Goal: Information Seeking & Learning: Learn about a topic

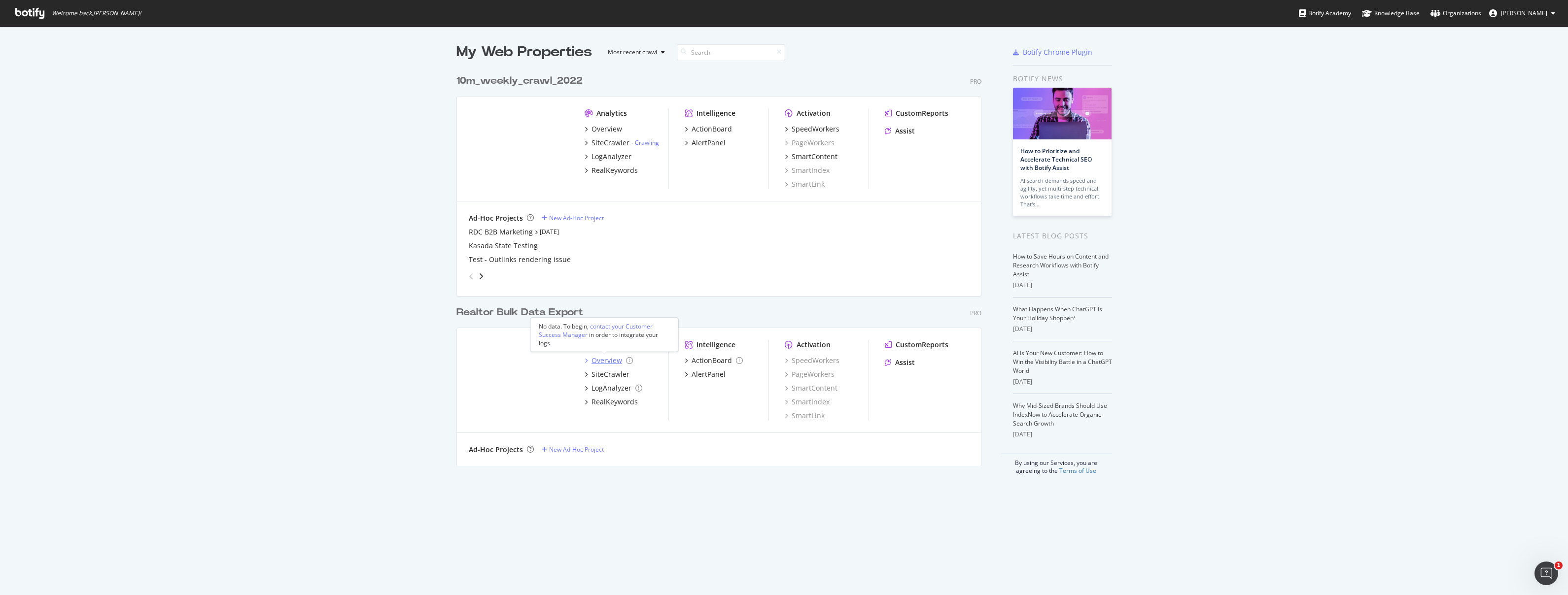
click at [601, 359] on div "Overview" at bounding box center [606, 360] width 31 height 10
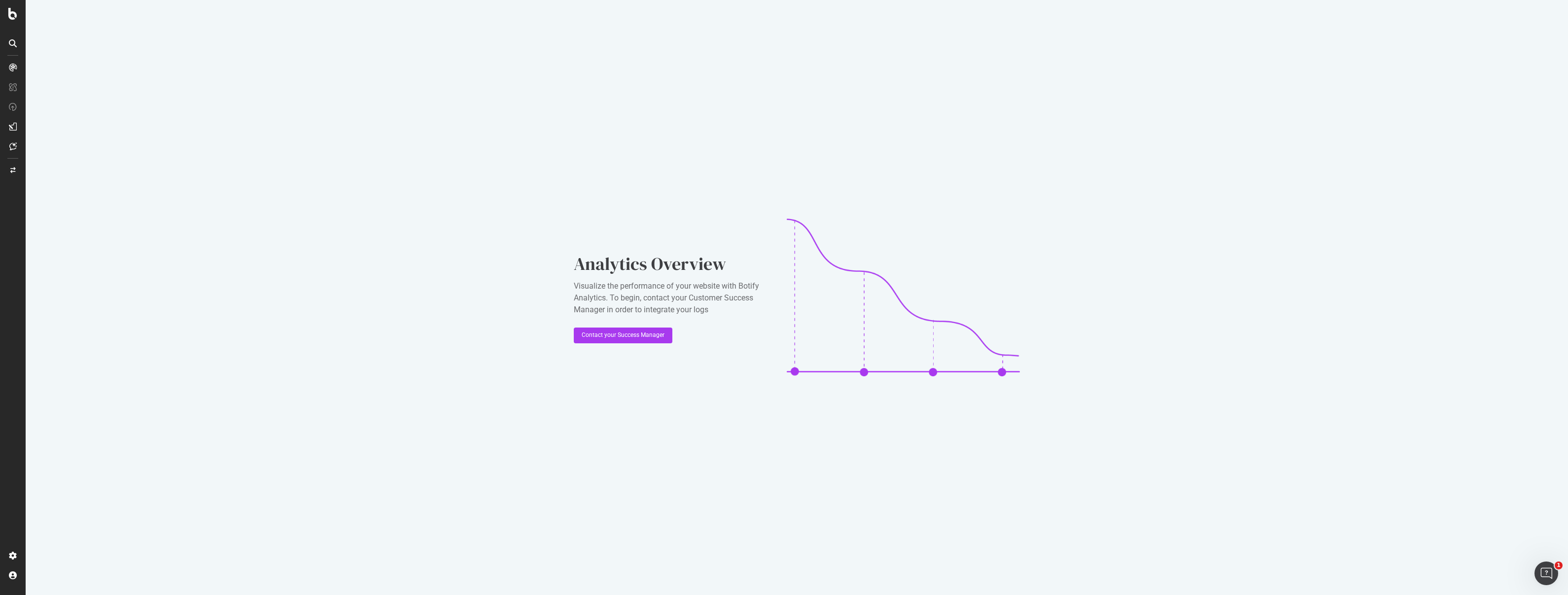
click at [13, 125] on icon at bounding box center [13, 127] width 7 height 7
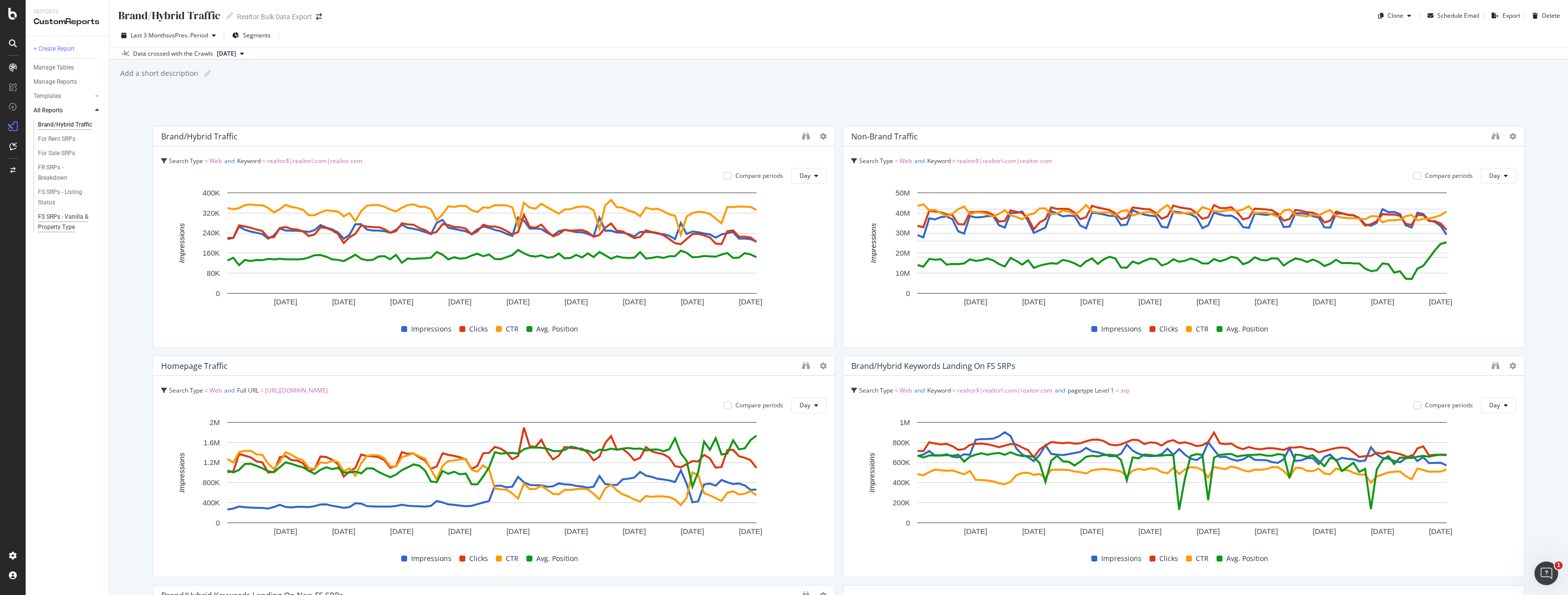
click at [55, 227] on div "FS SRPs - Vanilla & Property Type" at bounding box center [67, 222] width 58 height 21
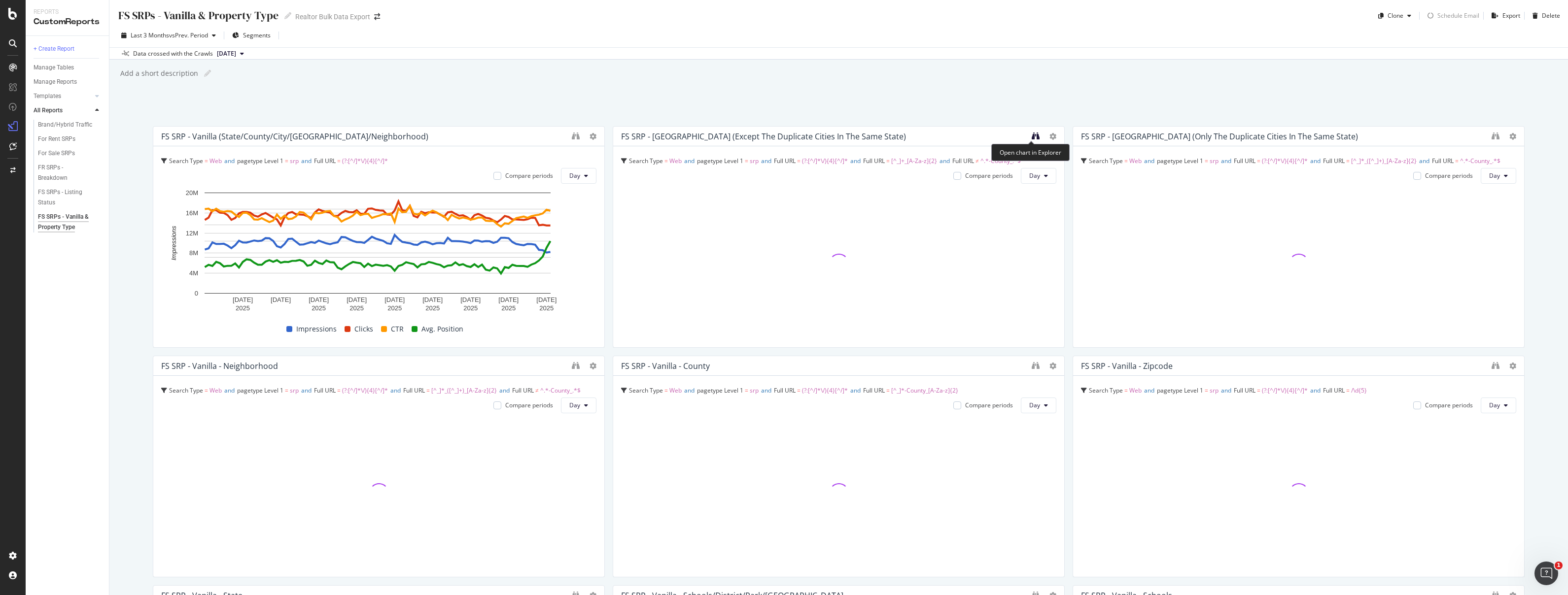
click at [1032, 136] on icon "binoculars" at bounding box center [1035, 136] width 7 height 7
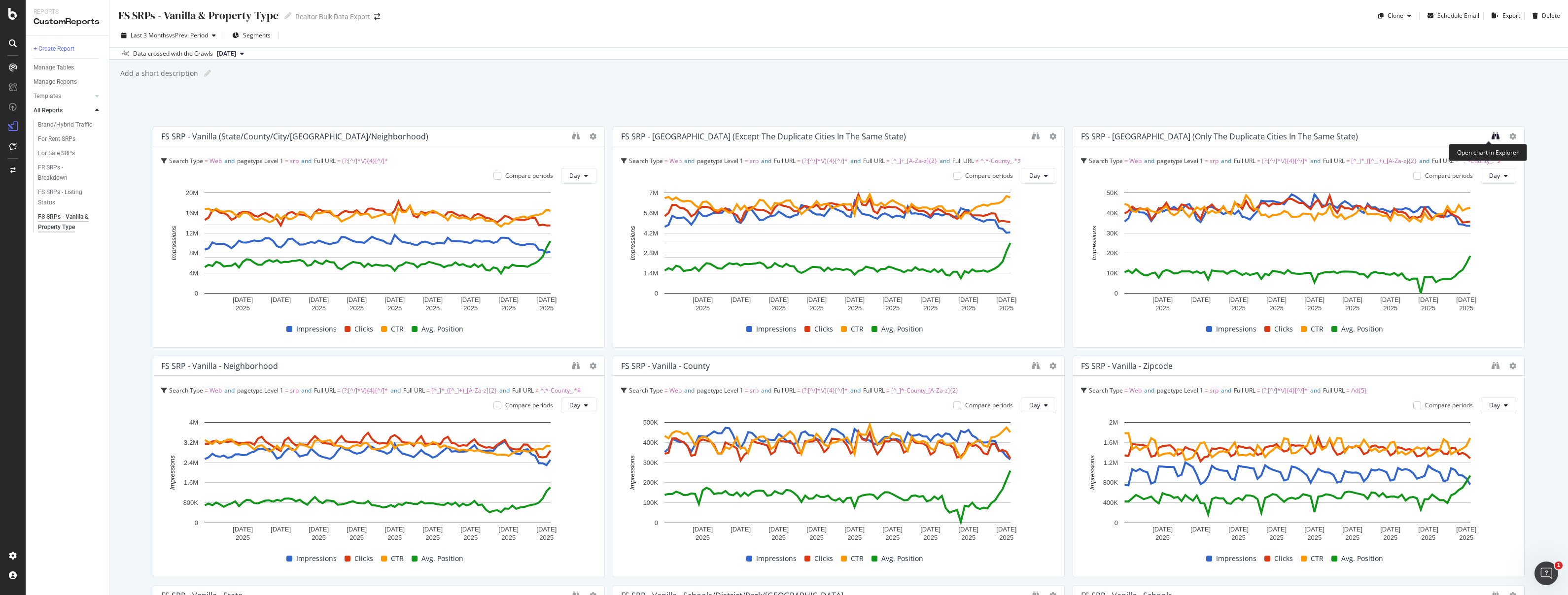
click at [1492, 136] on icon "binoculars" at bounding box center [1495, 136] width 7 height 7
click at [1034, 136] on icon "binoculars" at bounding box center [1035, 136] width 7 height 7
click at [950, 157] on span "and" at bounding box center [944, 160] width 10 height 8
click at [1453, 160] on span "Full URL" at bounding box center [1442, 160] width 21 height 8
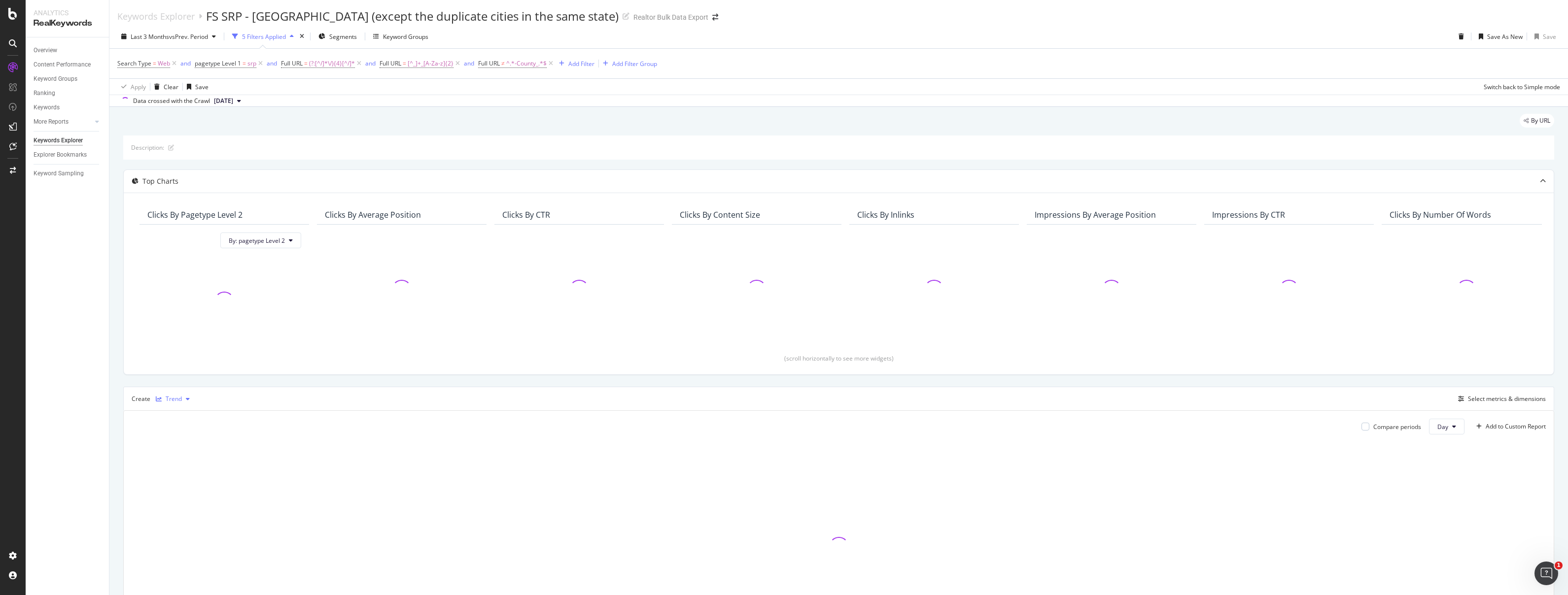
click at [177, 394] on div "Trend" at bounding box center [173, 399] width 42 height 15
click at [176, 413] on div "Table" at bounding box center [183, 415] width 15 height 8
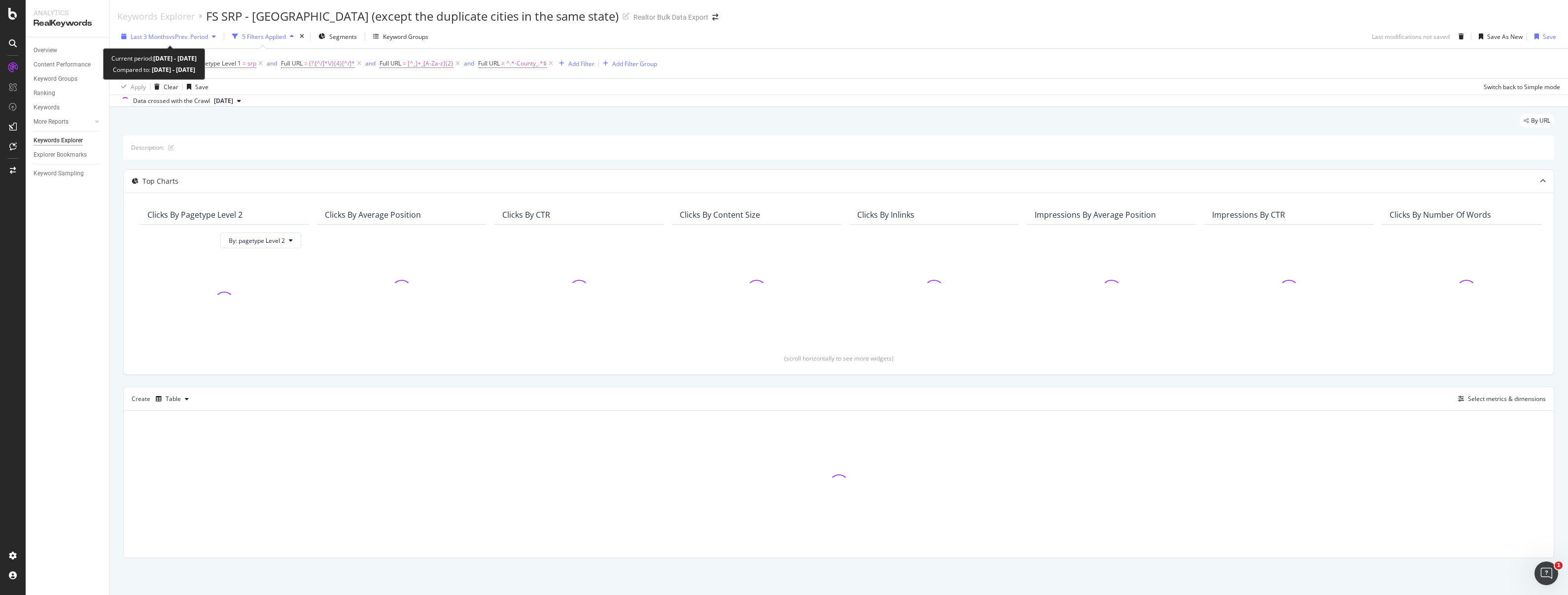
click at [184, 34] on span "vs Prev. Period" at bounding box center [188, 36] width 39 height 8
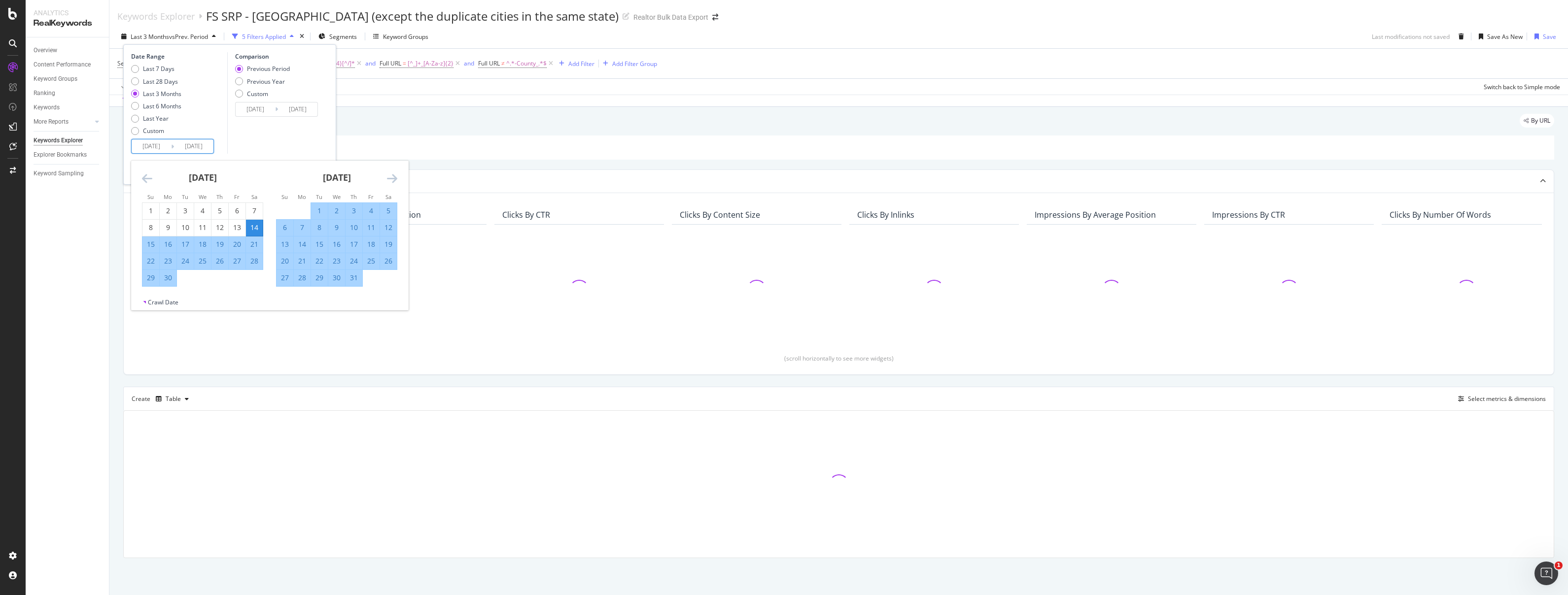
click at [160, 148] on input "[DATE]" at bounding box center [151, 146] width 39 height 14
click at [150, 181] on icon "Move backward to switch to the previous month." at bounding box center [146, 178] width 10 height 12
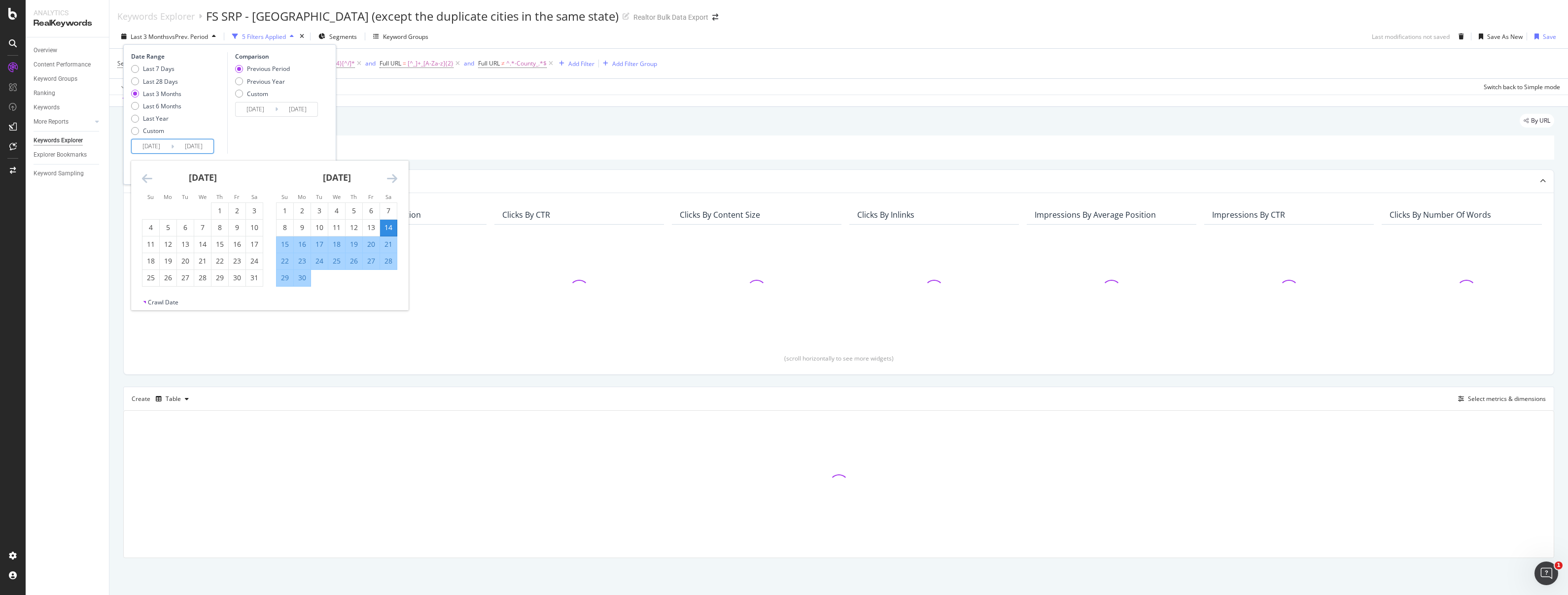
click at [150, 181] on icon "Move backward to switch to the previous month." at bounding box center [146, 178] width 10 height 12
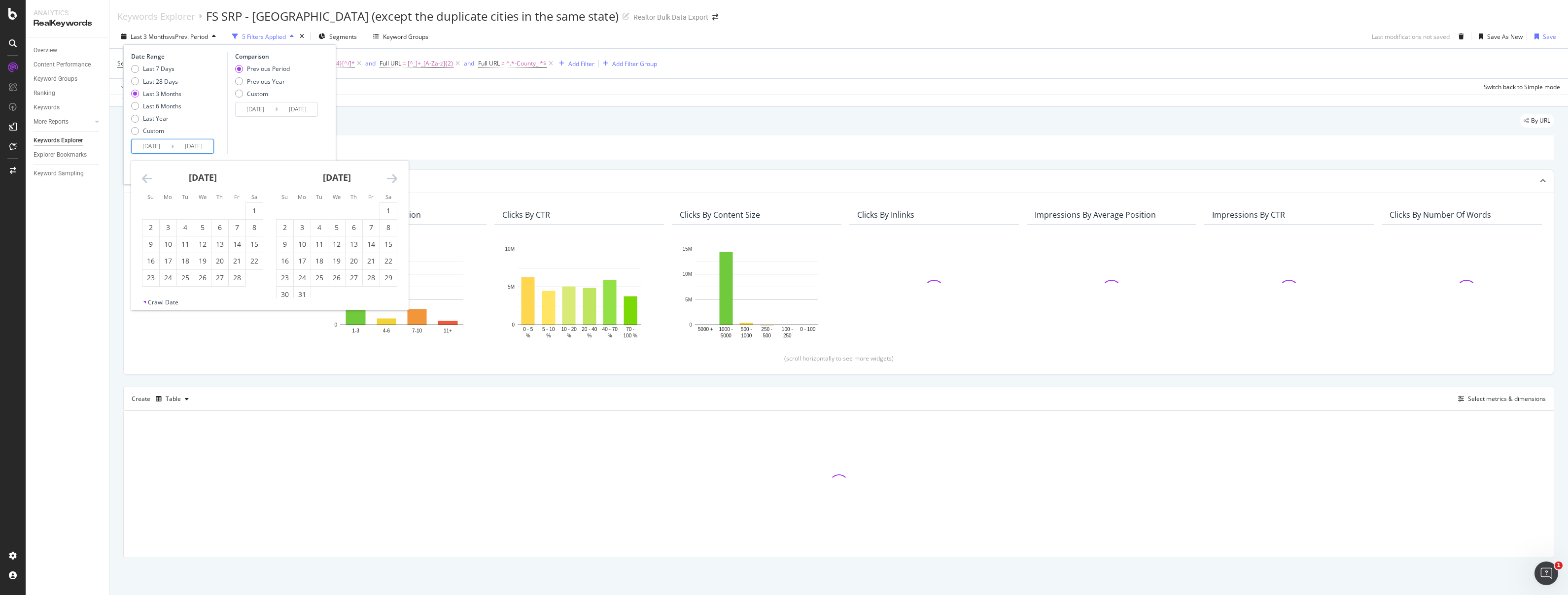
click at [149, 181] on icon "Move backward to switch to the previous month." at bounding box center [146, 178] width 10 height 12
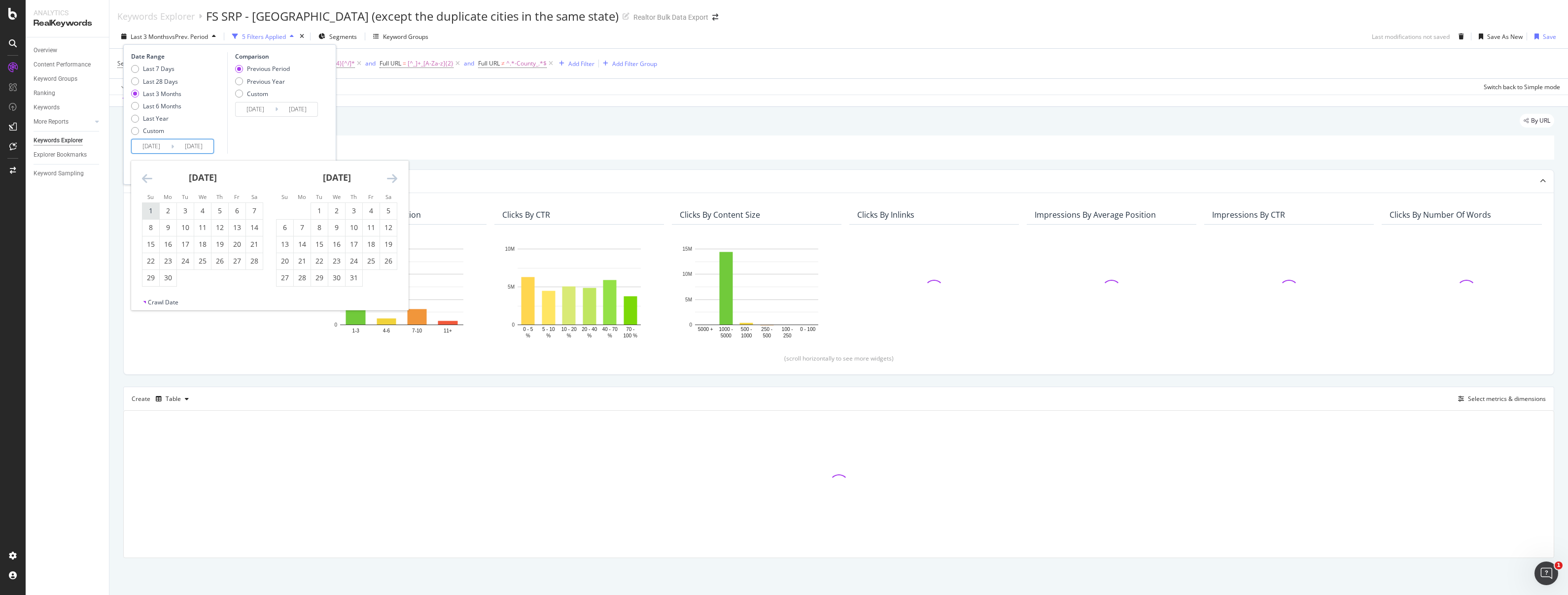
click at [151, 206] on div "1" at bounding box center [151, 211] width 17 height 10
type input "2024/09/01"
type input "2023/08/20"
type input "2024/08/31"
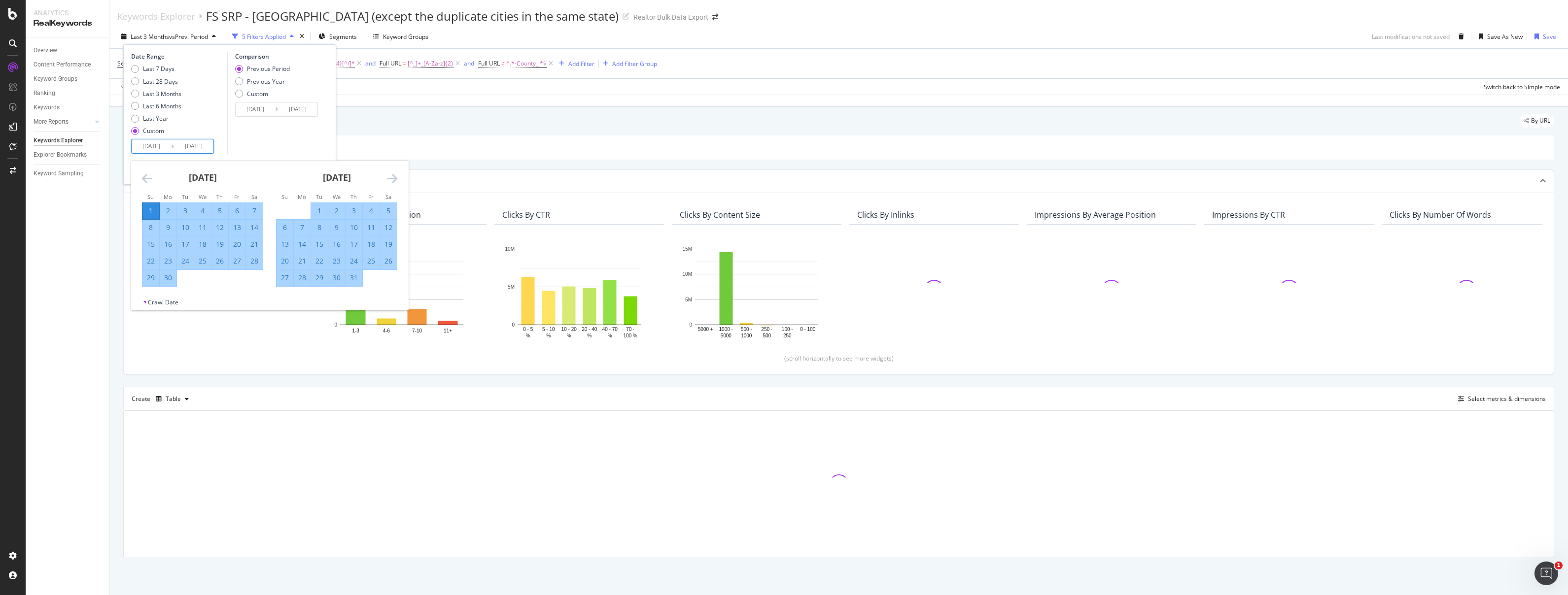
click at [391, 179] on icon "Move forward to switch to the next month." at bounding box center [392, 178] width 10 height 12
drag, startPoint x: 392, startPoint y: 173, endPoint x: 395, endPoint y: 186, distance: 13.3
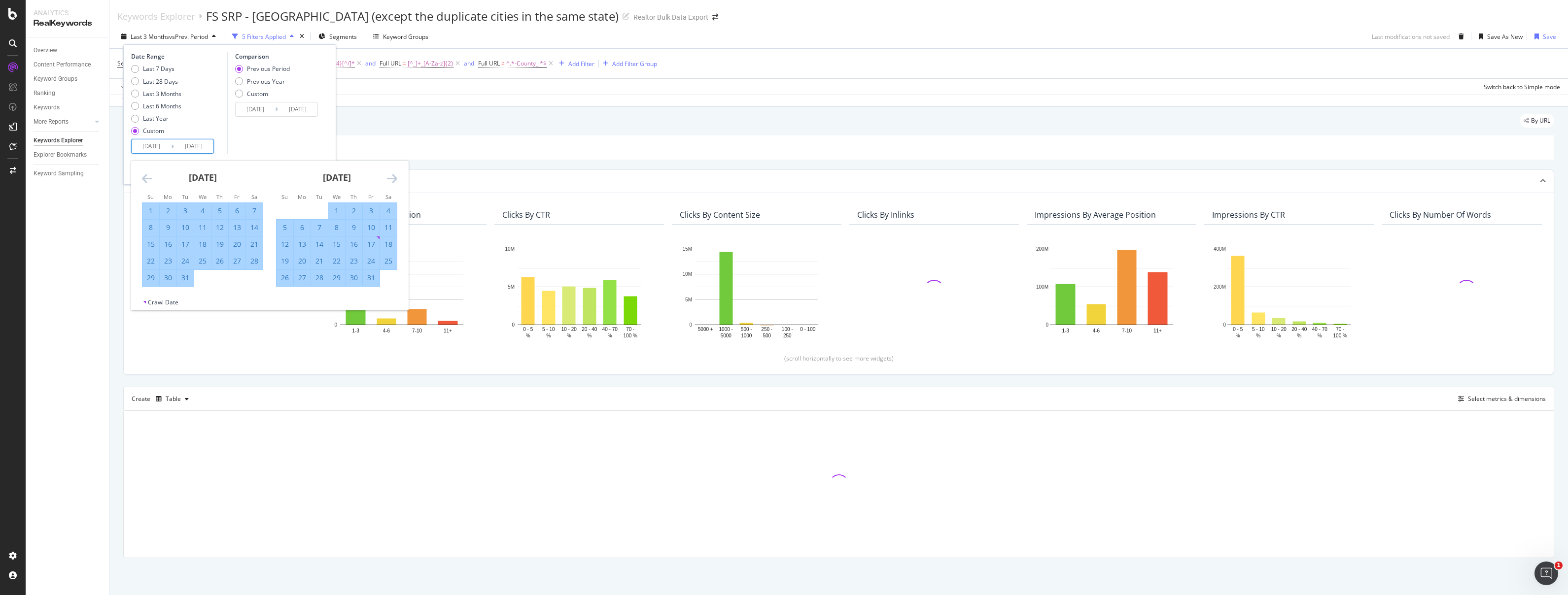
click at [392, 173] on icon "Move forward to switch to the next month." at bounding box center [392, 178] width 10 height 12
click at [395, 181] on icon "Move forward to switch to the next month." at bounding box center [392, 178] width 10 height 12
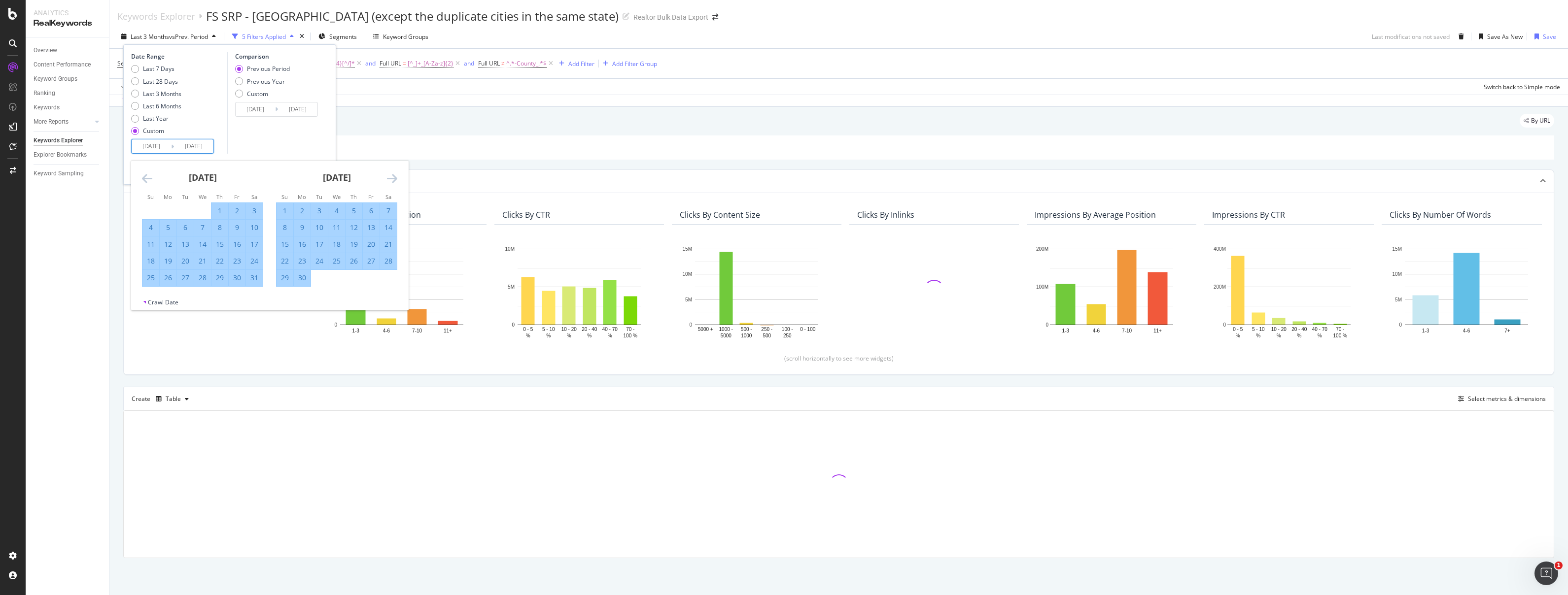
click at [395, 181] on icon "Move forward to switch to the next month." at bounding box center [392, 178] width 10 height 12
click at [282, 294] on div "31" at bounding box center [284, 295] width 17 height 10
type input "2025/08/31"
type input "2023/09/02"
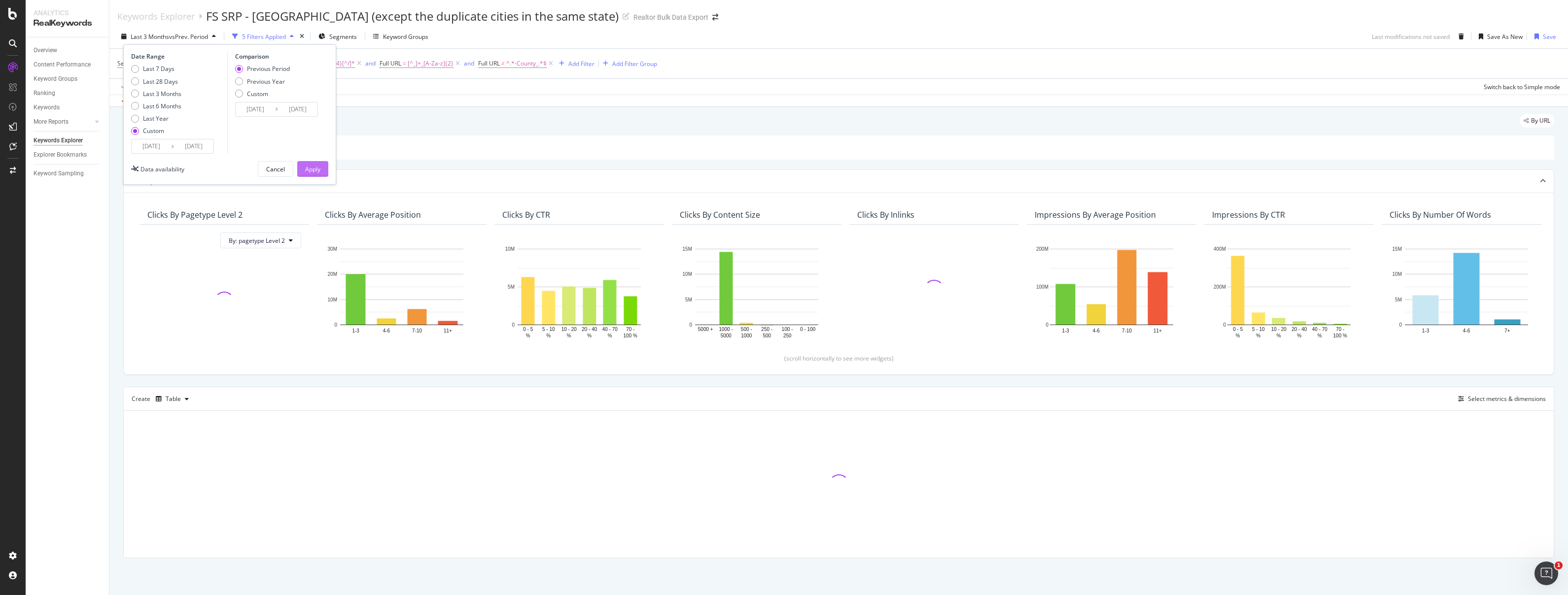
click at [314, 169] on div "Apply" at bounding box center [312, 169] width 15 height 8
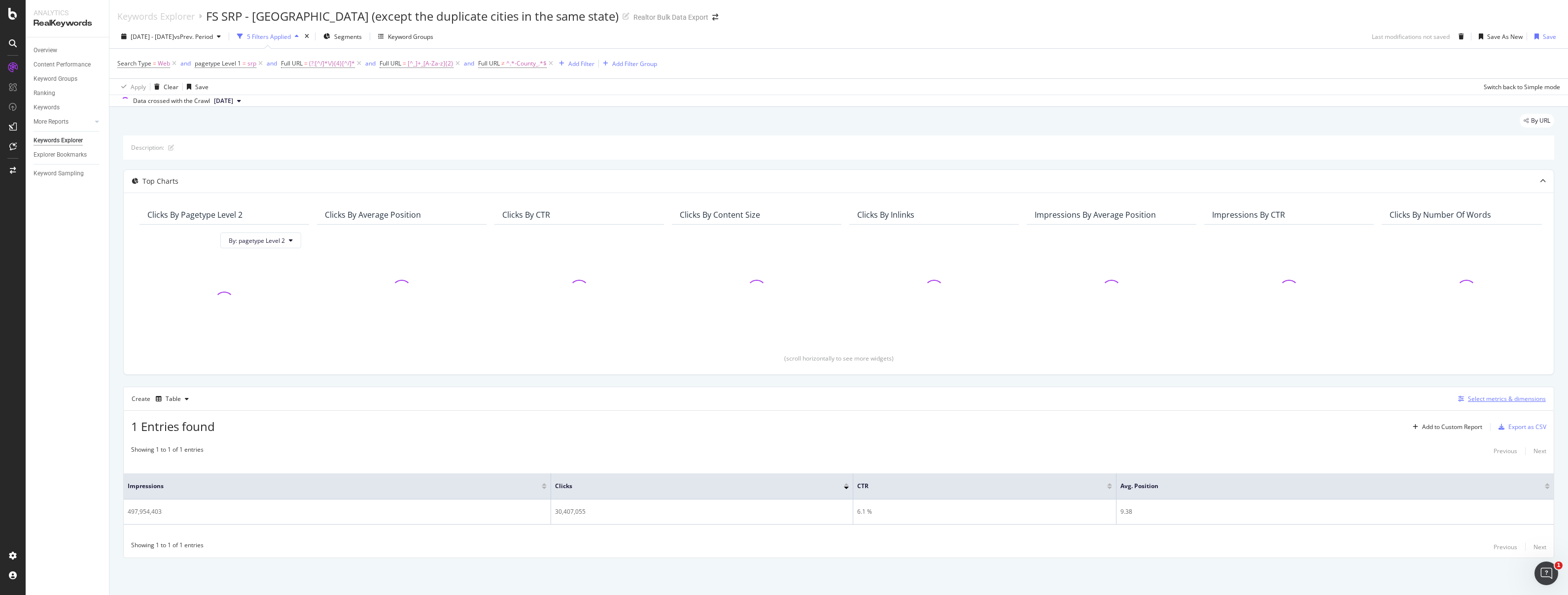
click at [1506, 398] on div "Select metrics & dimensions" at bounding box center [1506, 398] width 77 height 8
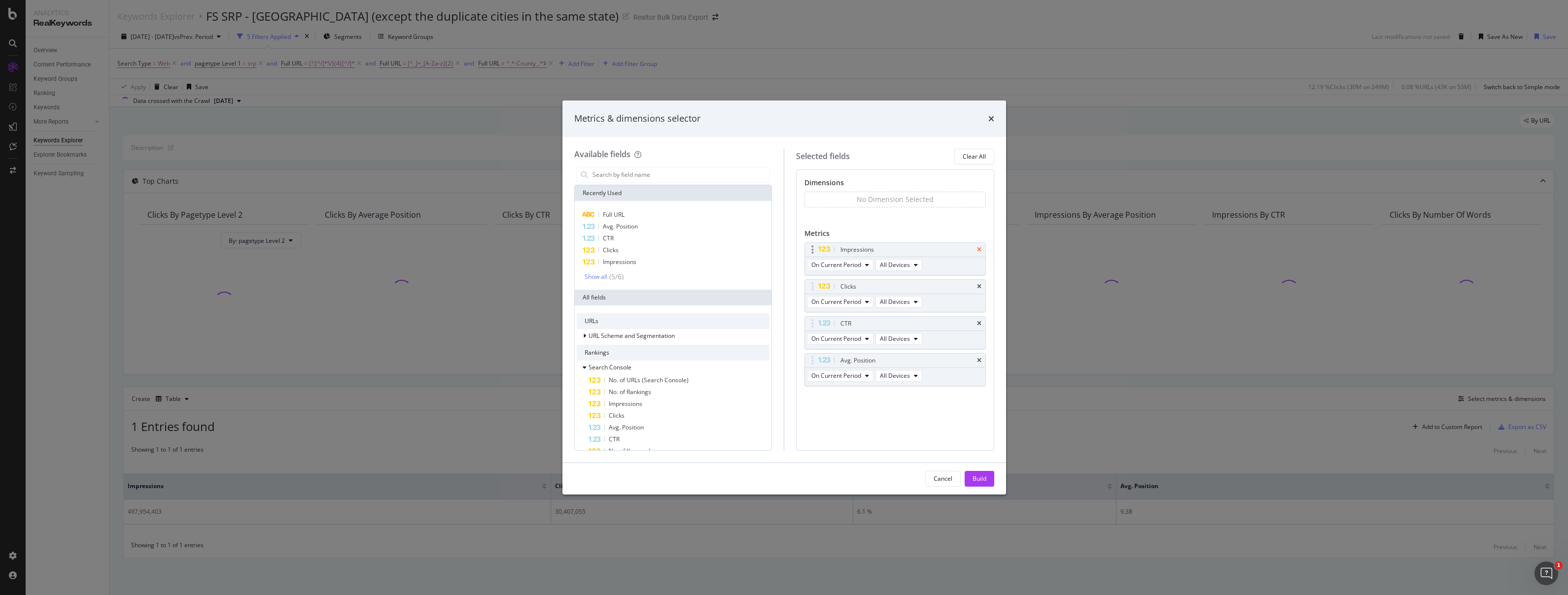
click at [978, 250] on icon "times" at bounding box center [978, 250] width 5 height 6
click at [980, 285] on icon "times" at bounding box center [978, 286] width 5 height 6
click at [978, 286] on icon "times" at bounding box center [978, 286] width 5 height 6
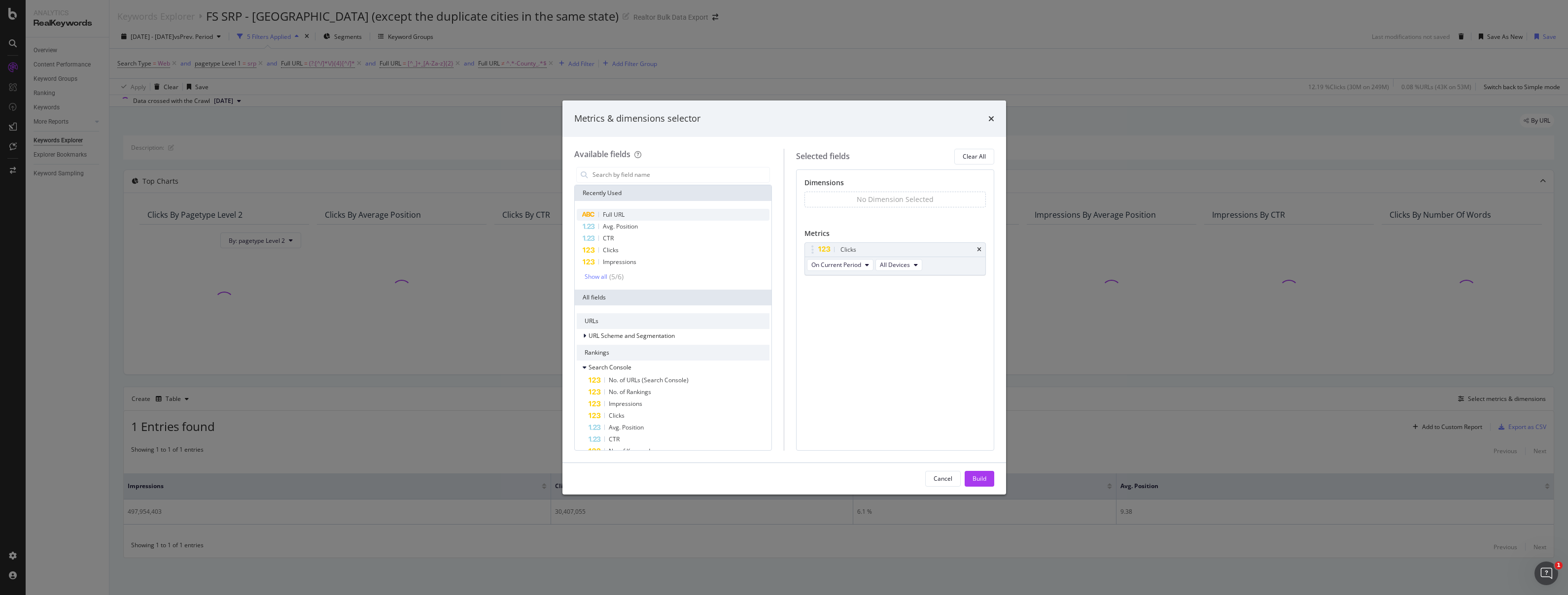
click at [628, 214] on div "Full URL" at bounding box center [673, 214] width 193 height 12
click at [977, 477] on div "Build" at bounding box center [978, 478] width 14 height 8
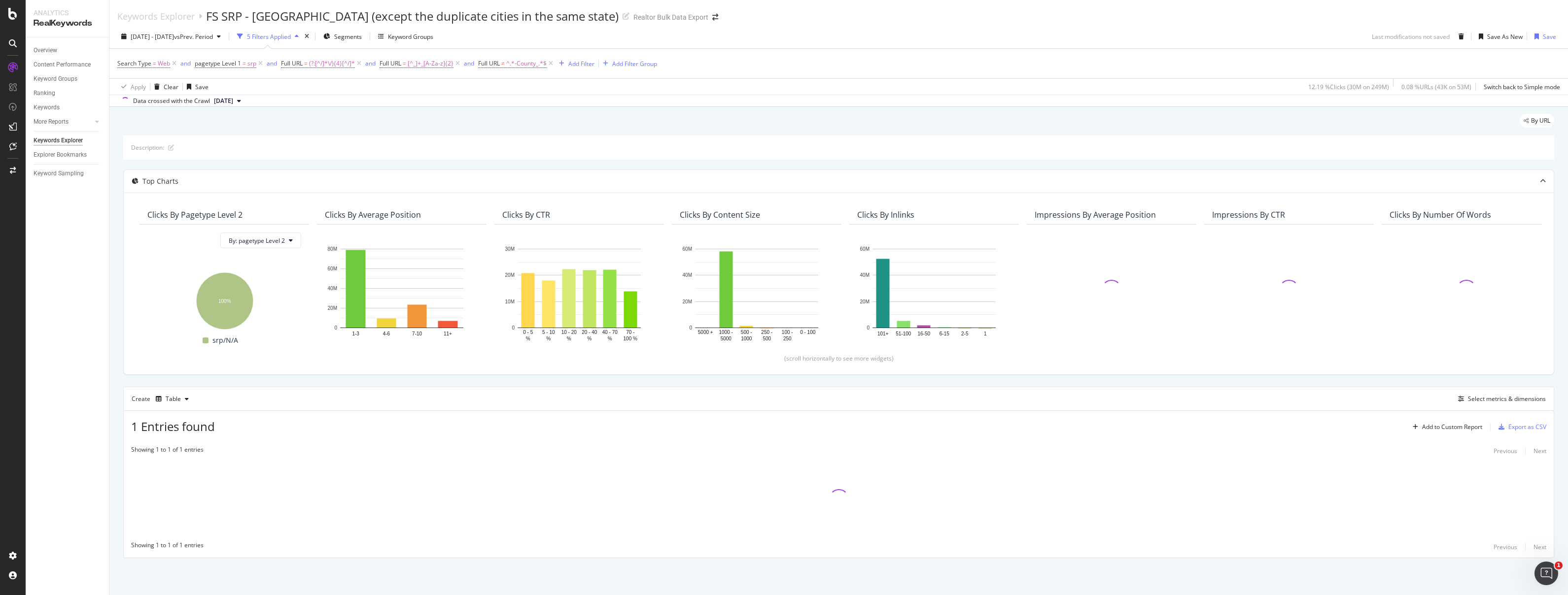
click at [723, 21] on div "Keywords Explorer FS SRP - Vanilla - City (except the duplicate cities in the s…" at bounding box center [838, 12] width 1458 height 24
click at [723, 12] on div "Keywords Explorer FS SRP - Vanilla - City (except the duplicate cities in the s…" at bounding box center [838, 12] width 1458 height 24
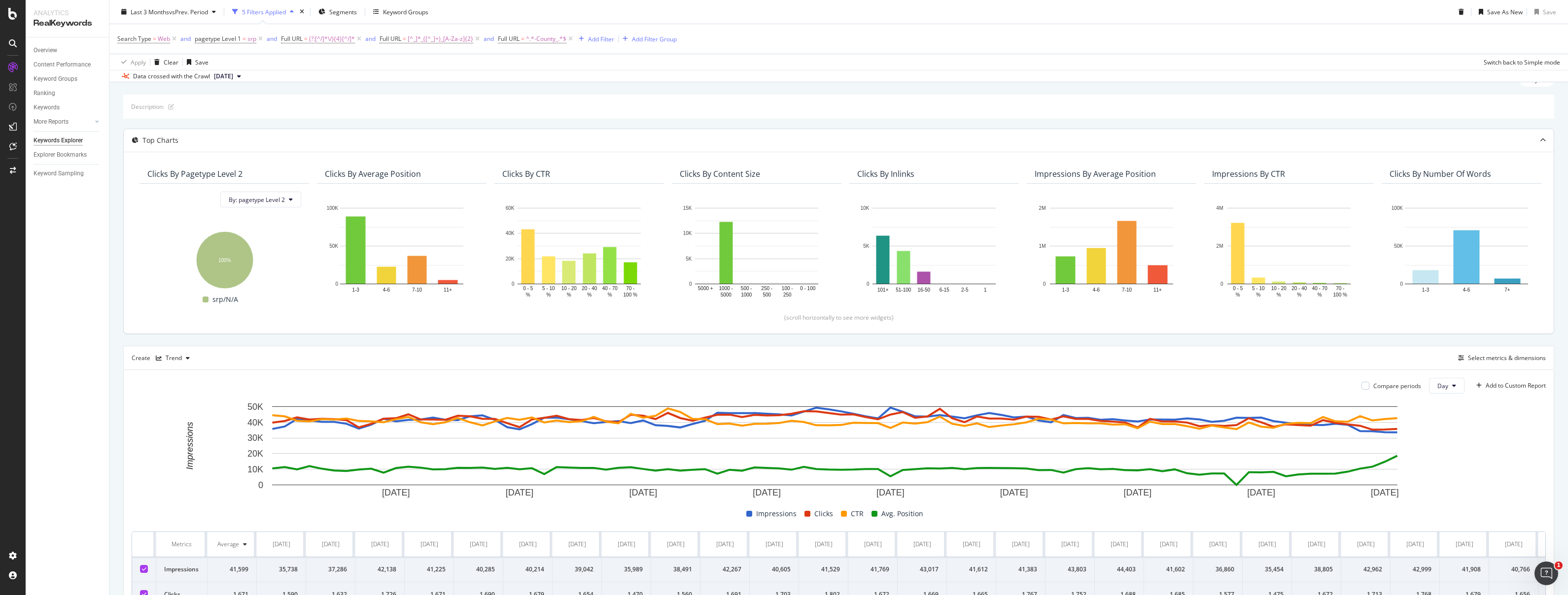
scroll to position [109, 0]
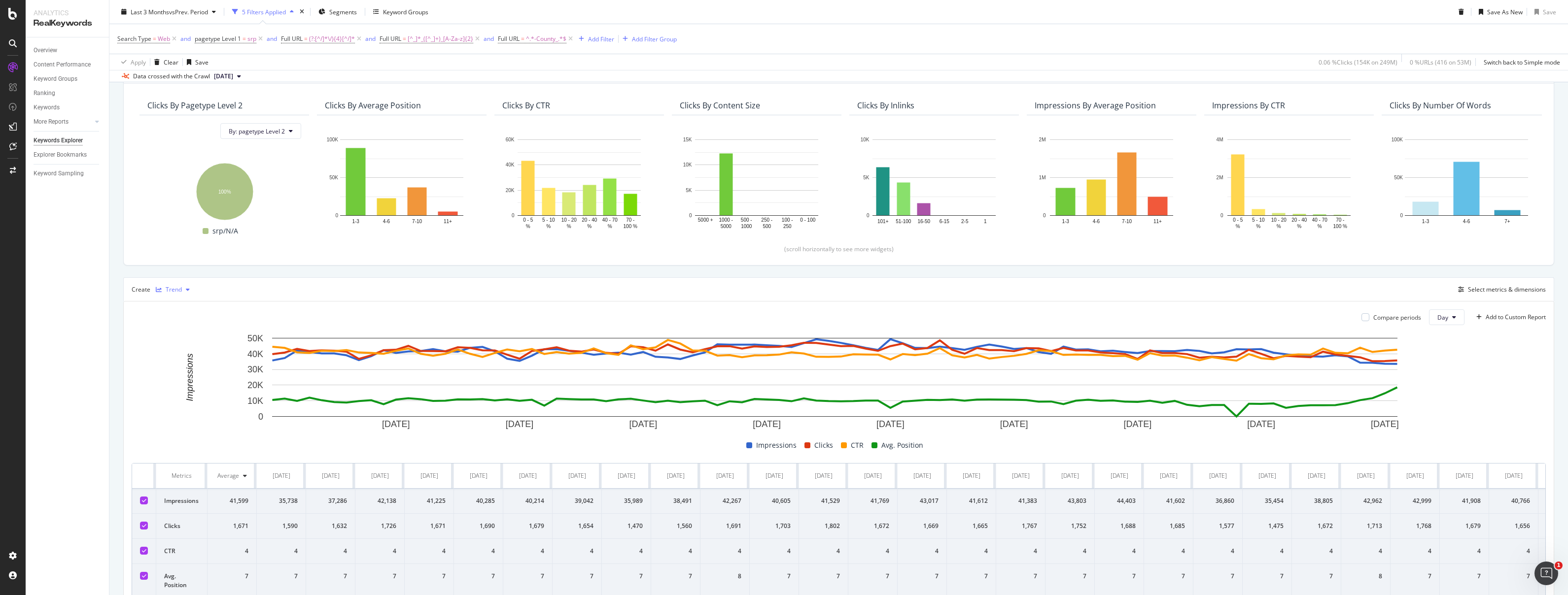
click at [172, 297] on div "Trend" at bounding box center [173, 290] width 42 height 15
click at [175, 300] on div "Table" at bounding box center [178, 306] width 45 height 12
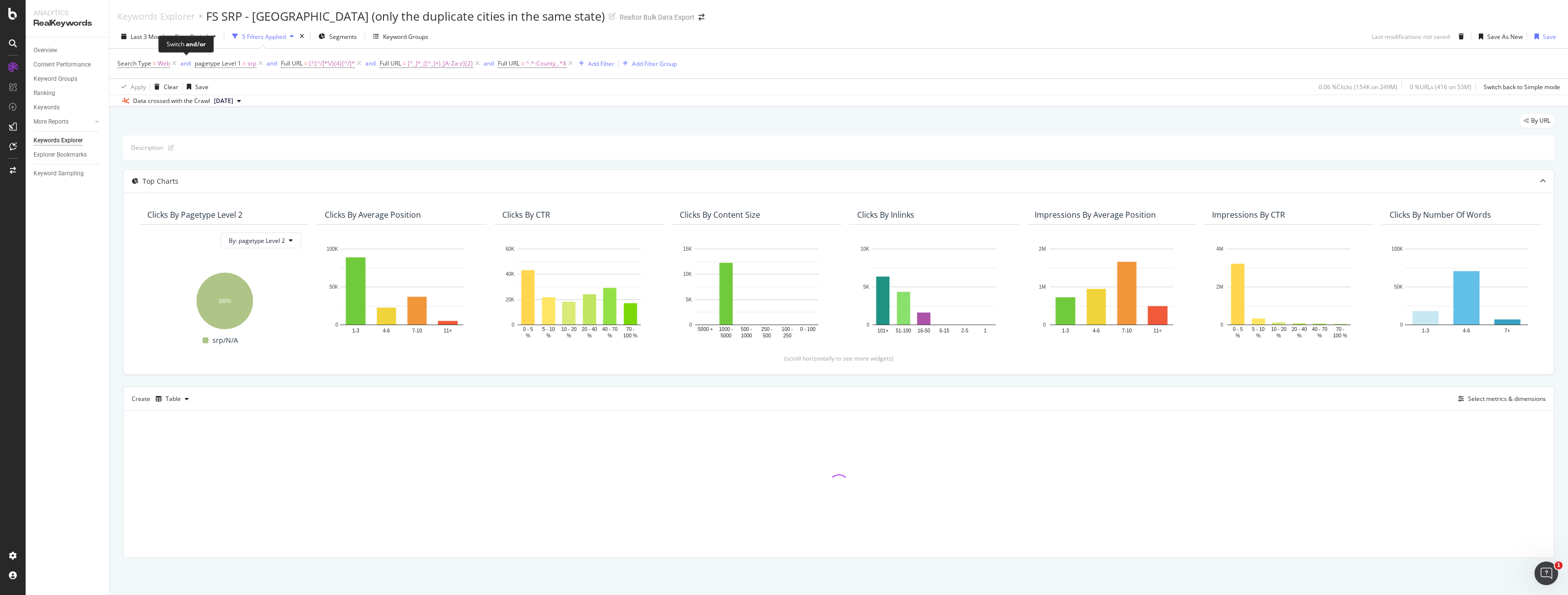
click at [176, 36] on div "Switch and/or" at bounding box center [187, 44] width 56 height 17
click at [177, 36] on span "vs Prev. Period" at bounding box center [188, 36] width 39 height 8
click at [158, 144] on input "2025/06/14" at bounding box center [151, 146] width 39 height 14
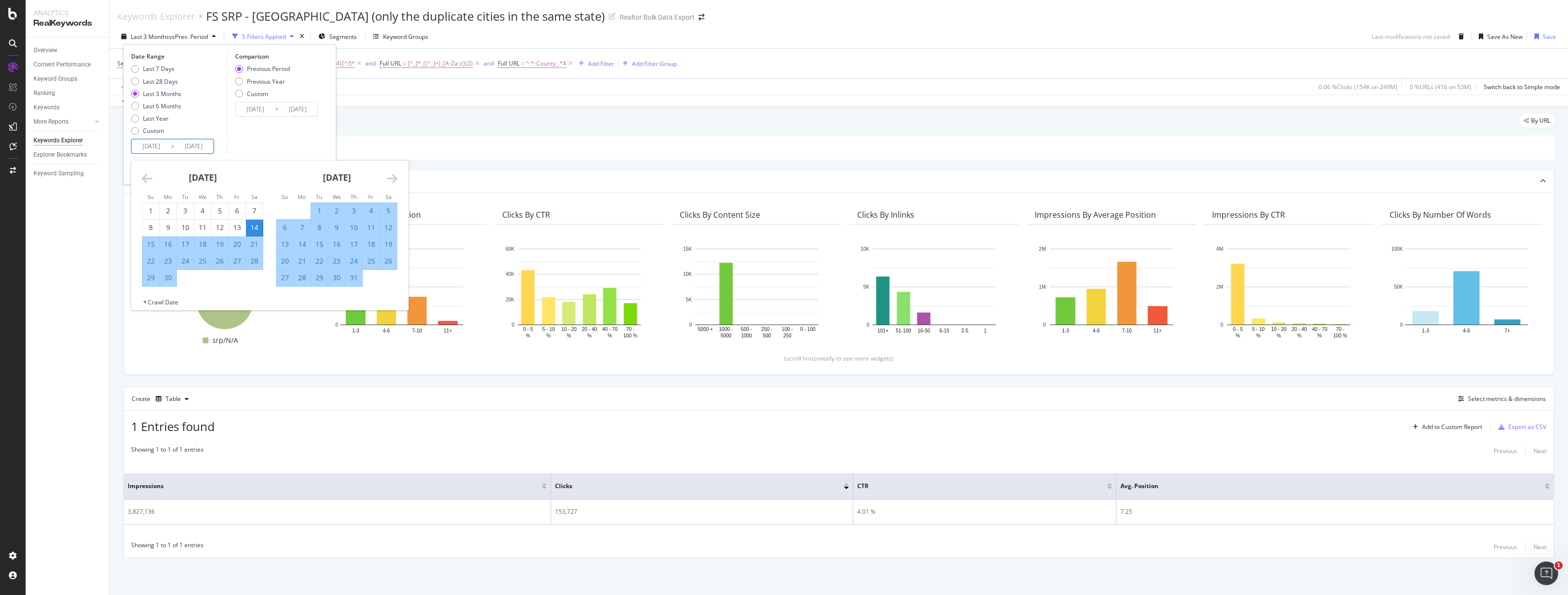
click at [146, 176] on icon "Move backward to switch to the previous month." at bounding box center [146, 178] width 10 height 12
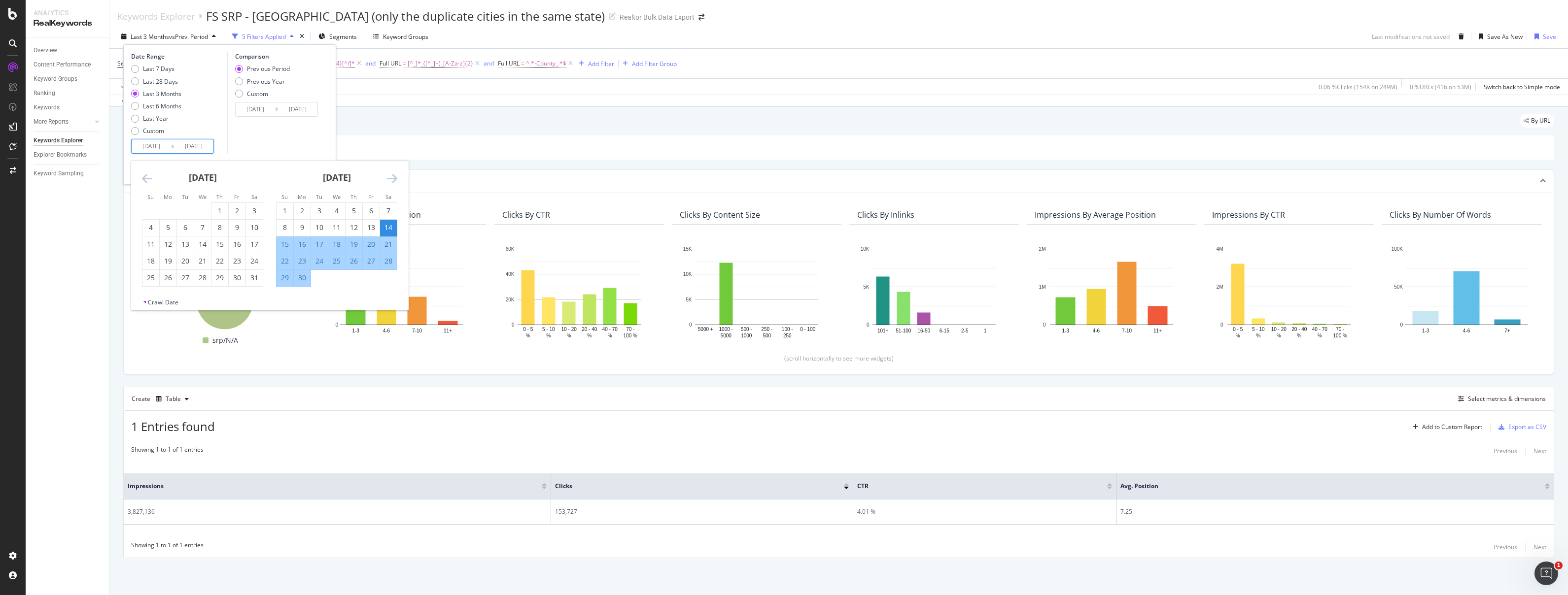
click at [146, 176] on icon "Move backward to switch to the previous month." at bounding box center [146, 178] width 10 height 12
click at [146, 176] on icon "Move backward to switch to the previous month." at bounding box center [146, 178] width 10 height 12
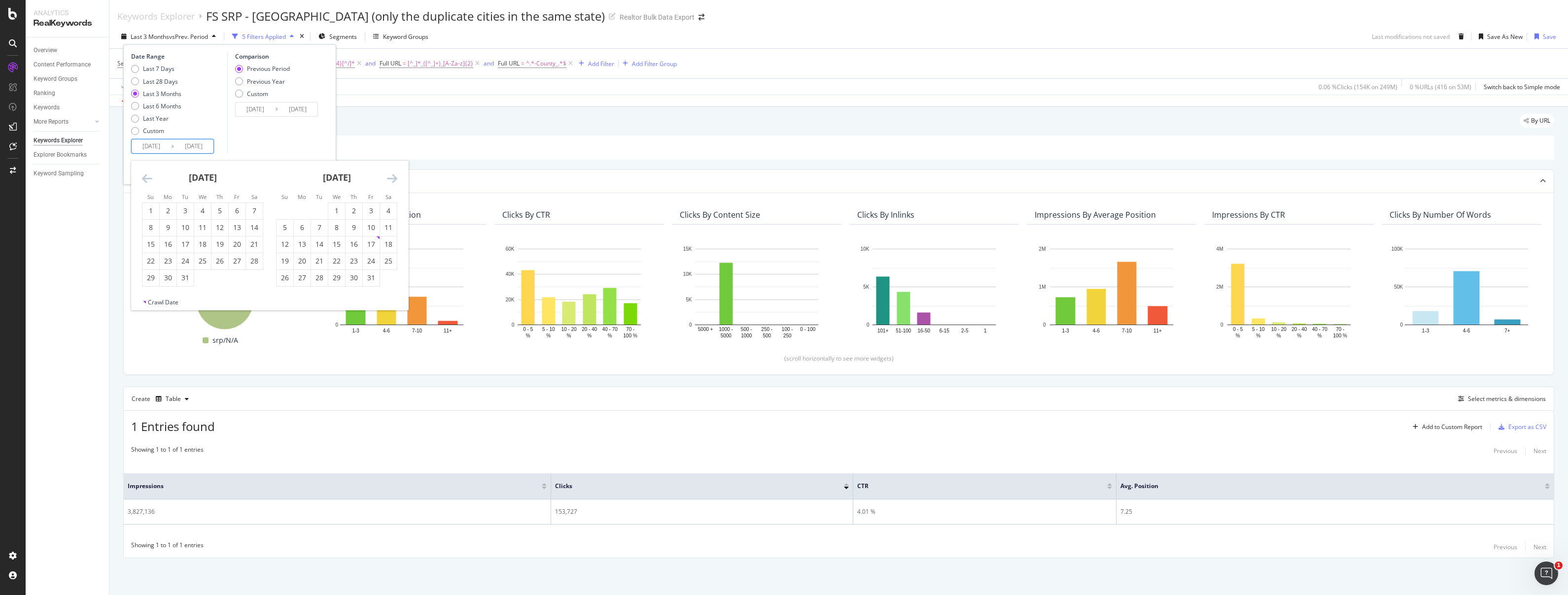
click at [146, 176] on icon "Move backward to switch to the previous month." at bounding box center [146, 178] width 10 height 12
click at [151, 210] on div "1" at bounding box center [151, 211] width 17 height 10
type input "2024/09/01"
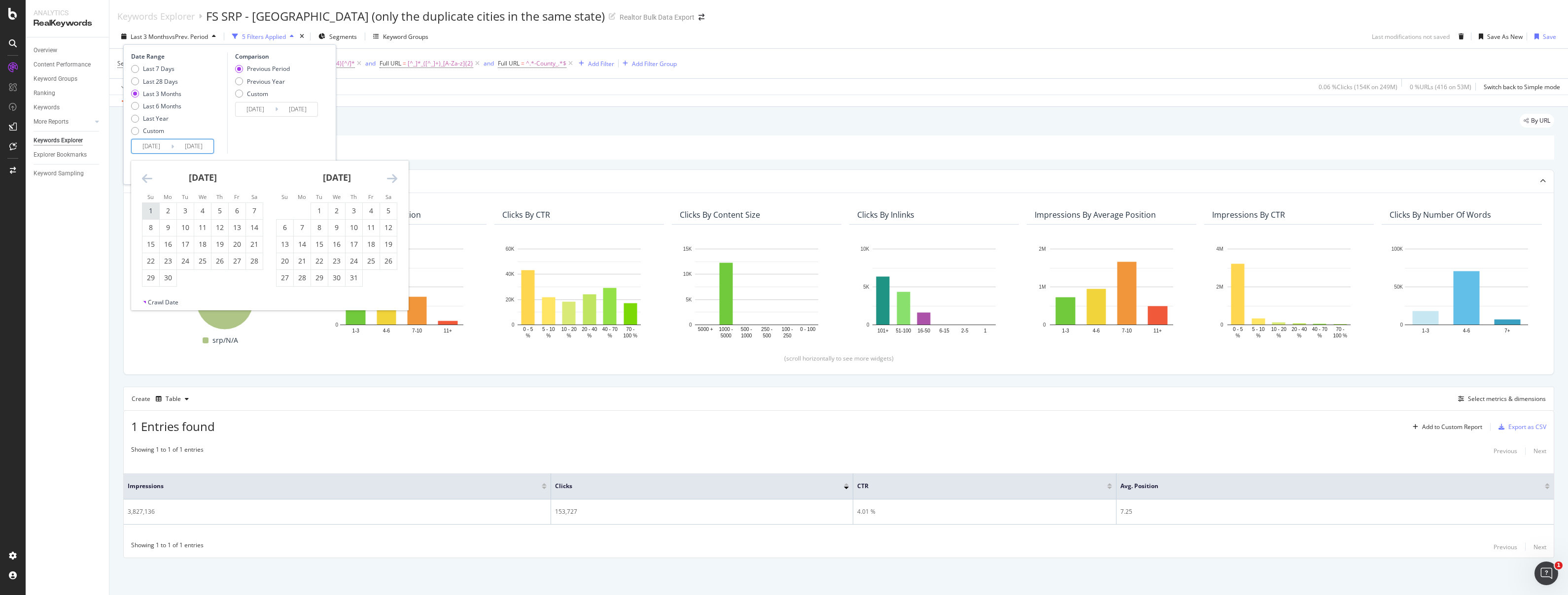
type input "2023/08/20"
type input "2024/08/31"
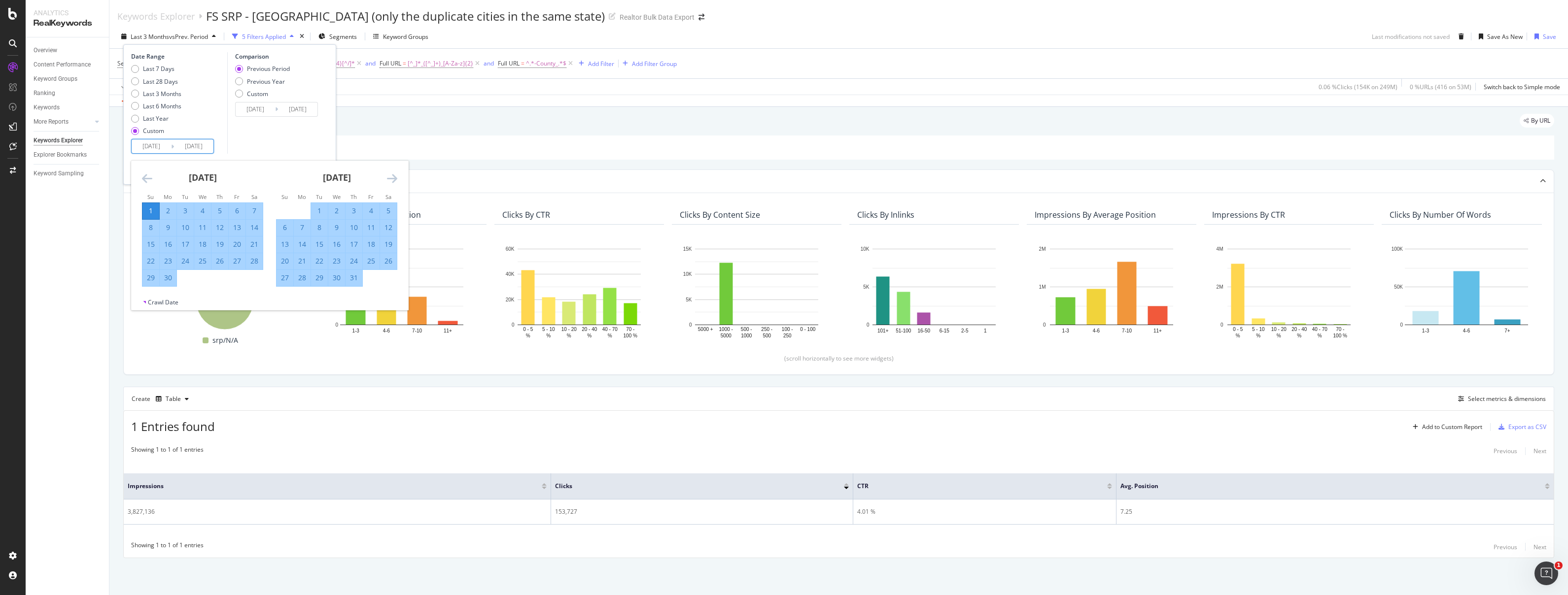
click at [392, 179] on icon "Move forward to switch to the next month." at bounding box center [392, 178] width 10 height 12
click at [391, 179] on icon "Move forward to switch to the next month." at bounding box center [392, 178] width 10 height 12
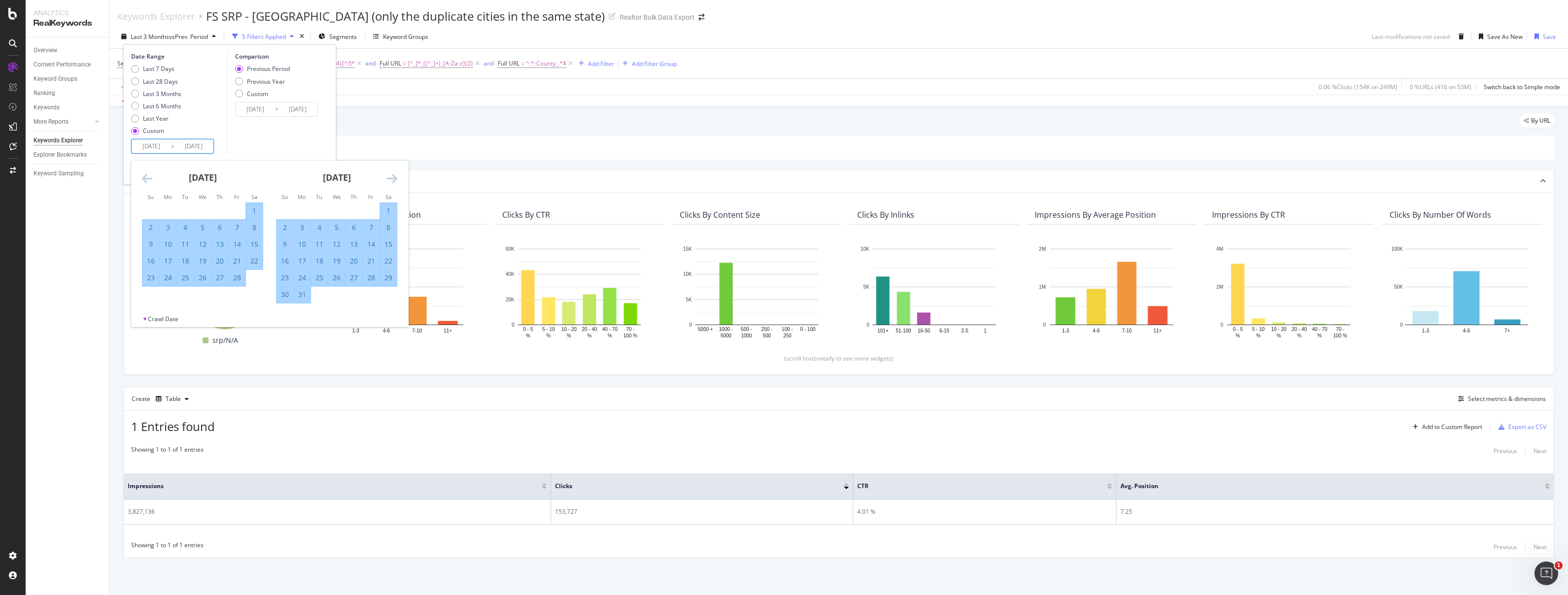
click at [391, 179] on icon "Move forward to switch to the next month." at bounding box center [392, 178] width 10 height 12
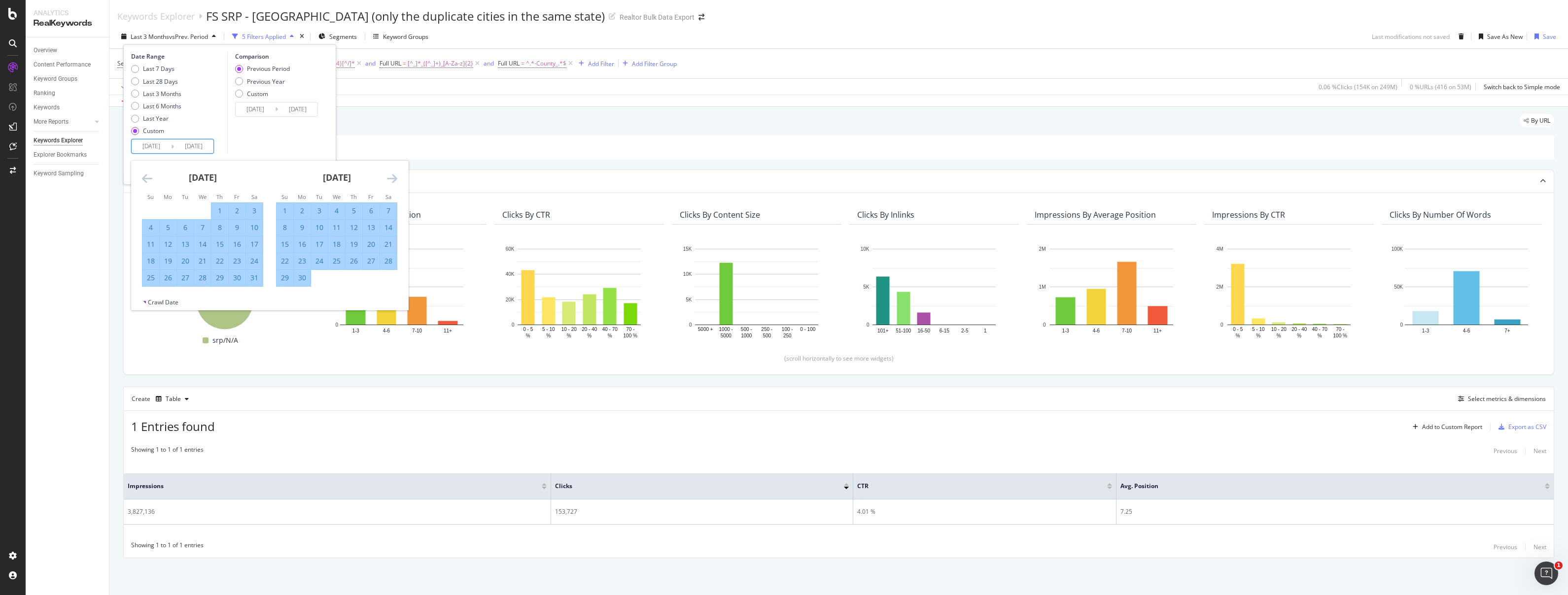
click at [391, 179] on icon "Move forward to switch to the next month." at bounding box center [392, 178] width 10 height 12
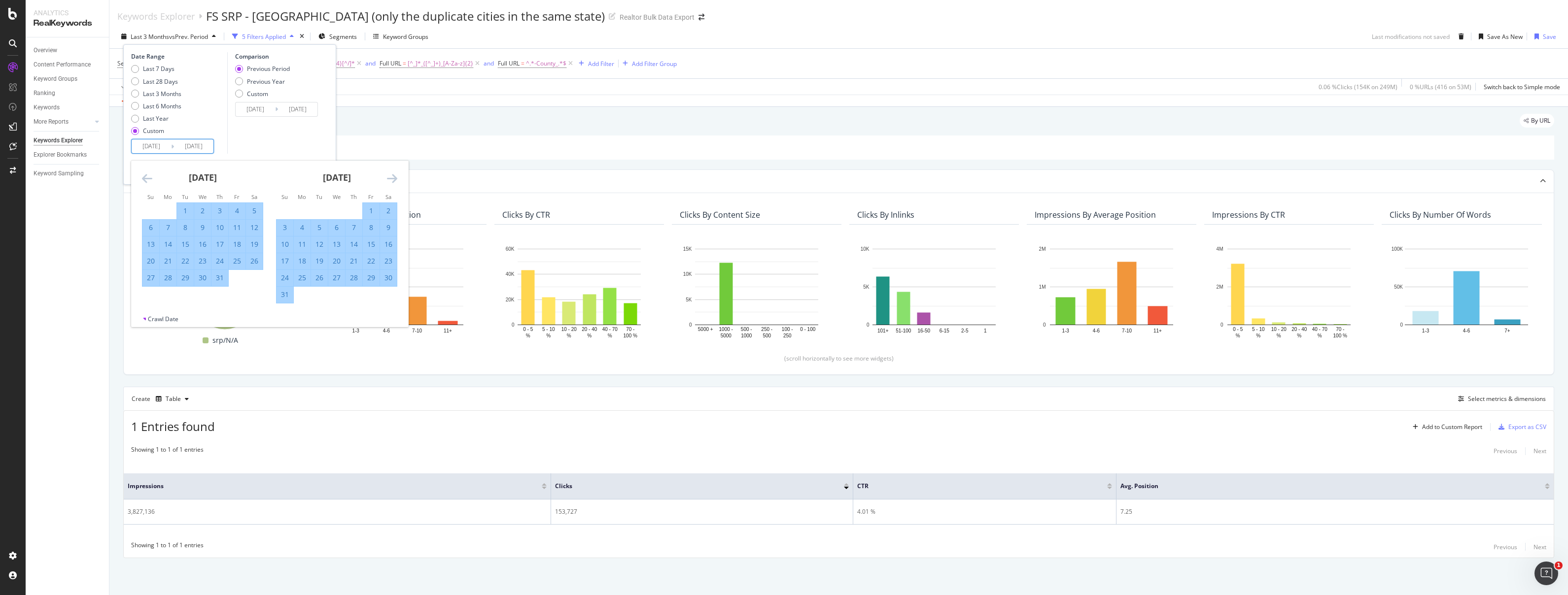
click at [282, 293] on div "31" at bounding box center [284, 295] width 17 height 10
type input "2025/08/31"
type input "2023/09/02"
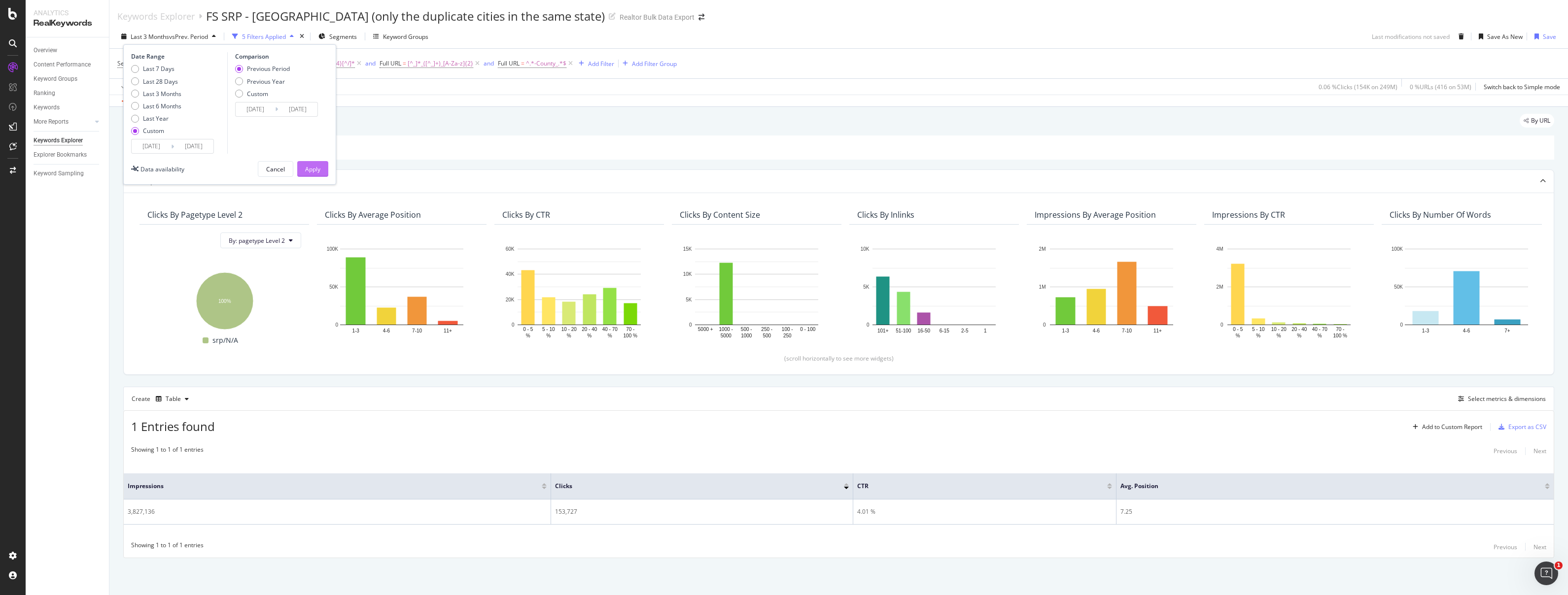
click at [312, 166] on div "Apply" at bounding box center [312, 169] width 15 height 8
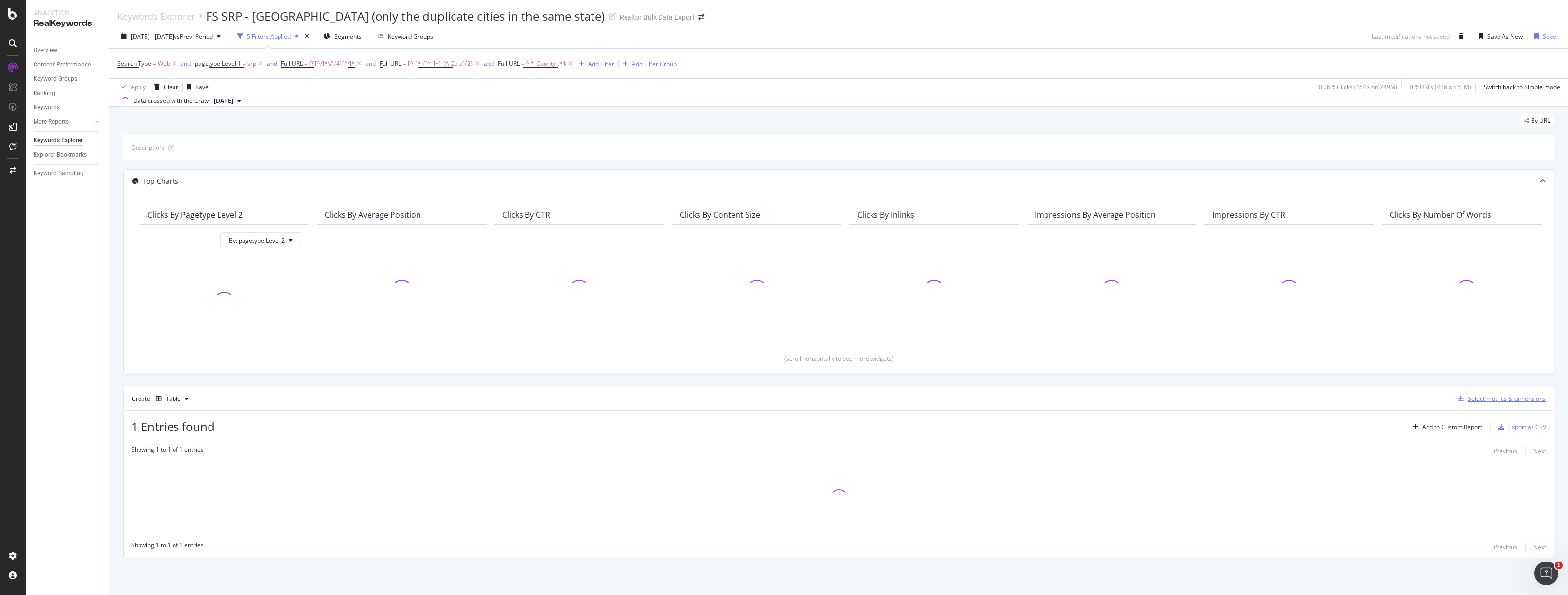
click at [1511, 394] on div "Select metrics & dimensions" at bounding box center [1500, 399] width 91 height 11
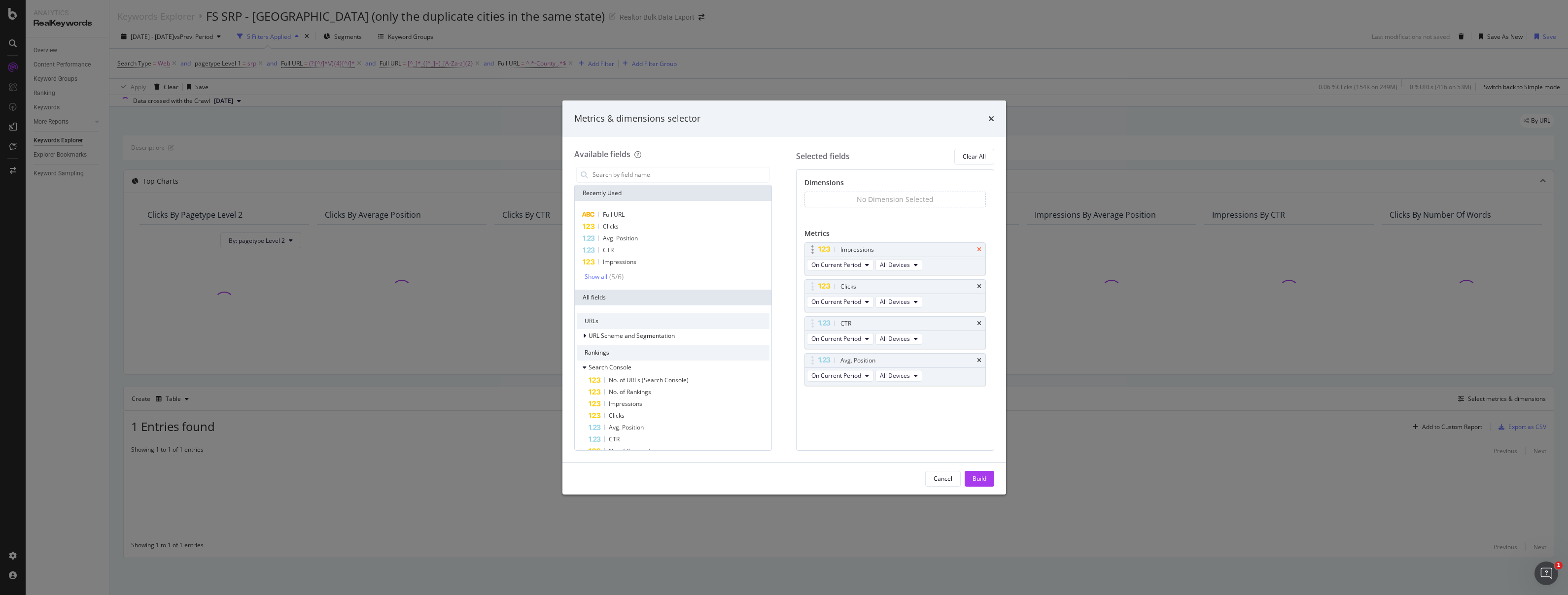
click at [977, 247] on icon "times" at bounding box center [978, 250] width 5 height 6
click at [979, 284] on icon "times" at bounding box center [978, 286] width 5 height 6
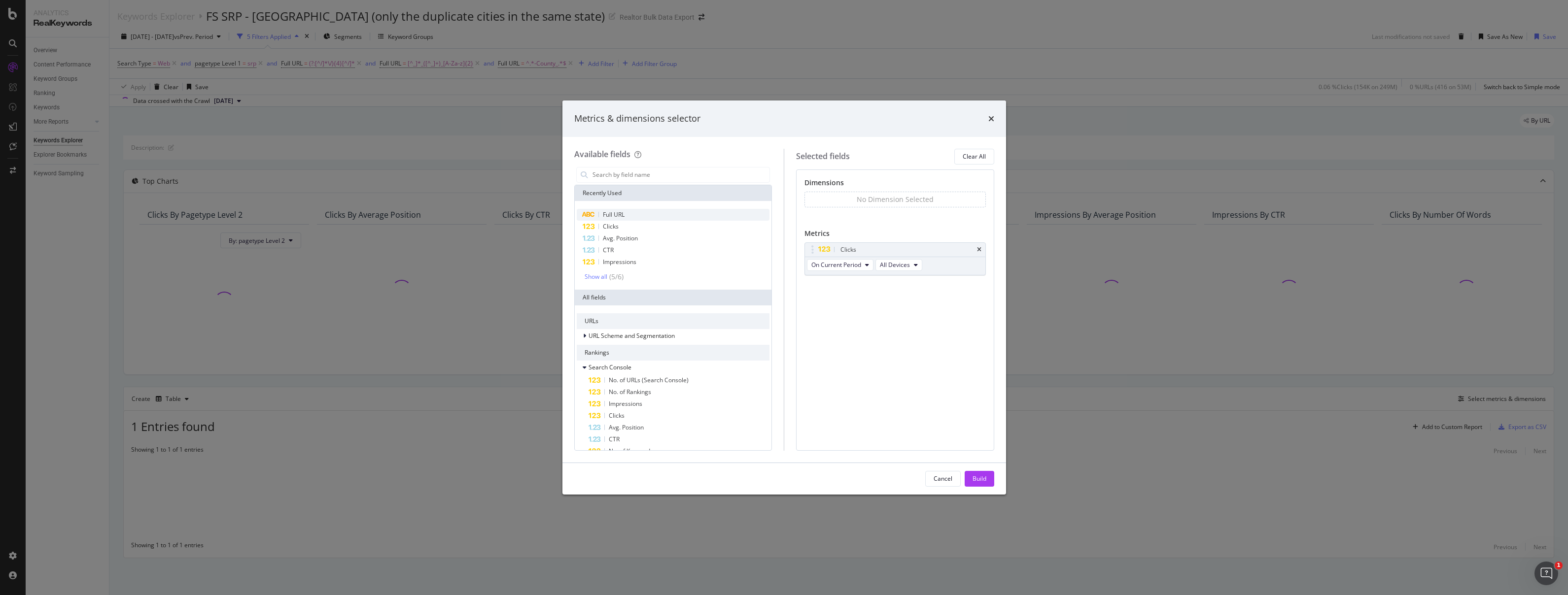
click at [623, 214] on span "Full URL" at bounding box center [613, 214] width 21 height 8
click at [974, 481] on div "Build" at bounding box center [978, 478] width 14 height 8
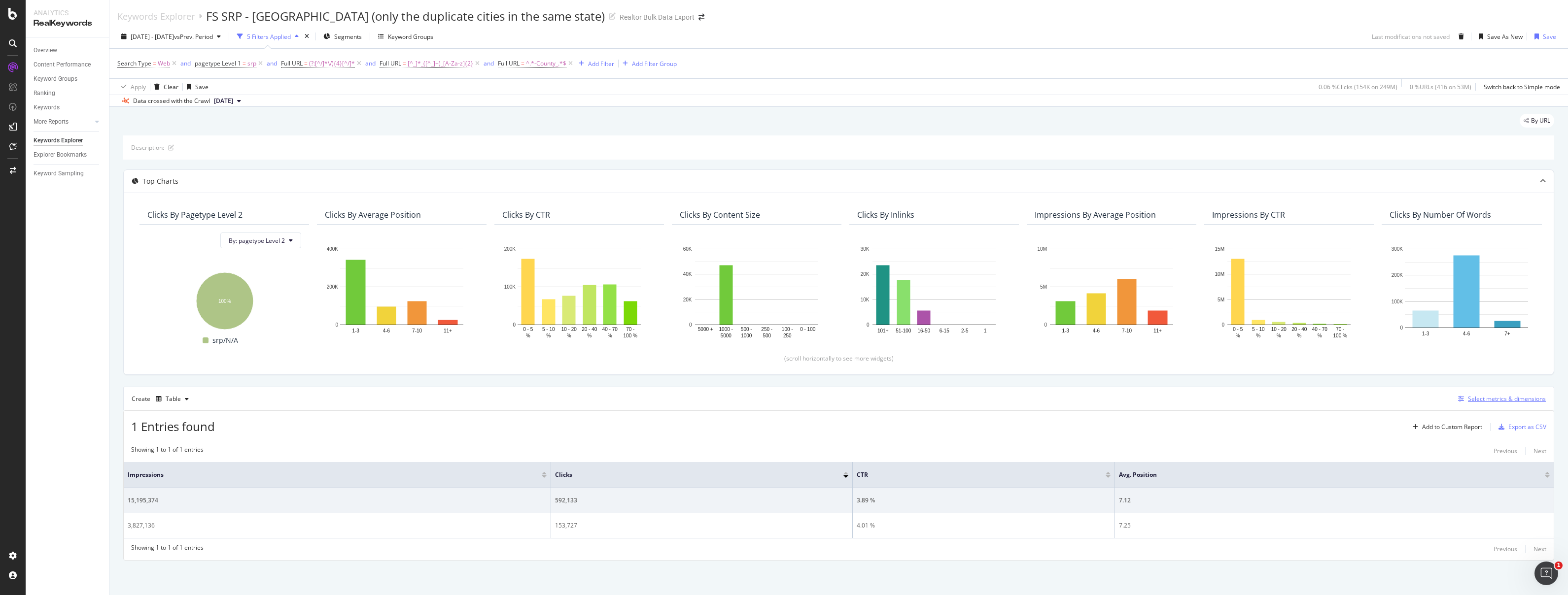
click at [1512, 398] on div "Select metrics & dimensions" at bounding box center [1506, 398] width 77 height 8
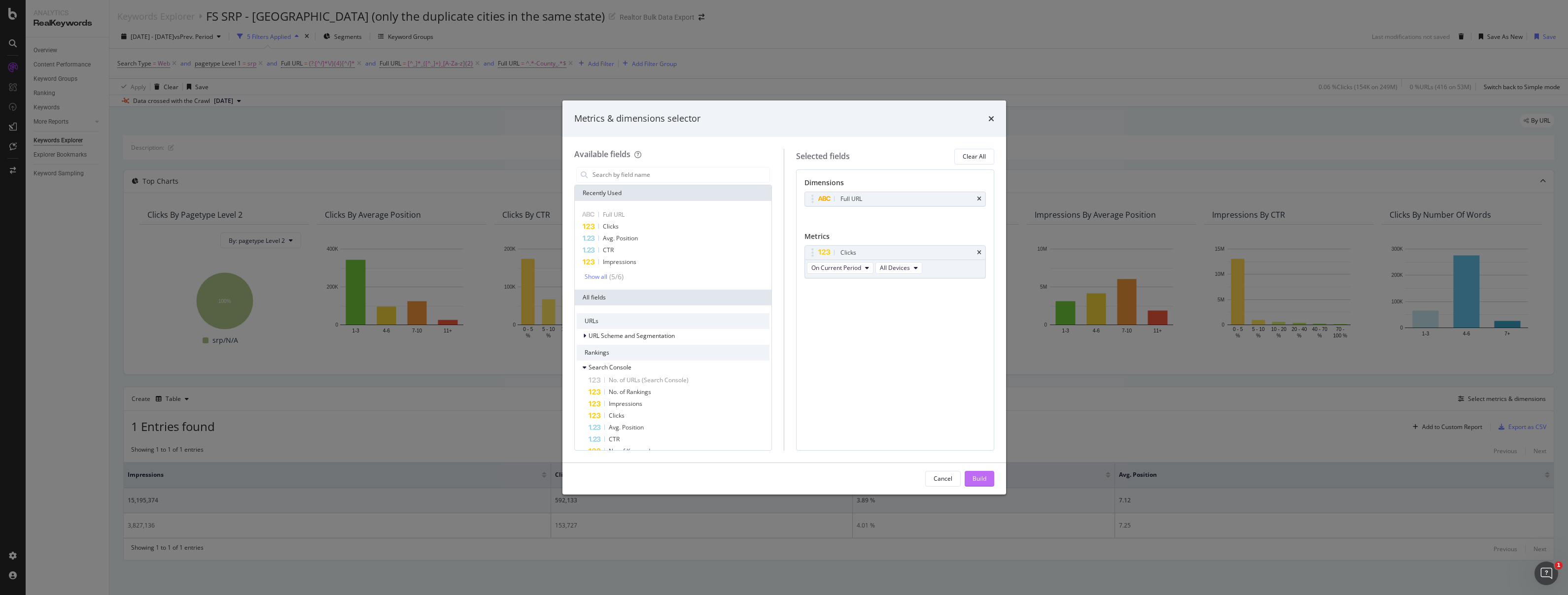
click at [989, 473] on button "Build" at bounding box center [979, 478] width 30 height 16
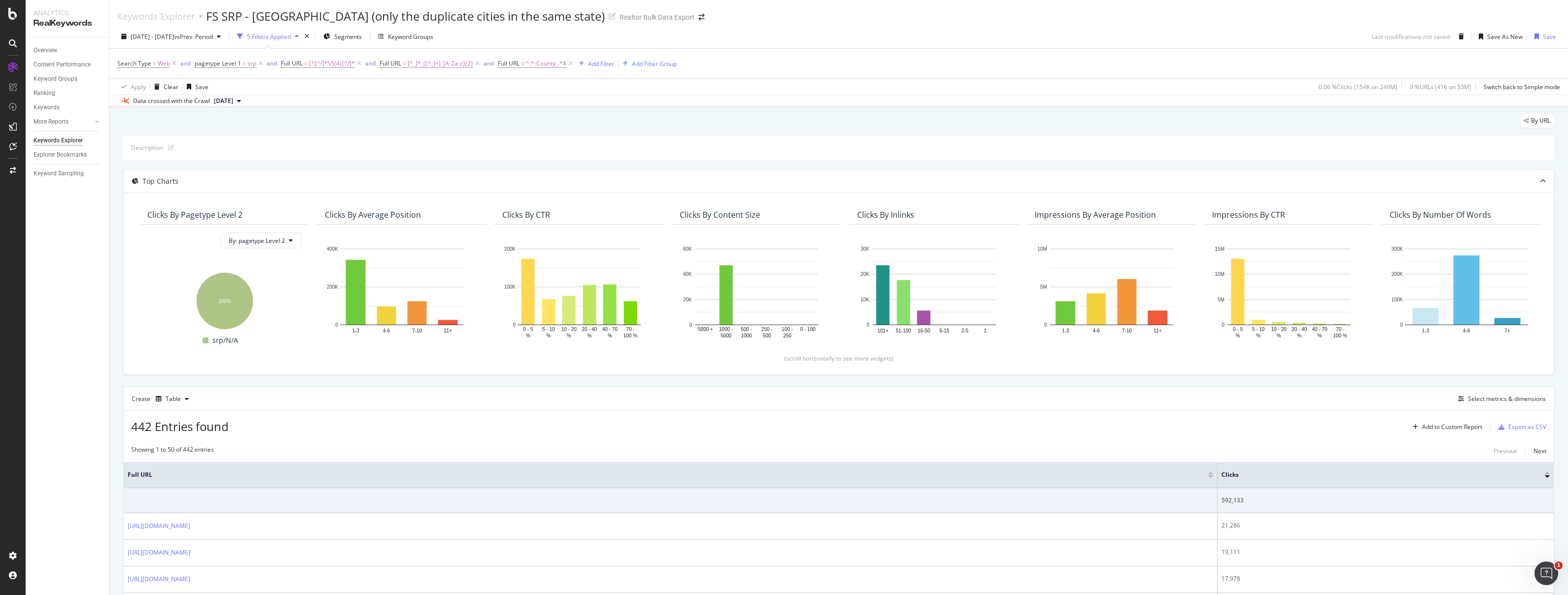
click at [544, 121] on div "By URL" at bounding box center [839, 124] width 1431 height 21
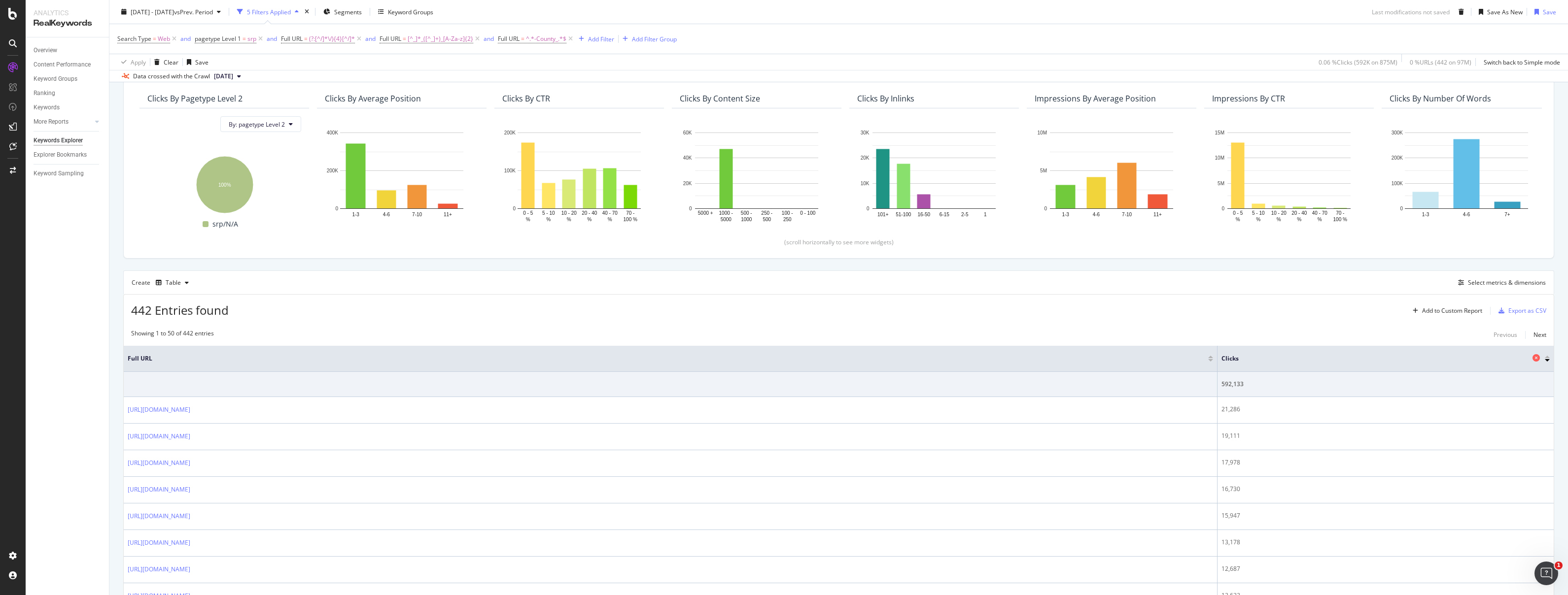
scroll to position [172, 0]
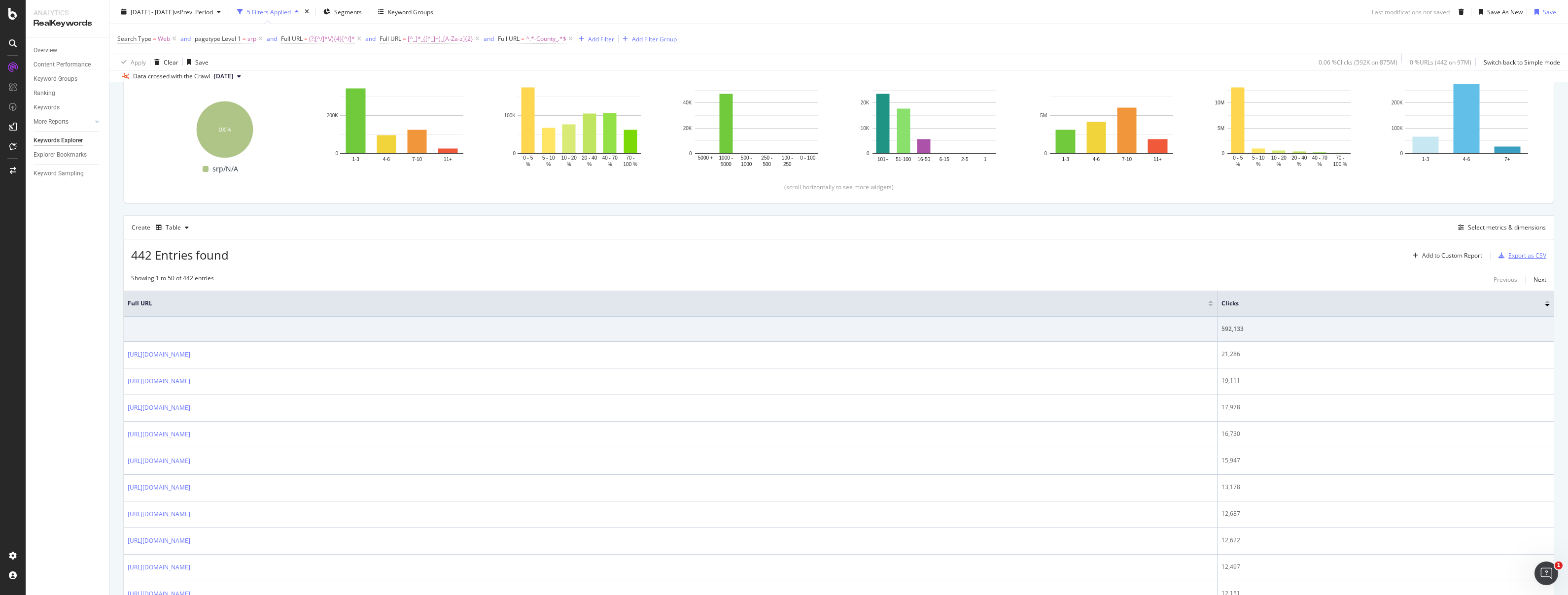
click at [1516, 256] on div "Export as CSV" at bounding box center [1527, 255] width 38 height 8
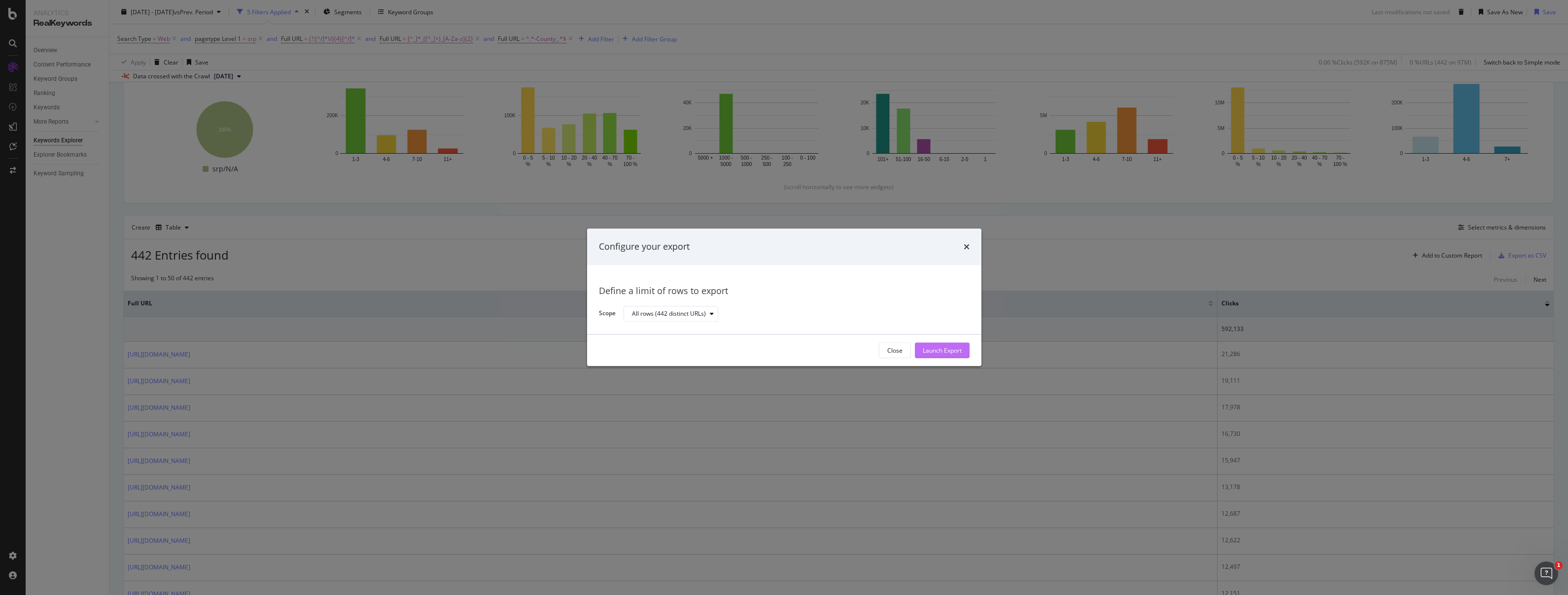
click at [952, 345] on div "Launch Export" at bounding box center [942, 351] width 39 height 15
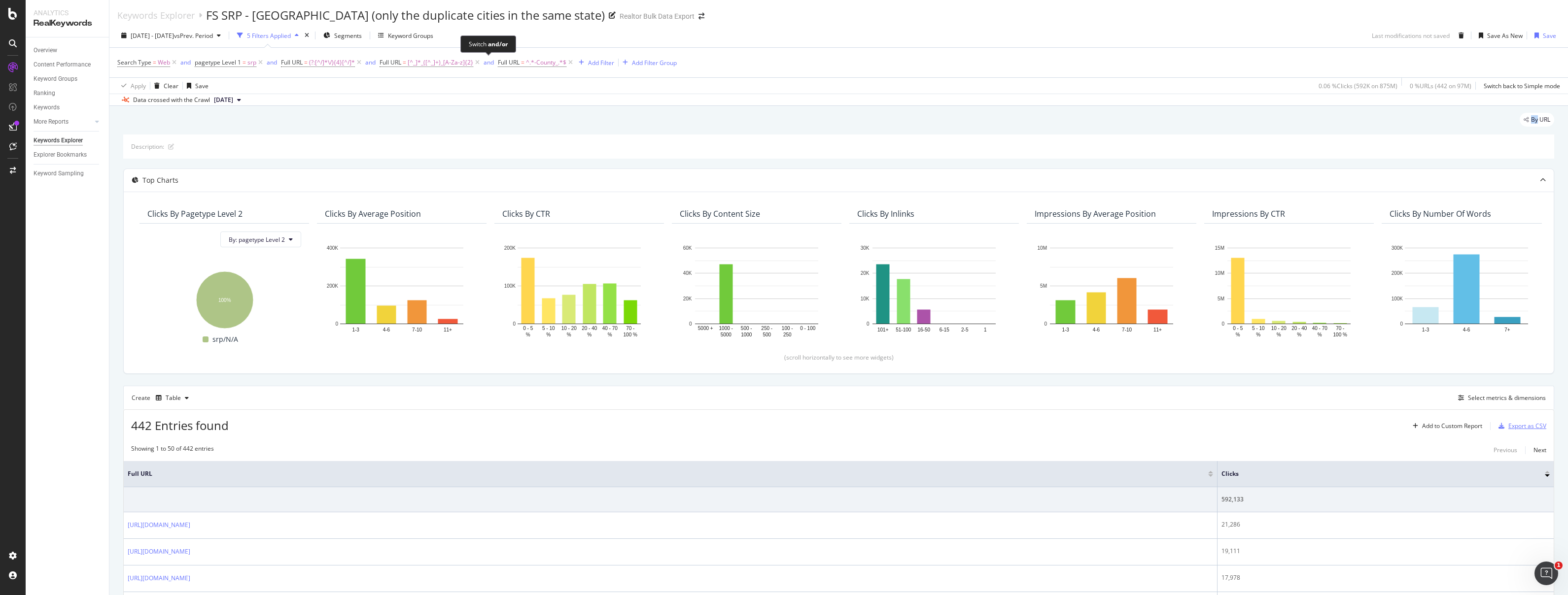
scroll to position [0, 0]
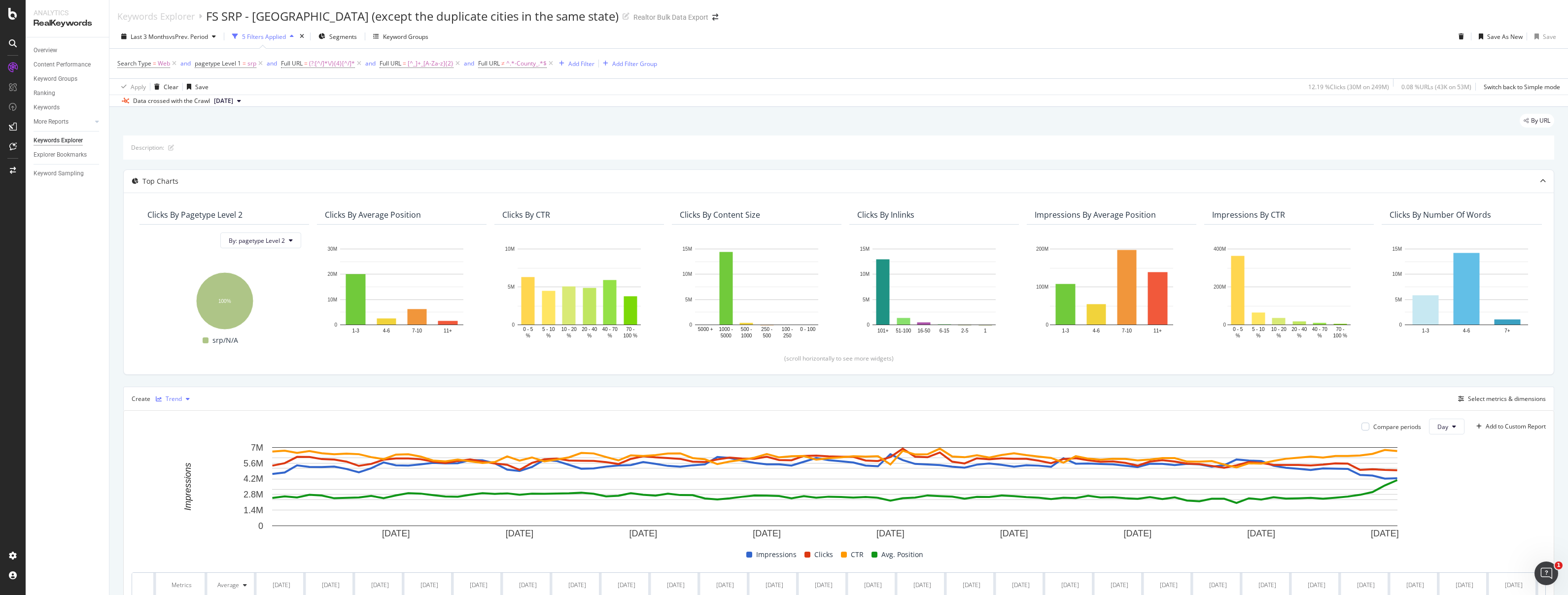
click at [178, 401] on div "Trend" at bounding box center [173, 399] width 16 height 6
click at [187, 417] on div "Table" at bounding box center [183, 415] width 15 height 8
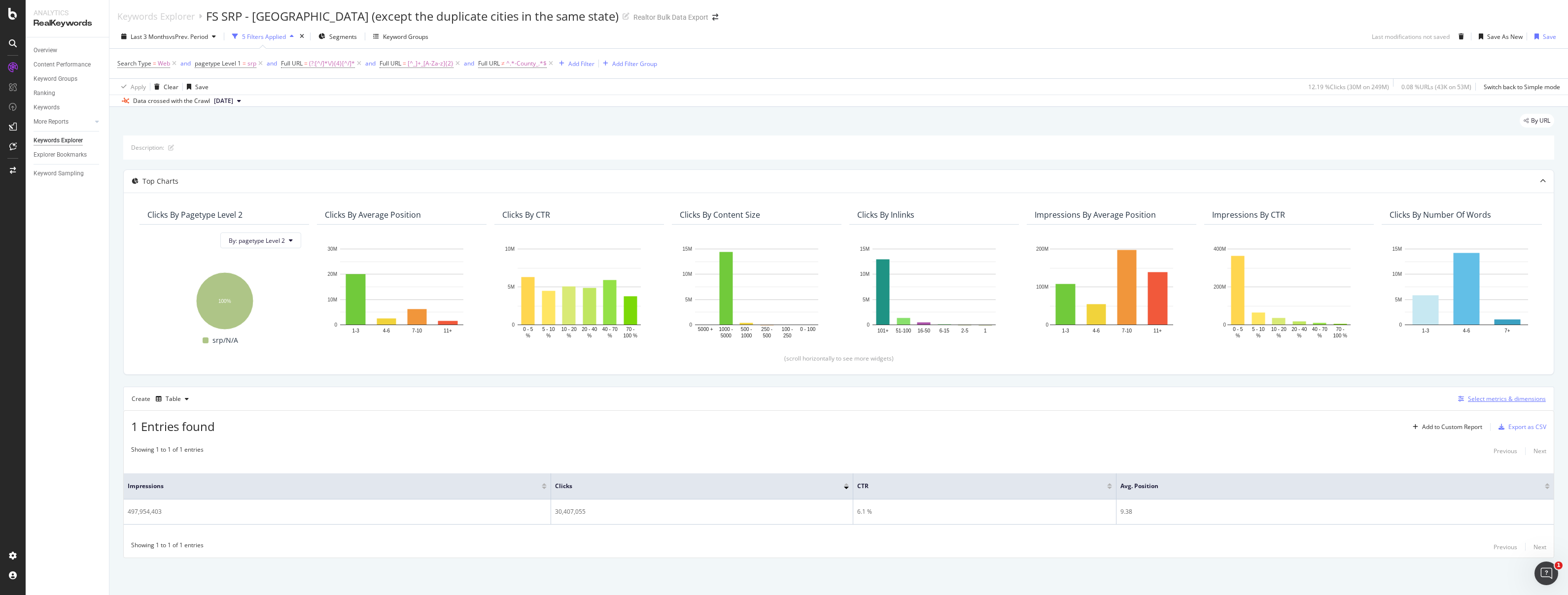
click at [1493, 398] on div "Select metrics & dimensions" at bounding box center [1506, 398] width 77 height 8
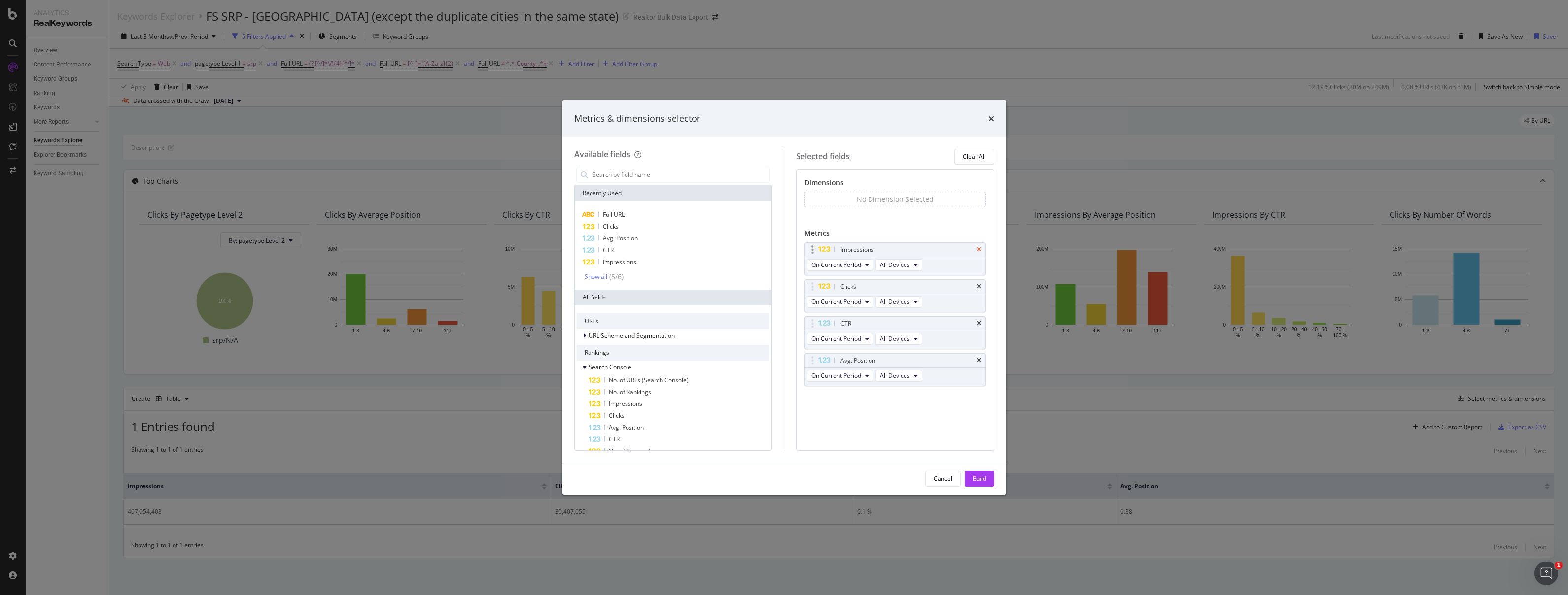
click at [979, 248] on icon "times" at bounding box center [978, 250] width 5 height 6
click at [980, 290] on div "CTR" at bounding box center [895, 286] width 180 height 14
click at [979, 285] on icon "times" at bounding box center [978, 286] width 5 height 6
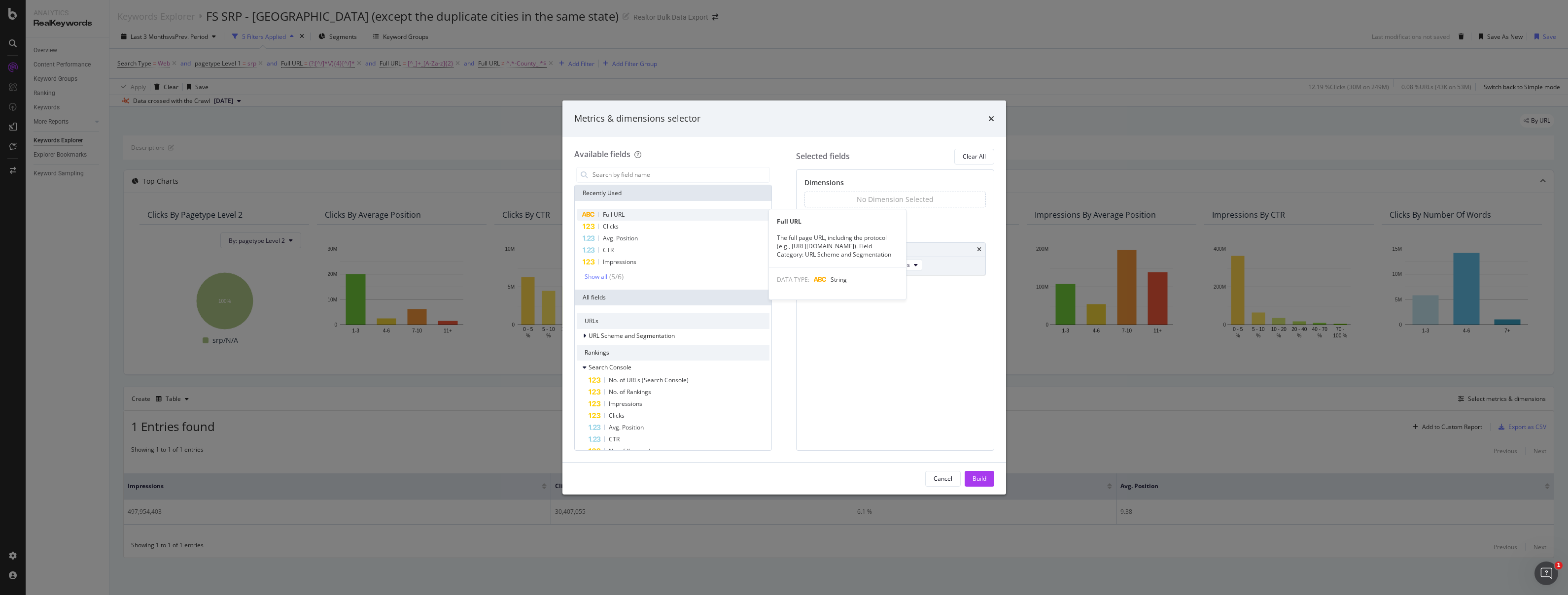
click at [627, 215] on div "Full URL" at bounding box center [673, 214] width 193 height 12
click at [988, 477] on button "Build" at bounding box center [979, 478] width 30 height 16
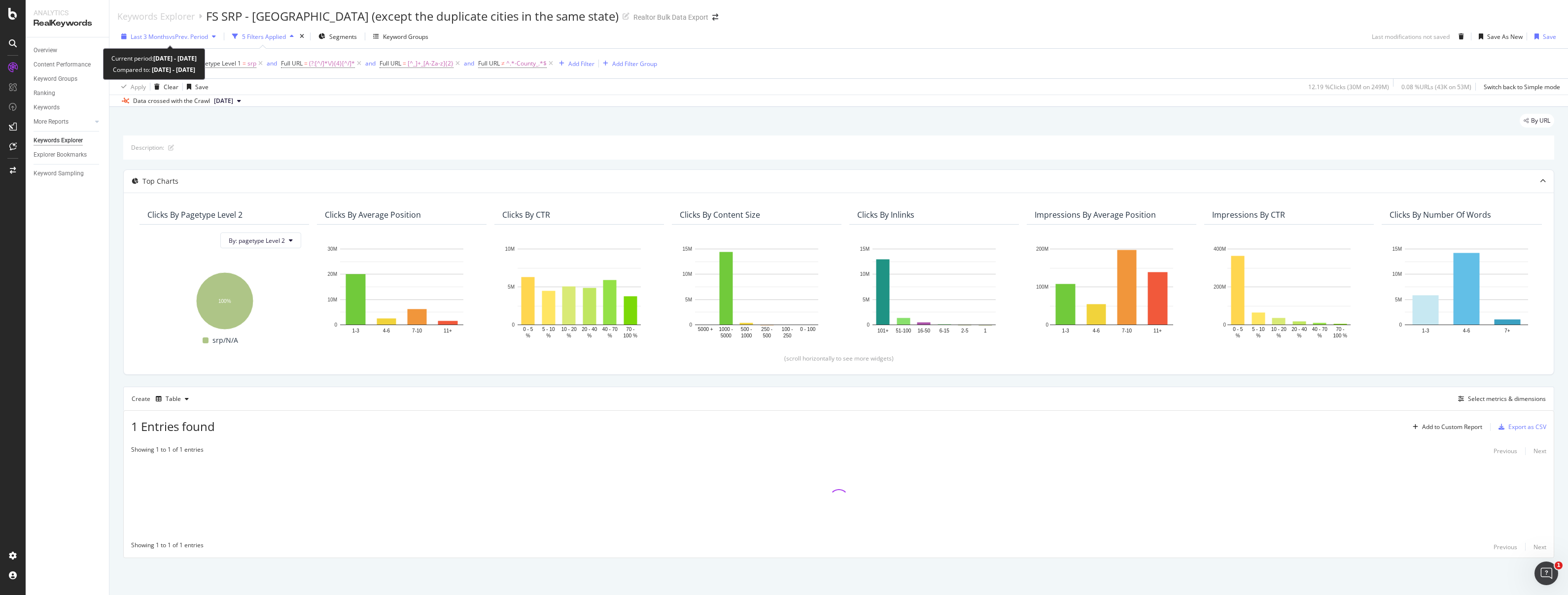
click at [182, 37] on span "vs Prev. Period" at bounding box center [188, 36] width 39 height 8
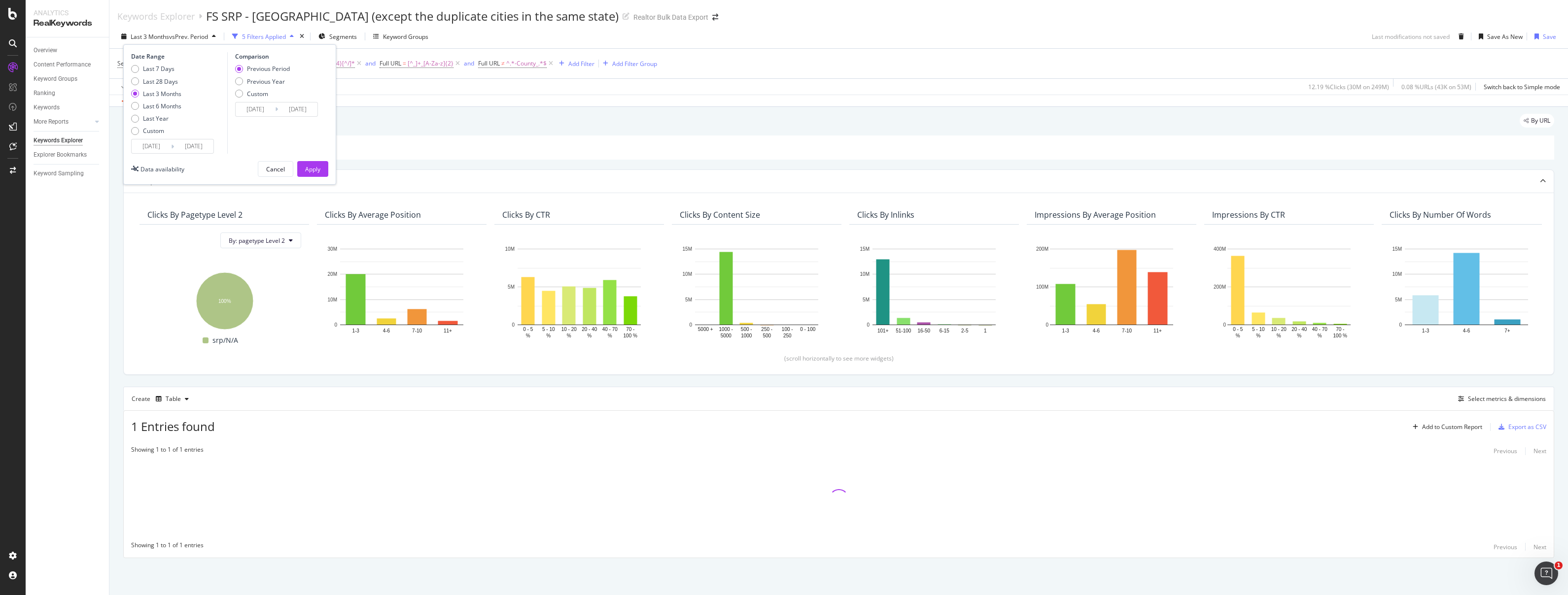
click at [155, 144] on input "[DATE]" at bounding box center [151, 146] width 39 height 14
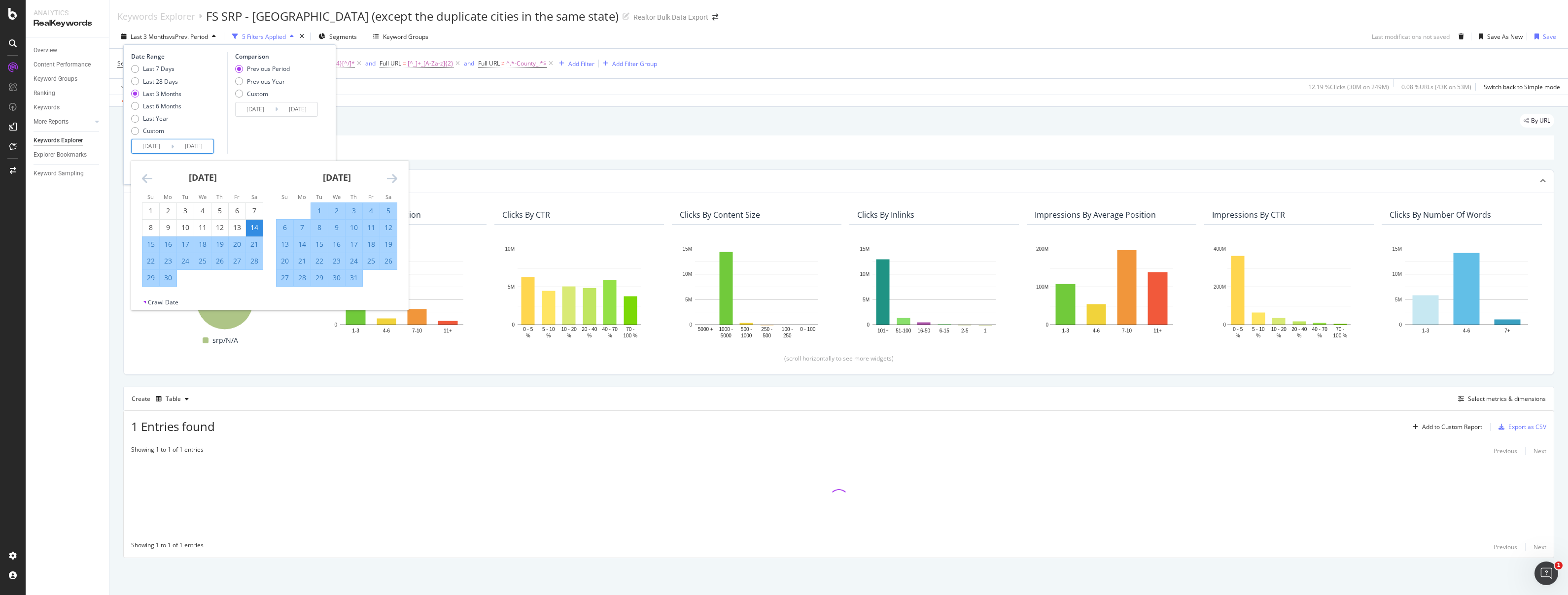
click at [144, 176] on icon "Move backward to switch to the previous month." at bounding box center [146, 178] width 10 height 12
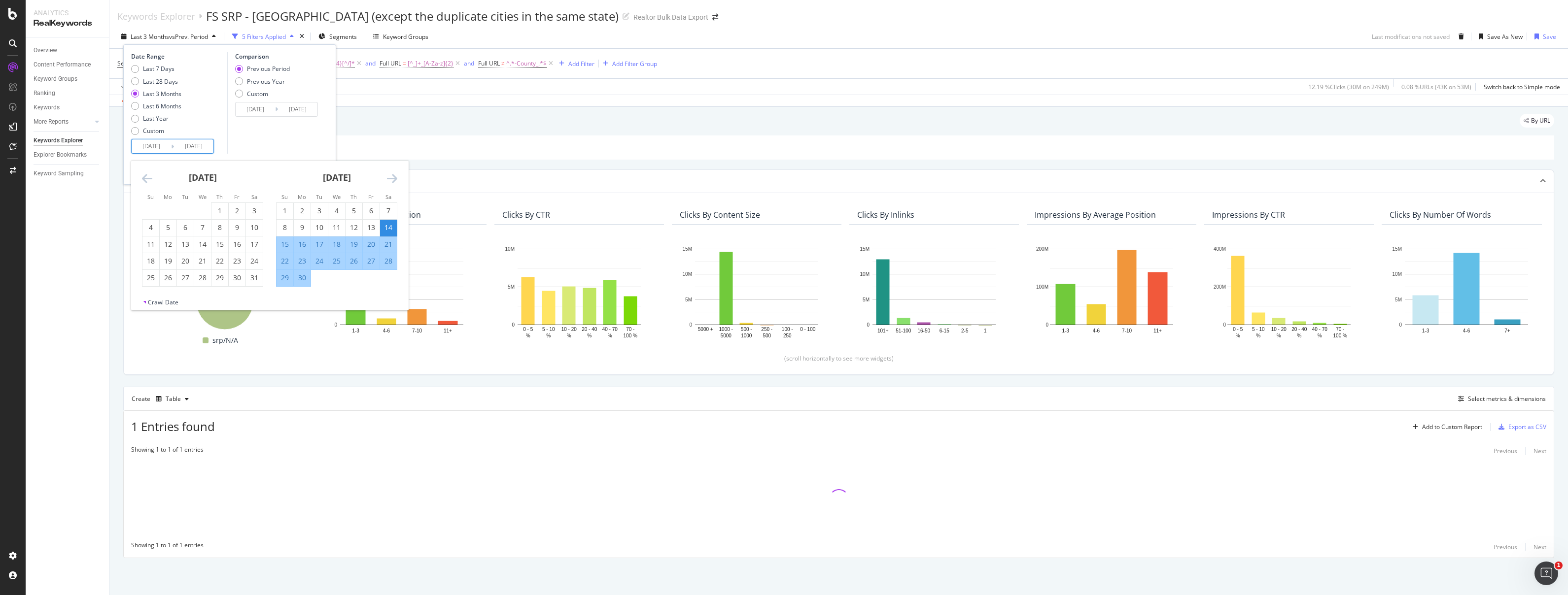
click at [144, 176] on icon "Move backward to switch to the previous month." at bounding box center [146, 178] width 10 height 12
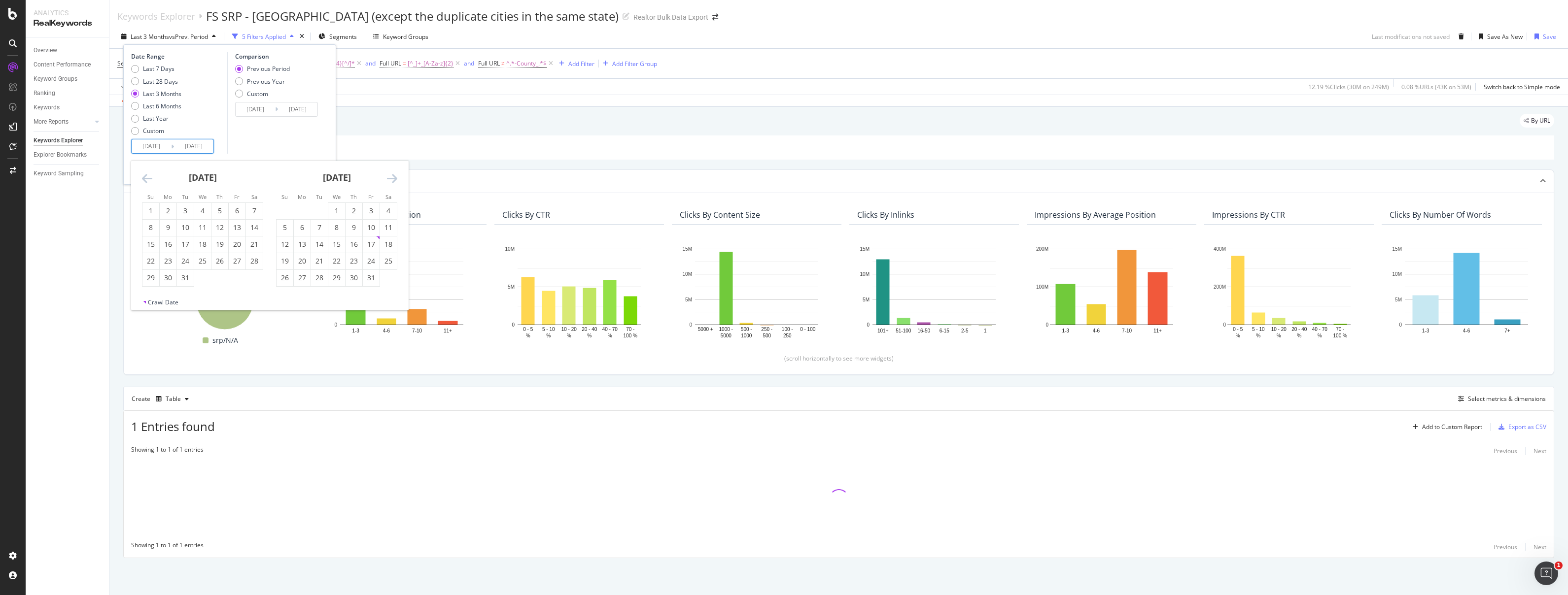
click at [144, 176] on icon "Move backward to switch to the previous month." at bounding box center [146, 178] width 10 height 12
click at [147, 210] on div "1" at bounding box center [151, 211] width 17 height 10
type input "[DATE]"
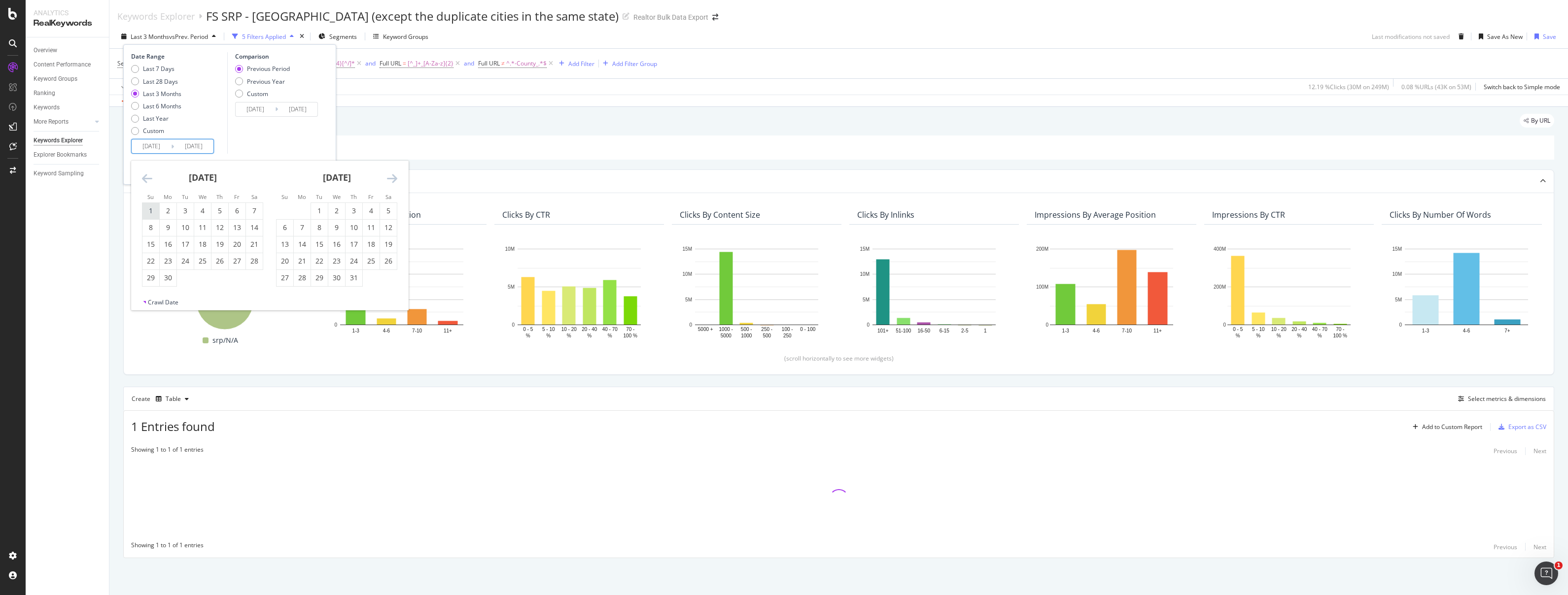
type input "[DATE]"
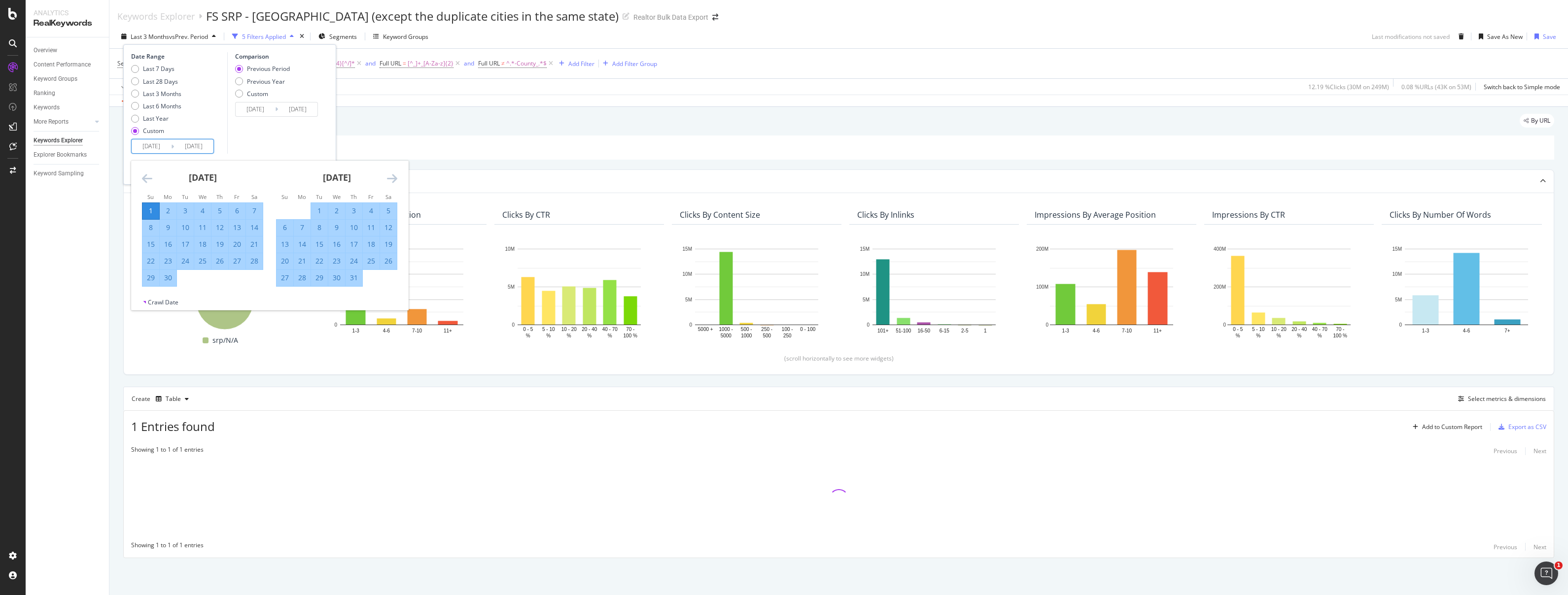
click at [389, 178] on icon "Move forward to switch to the next month." at bounding box center [392, 178] width 10 height 12
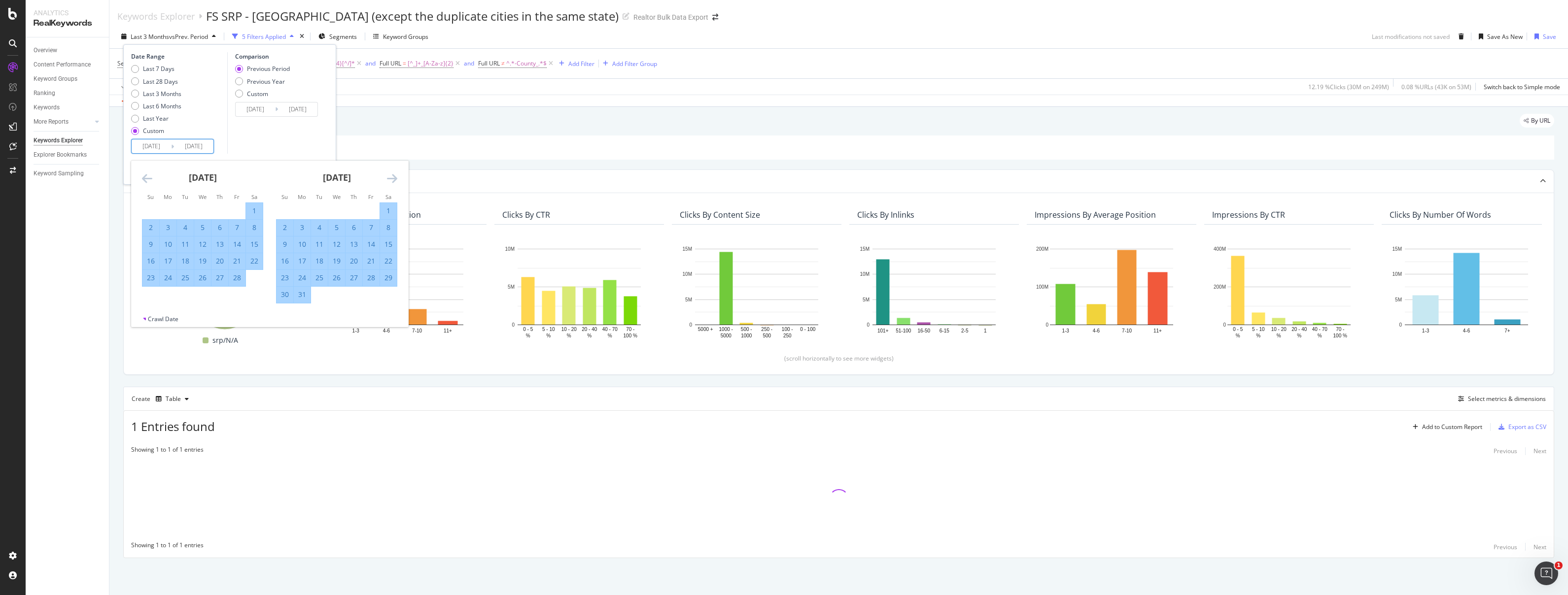
click at [389, 178] on icon "Move forward to switch to the next month." at bounding box center [392, 178] width 10 height 12
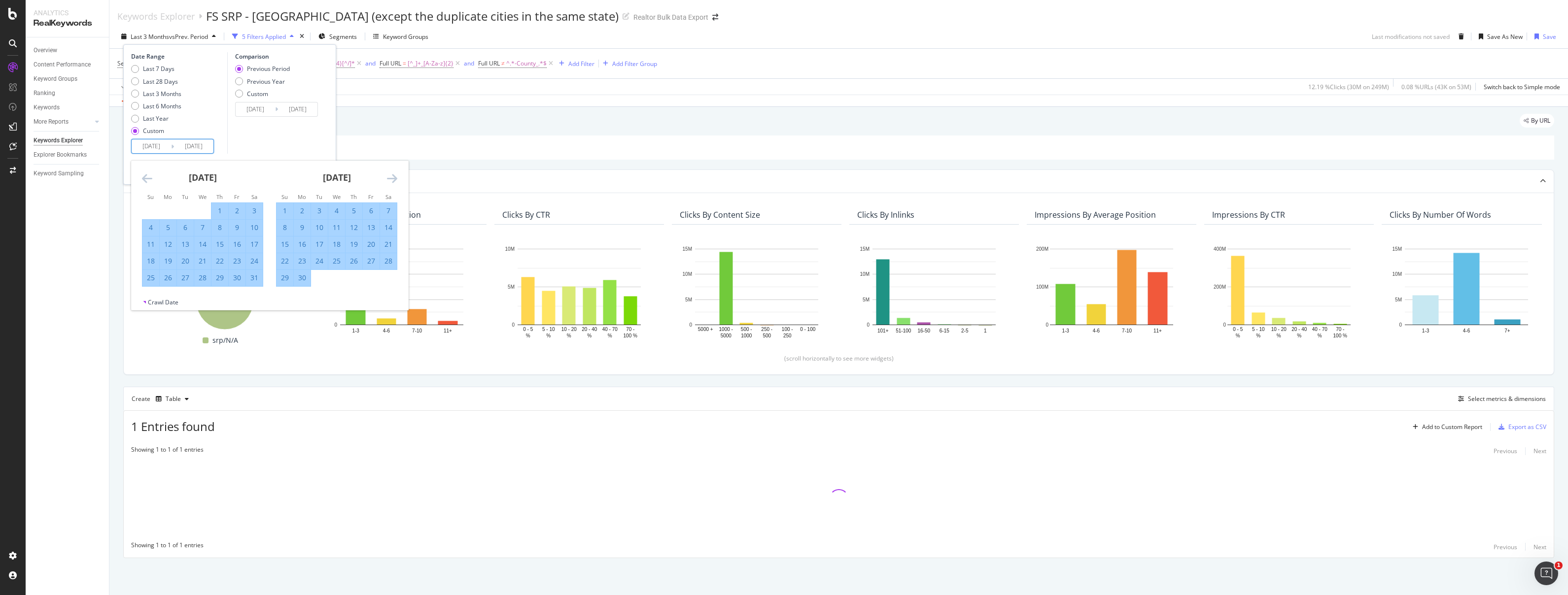
click at [389, 178] on icon "Move forward to switch to the next month." at bounding box center [392, 178] width 10 height 12
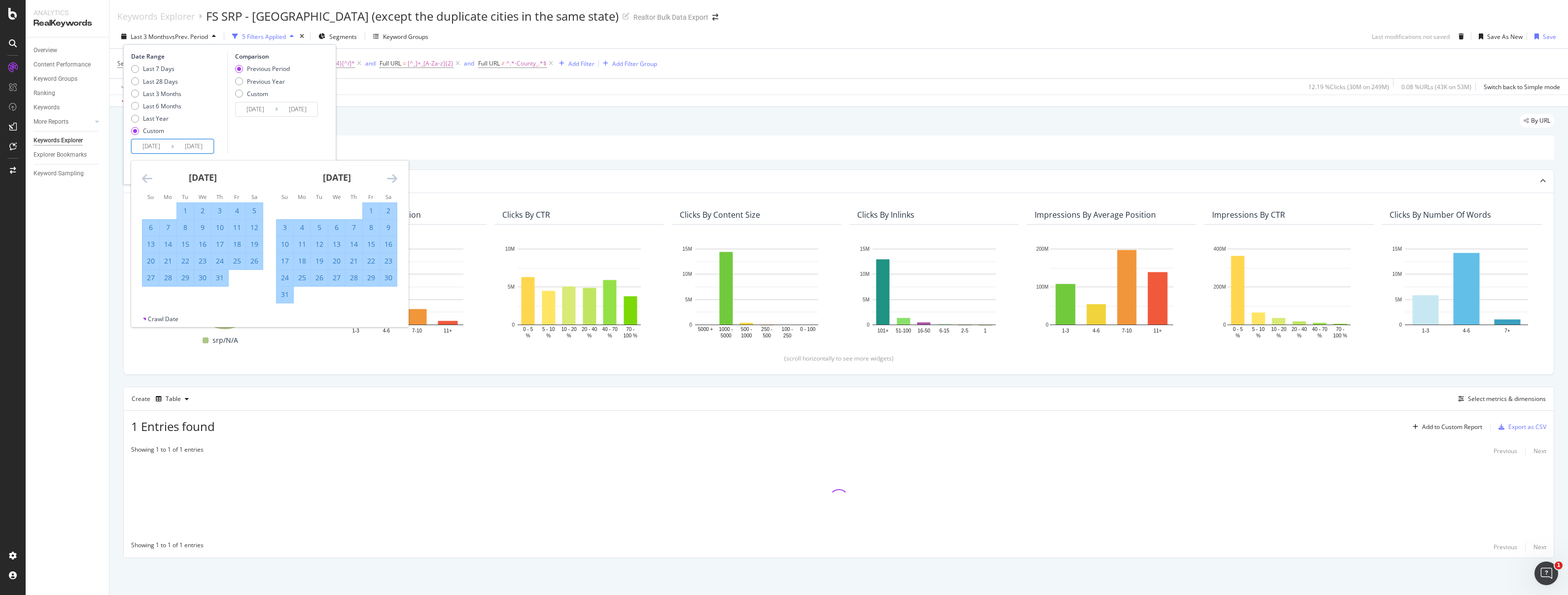
click at [284, 298] on div "31" at bounding box center [284, 295] width 17 height 10
type input "[DATE]"
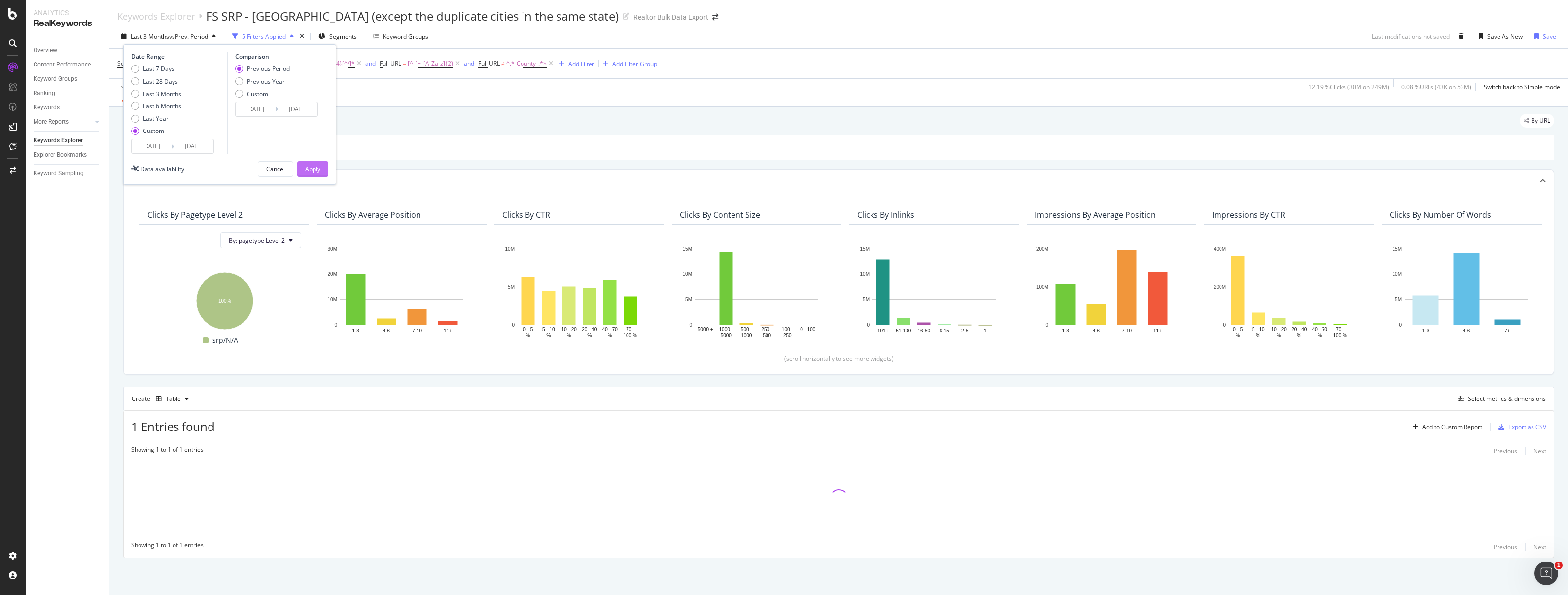
click at [313, 167] on div "Apply" at bounding box center [312, 169] width 15 height 8
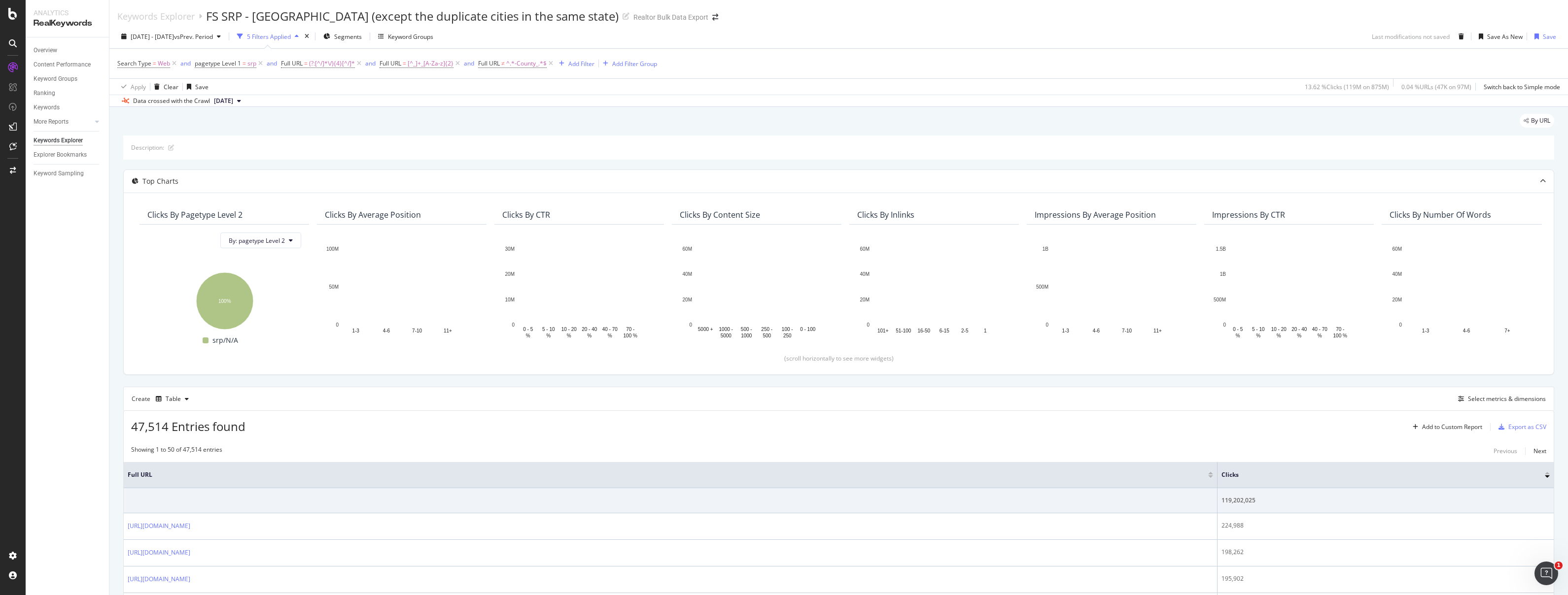
scroll to position [2, 0]
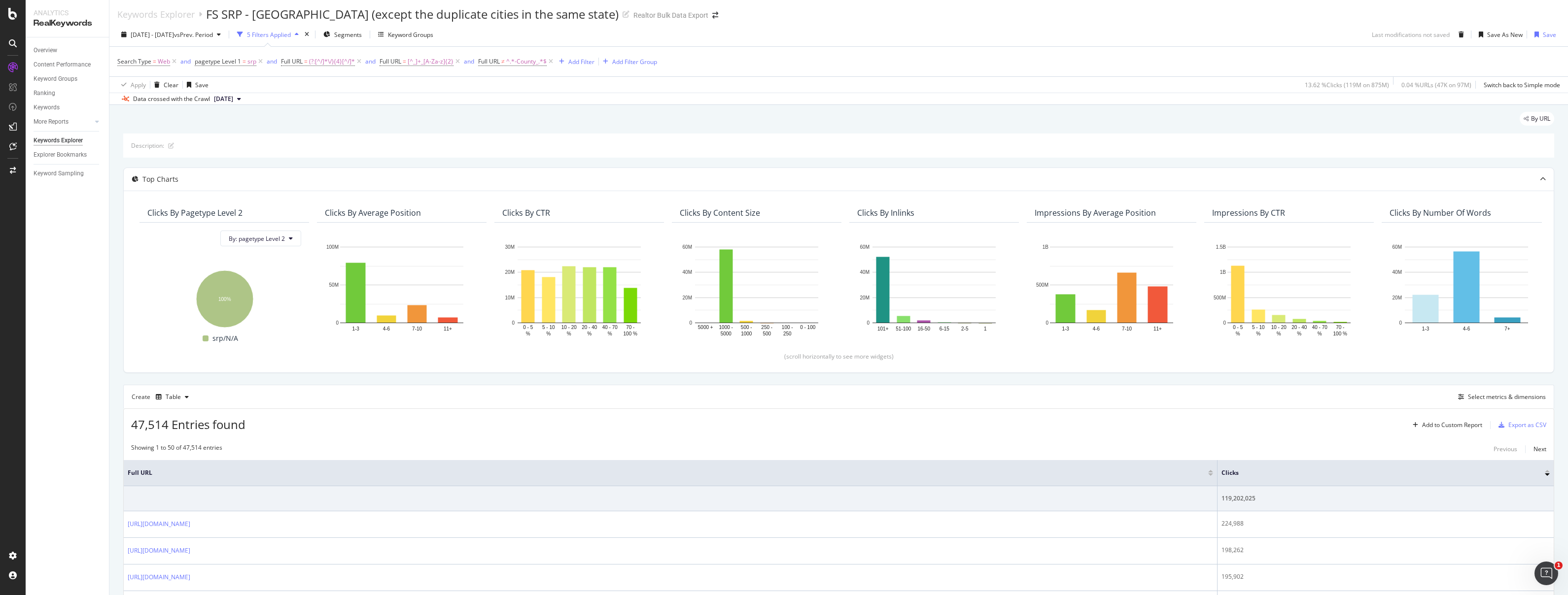
click at [728, 30] on div "2024 Sep. 1st - 2025 Aug. 31st vs Prev. Period 5 Filters Applied Segments Keywo…" at bounding box center [838, 36] width 1458 height 20
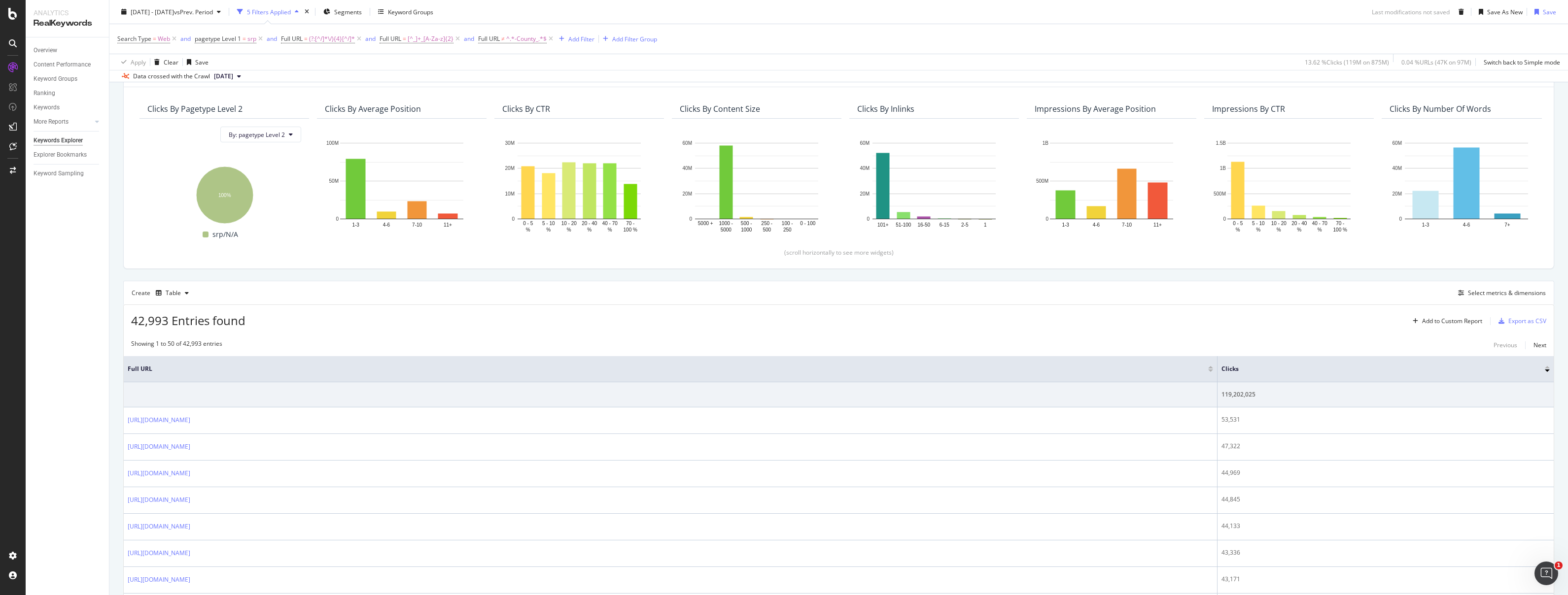
scroll to position [0, 0]
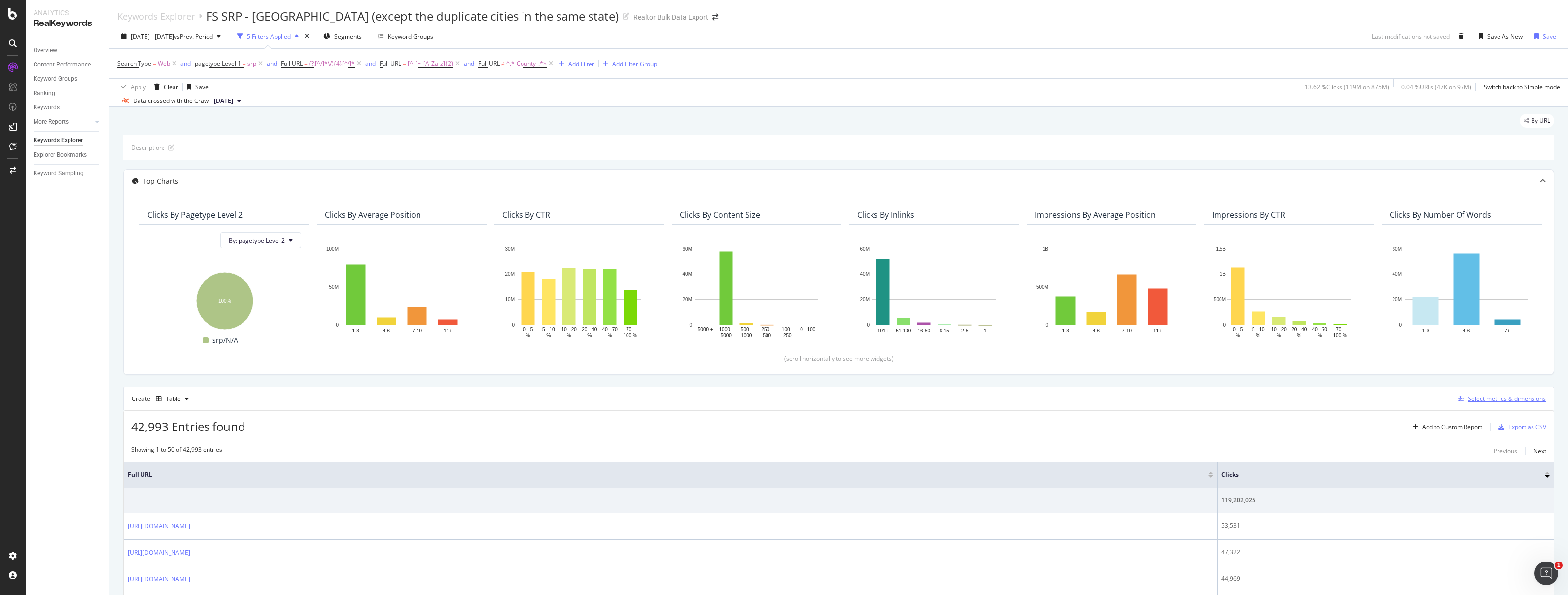
click at [1511, 397] on div "Select metrics & dimensions" at bounding box center [1506, 398] width 77 height 8
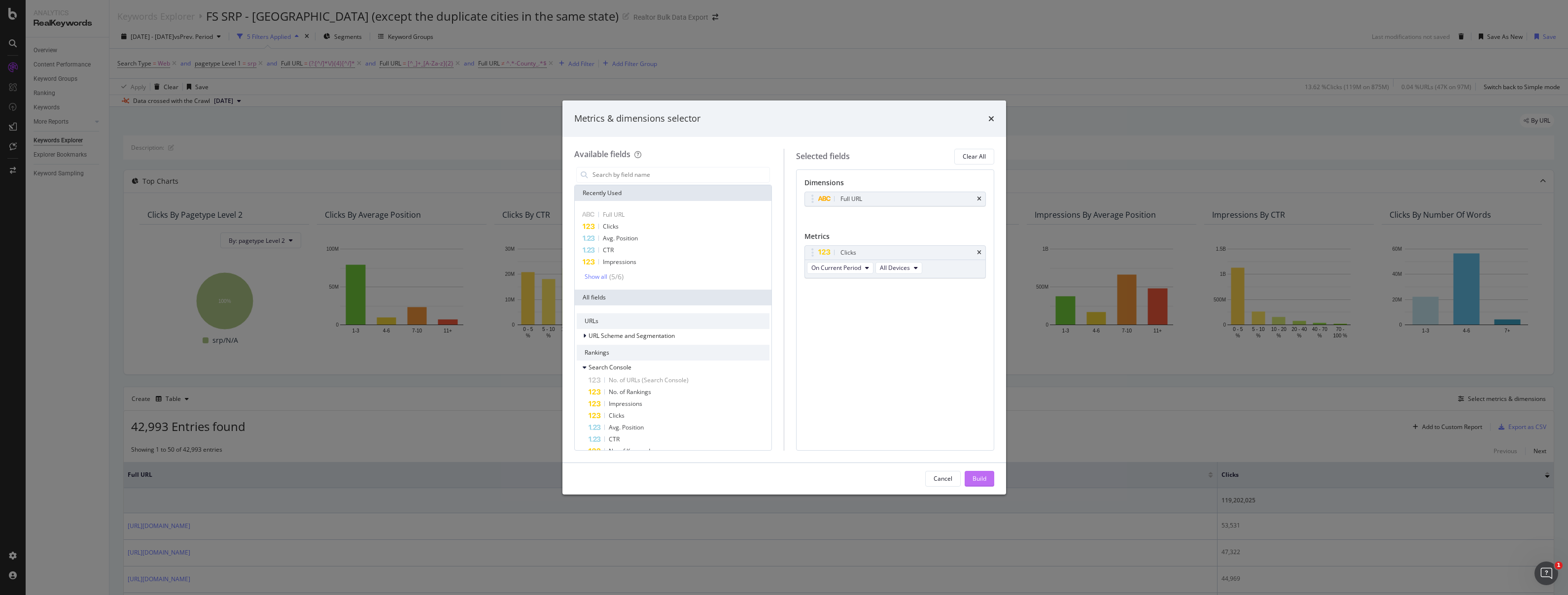
click at [971, 475] on button "Build" at bounding box center [979, 478] width 30 height 16
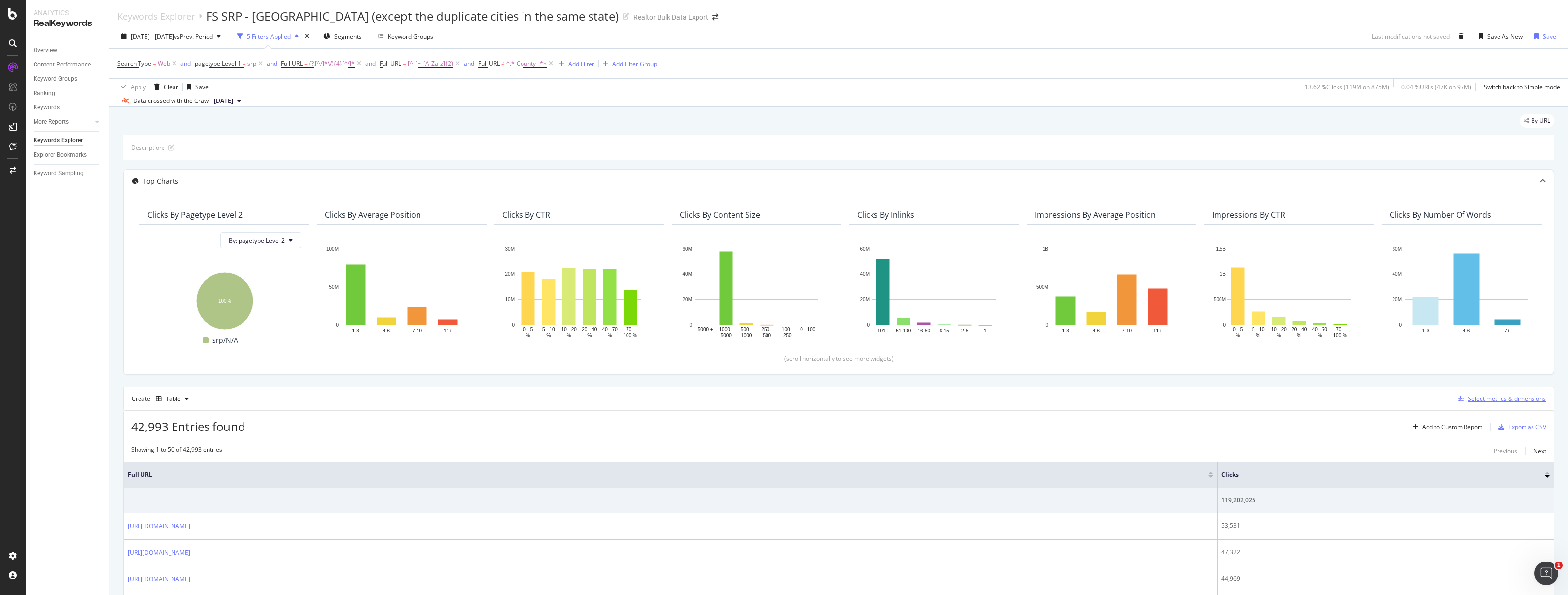
click at [1507, 397] on div "Select metrics & dimensions" at bounding box center [1506, 398] width 77 height 8
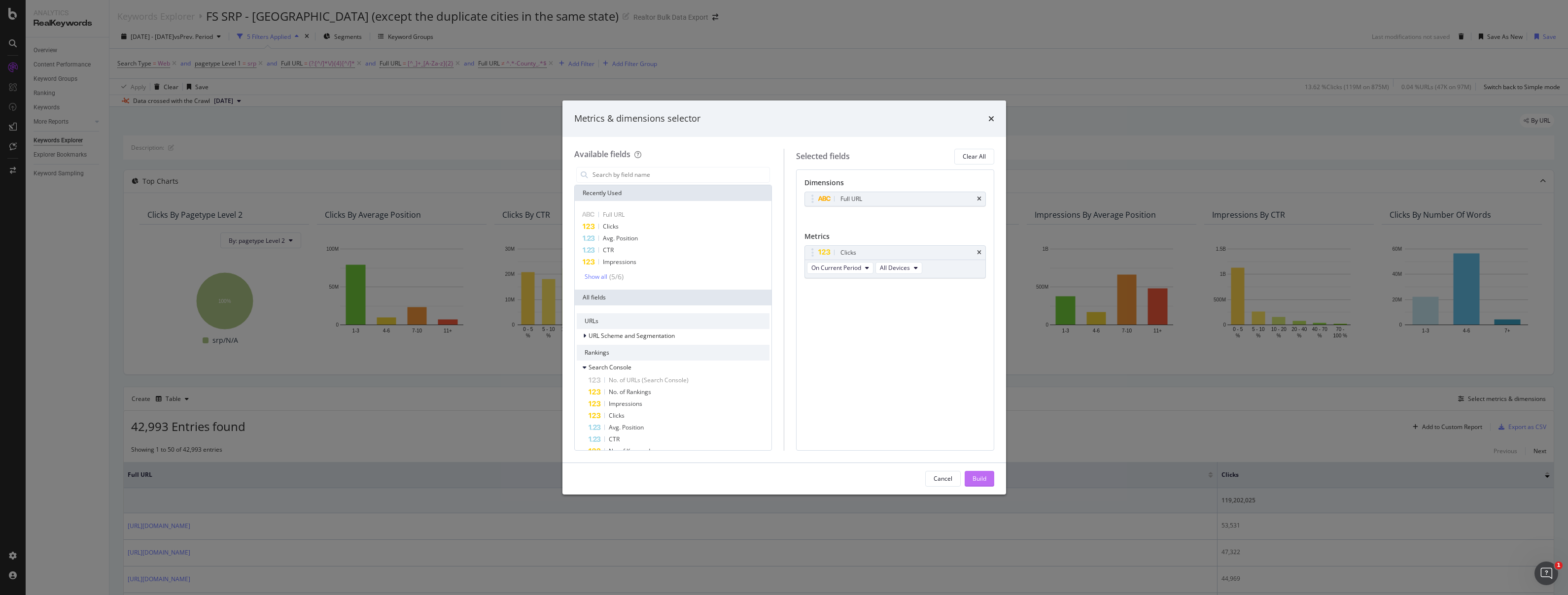
click at [976, 479] on div "Build" at bounding box center [978, 478] width 14 height 8
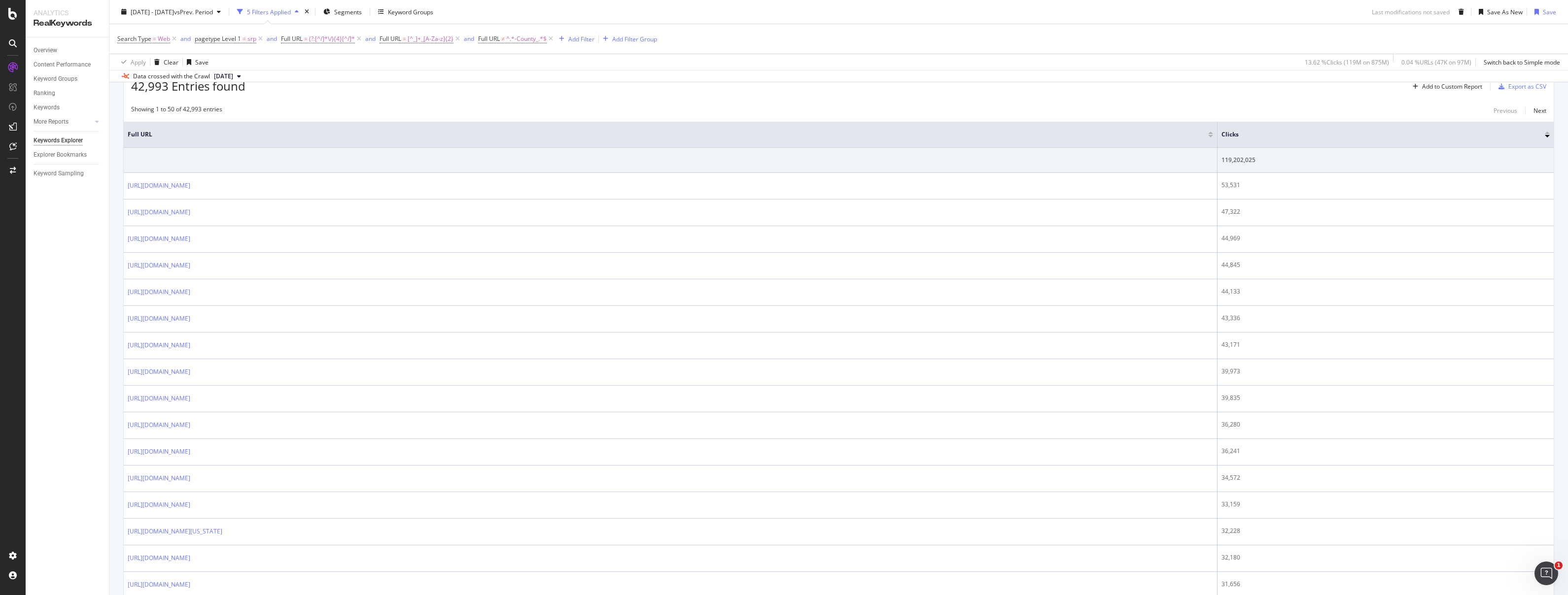
scroll to position [76, 0]
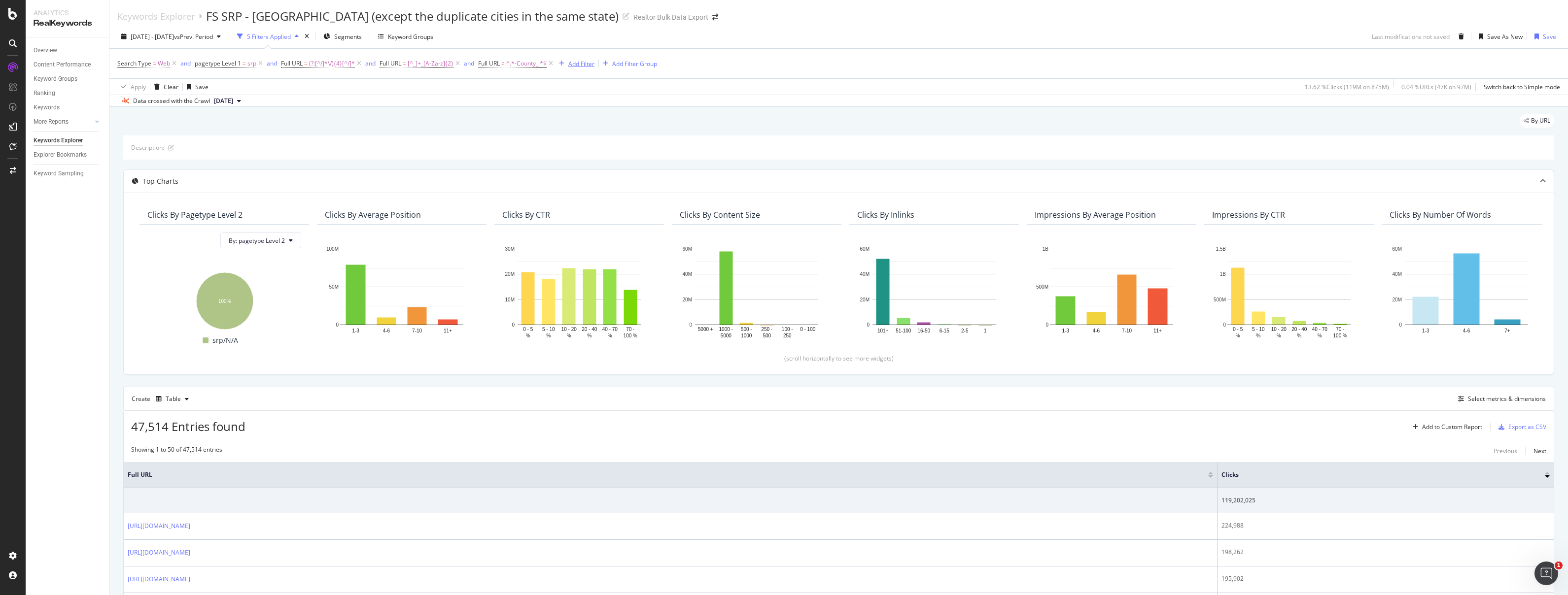
click at [580, 63] on div "Add Filter" at bounding box center [581, 63] width 26 height 8
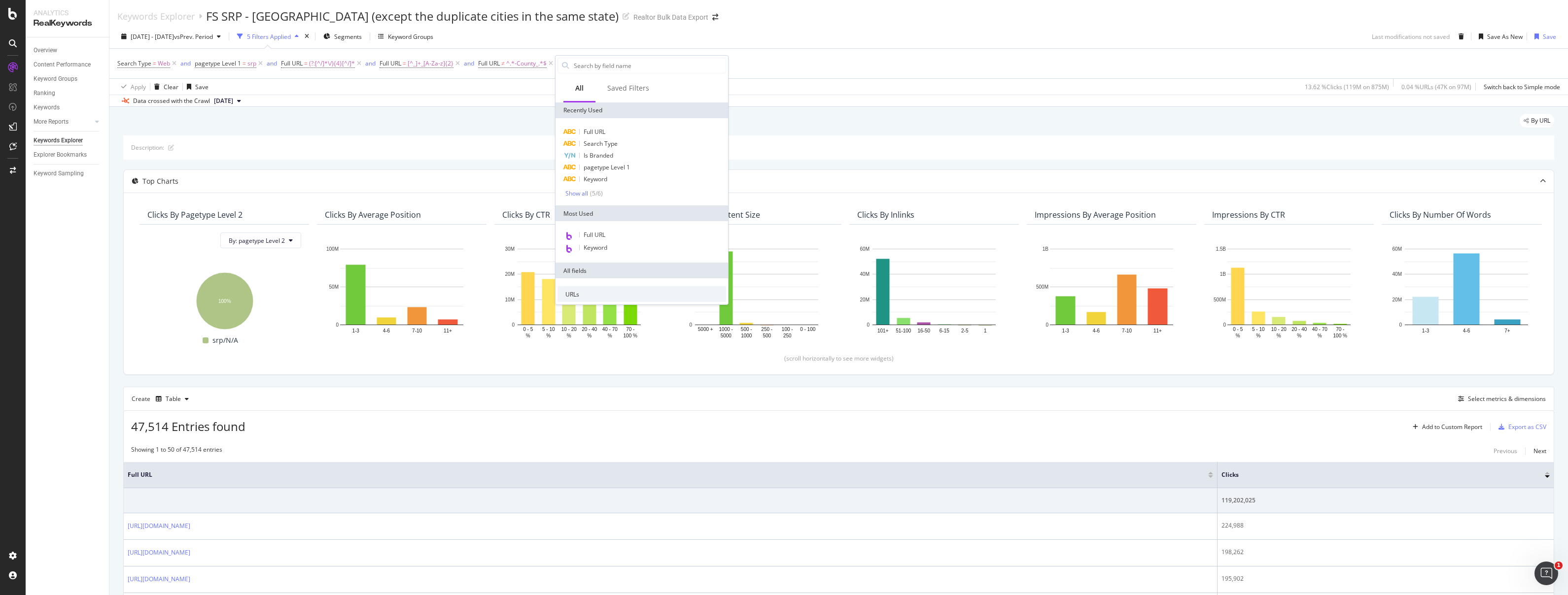
click at [600, 124] on div "Full URL Search Type Is Branded pagetype Level 1 Keyword Show all ( 5 / 6 )" at bounding box center [641, 162] width 173 height 88
click at [600, 128] on span "Full URL" at bounding box center [594, 131] width 21 height 8
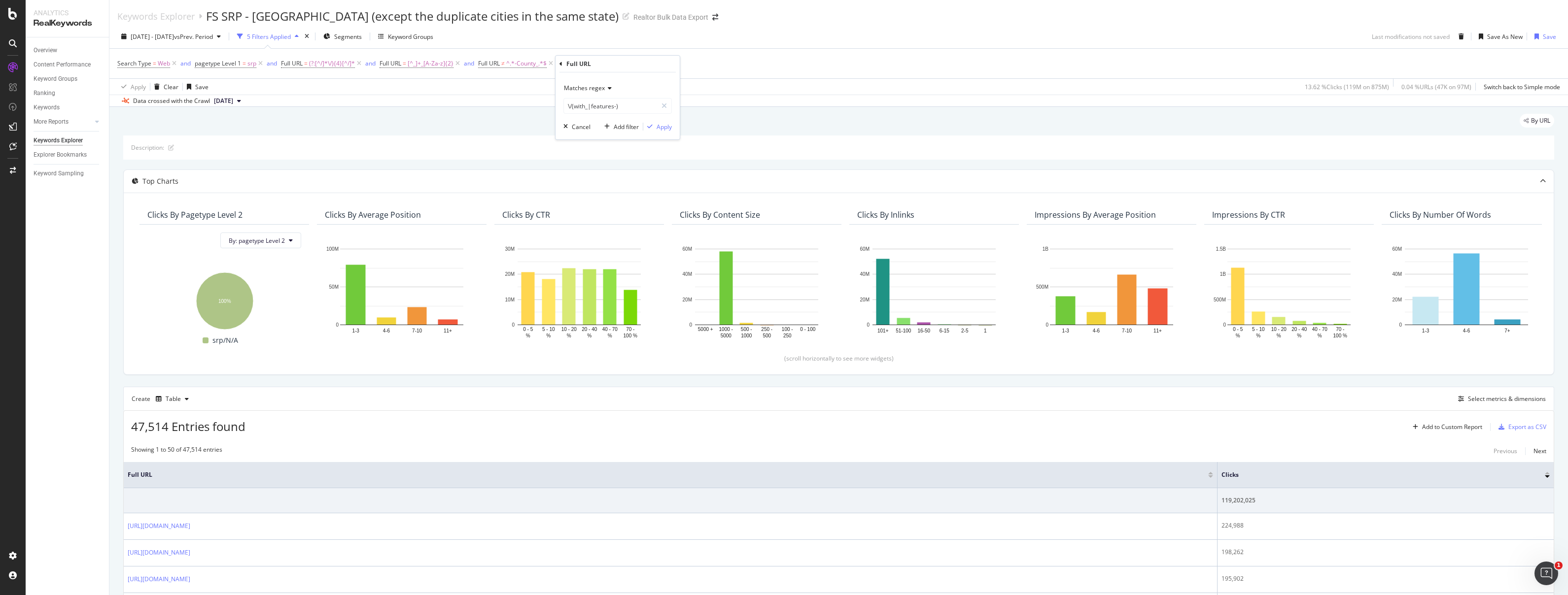
click at [607, 88] on icon at bounding box center [607, 88] width 7 height 6
click at [604, 105] on div "Equal to" at bounding box center [618, 108] width 105 height 13
drag, startPoint x: 631, startPoint y: 108, endPoint x: 520, endPoint y: 98, distance: 111.4
click at [520, 98] on body "Analytics RealKeywords Overview Content Performance Keyword Groups Ranking Keyw…" at bounding box center [784, 298] width 1568 height 595
paste input "[URL][DOMAIN_NAME]"
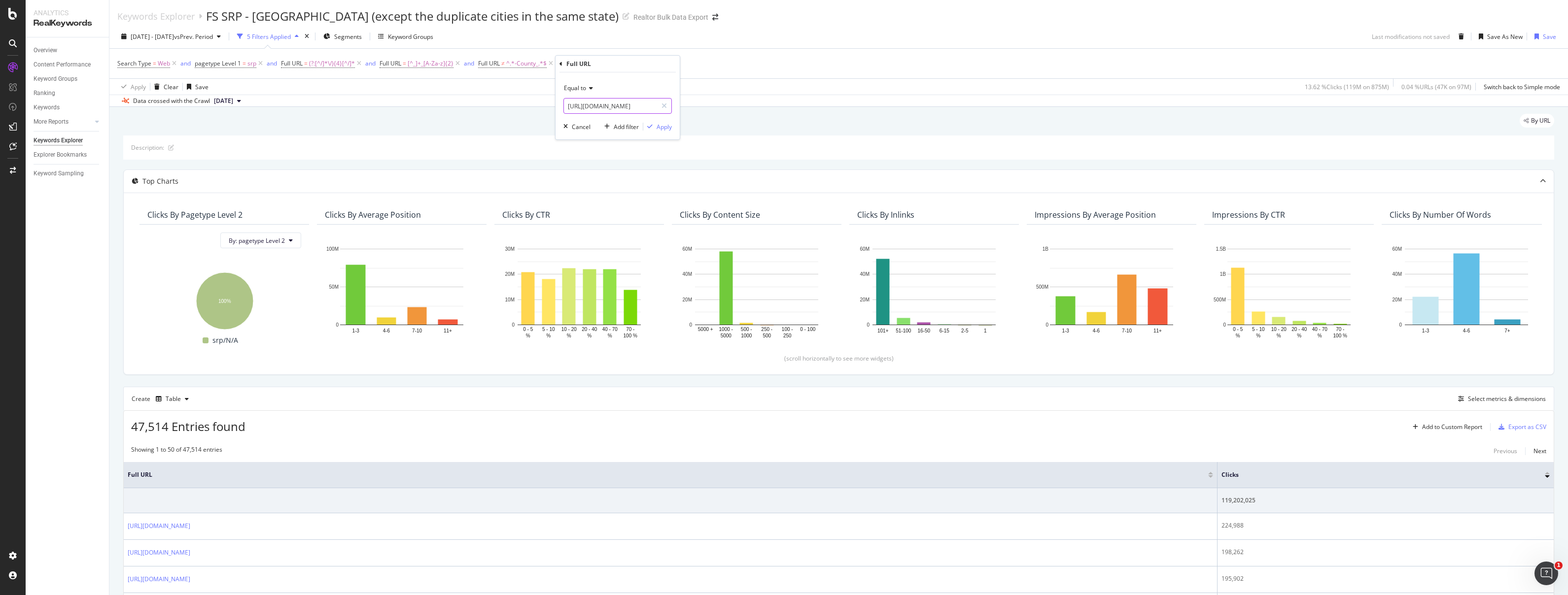
scroll to position [0, 163]
type input "[URL][DOMAIN_NAME]"
click at [660, 130] on div "Apply" at bounding box center [664, 127] width 15 height 8
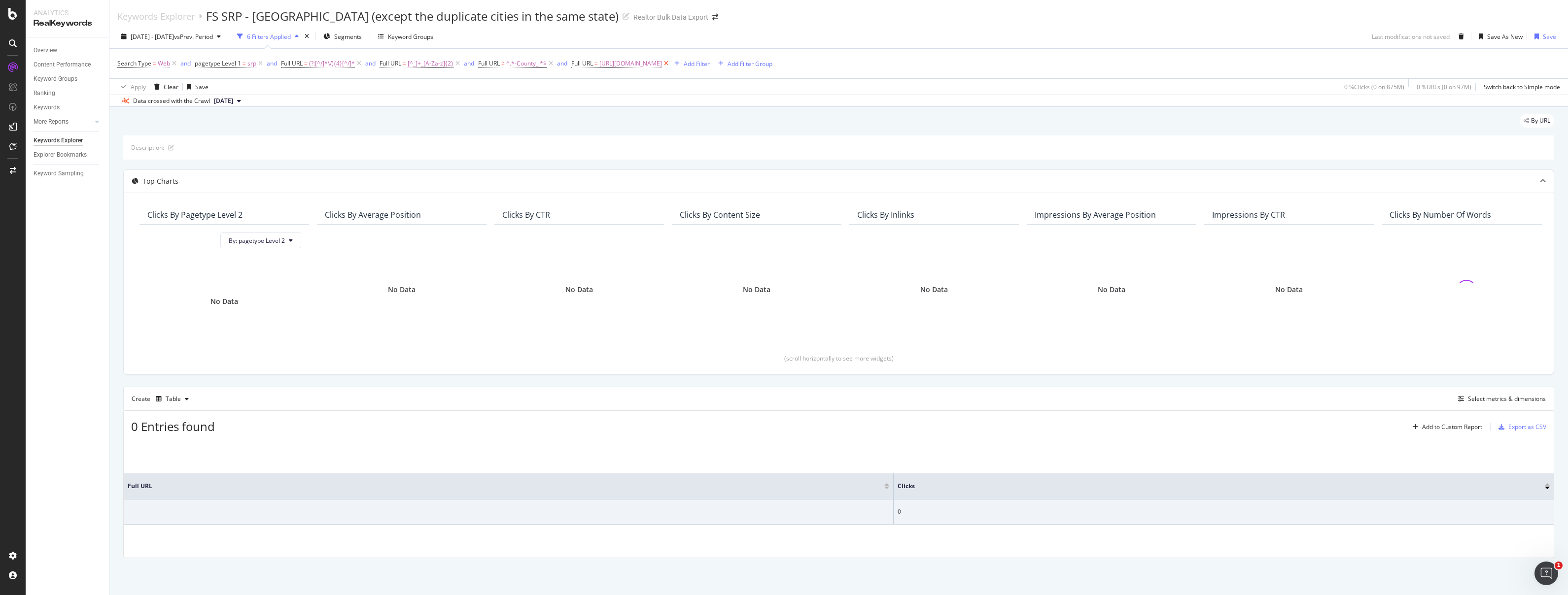
click at [671, 64] on icon at bounding box center [666, 63] width 8 height 10
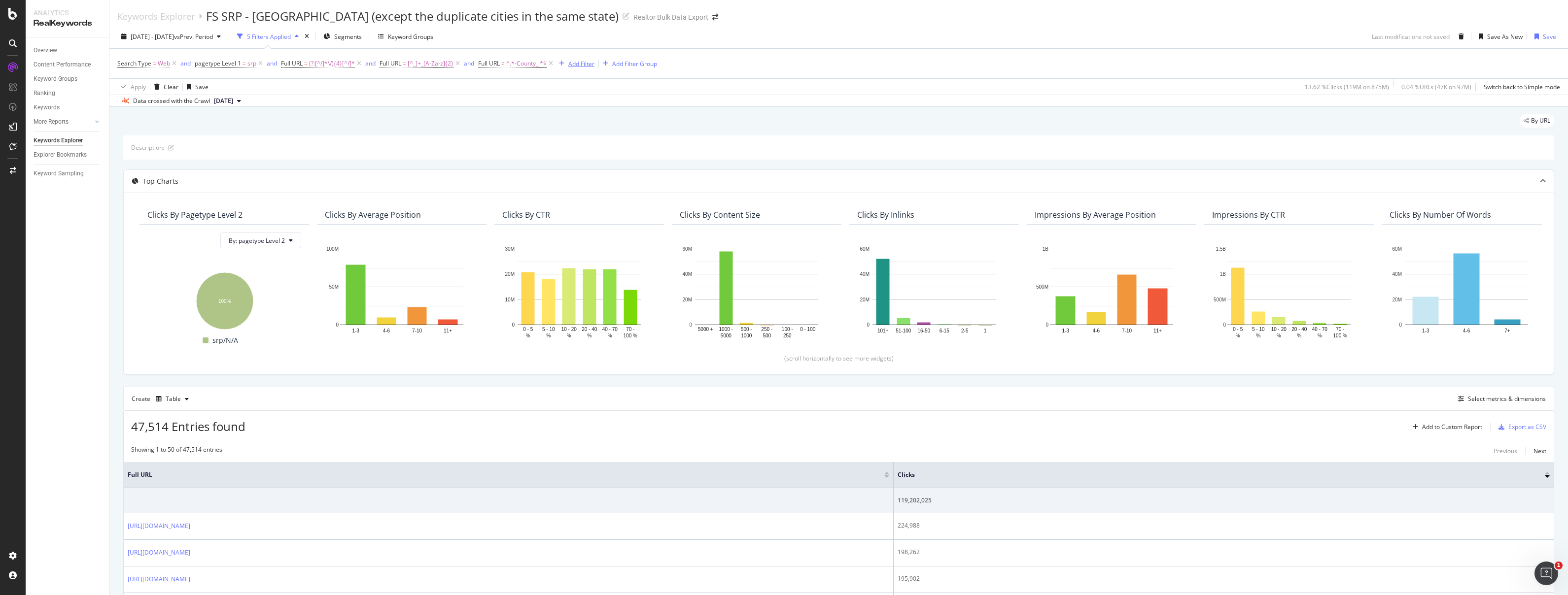
click at [576, 64] on div "Add Filter" at bounding box center [581, 63] width 26 height 8
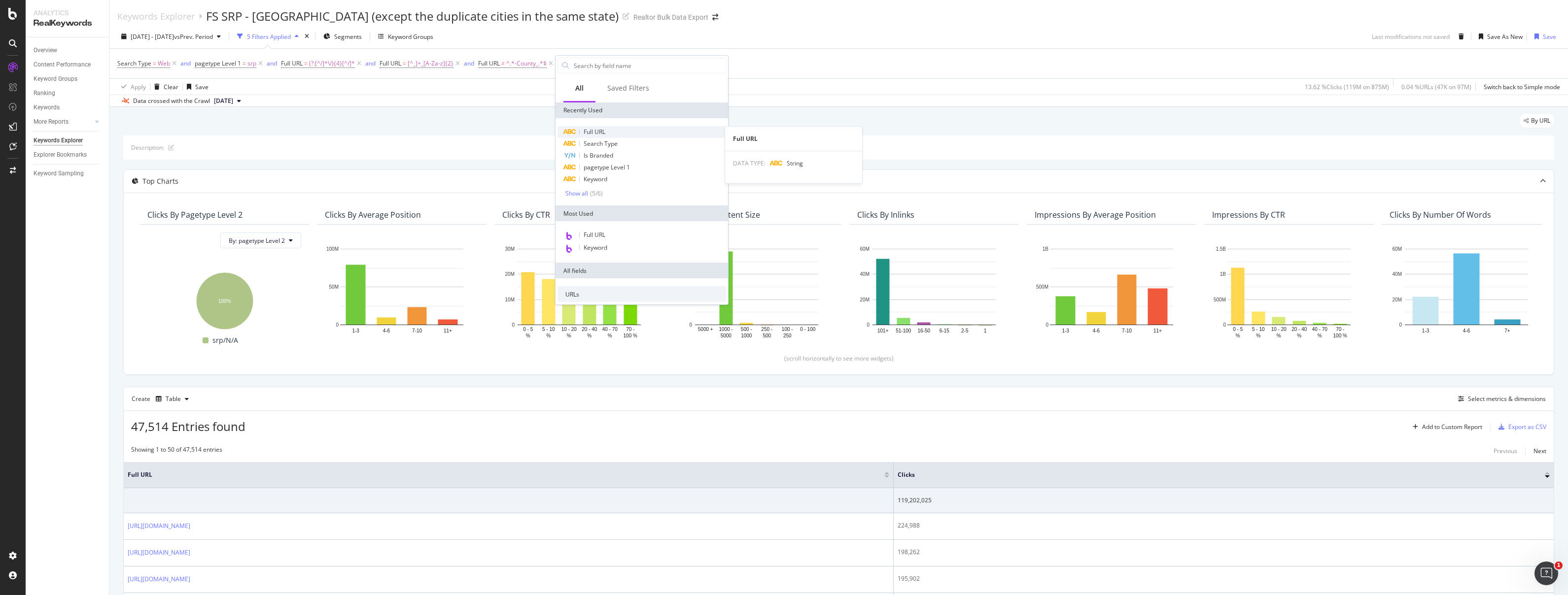
click at [612, 129] on div "Full URL" at bounding box center [642, 131] width 169 height 12
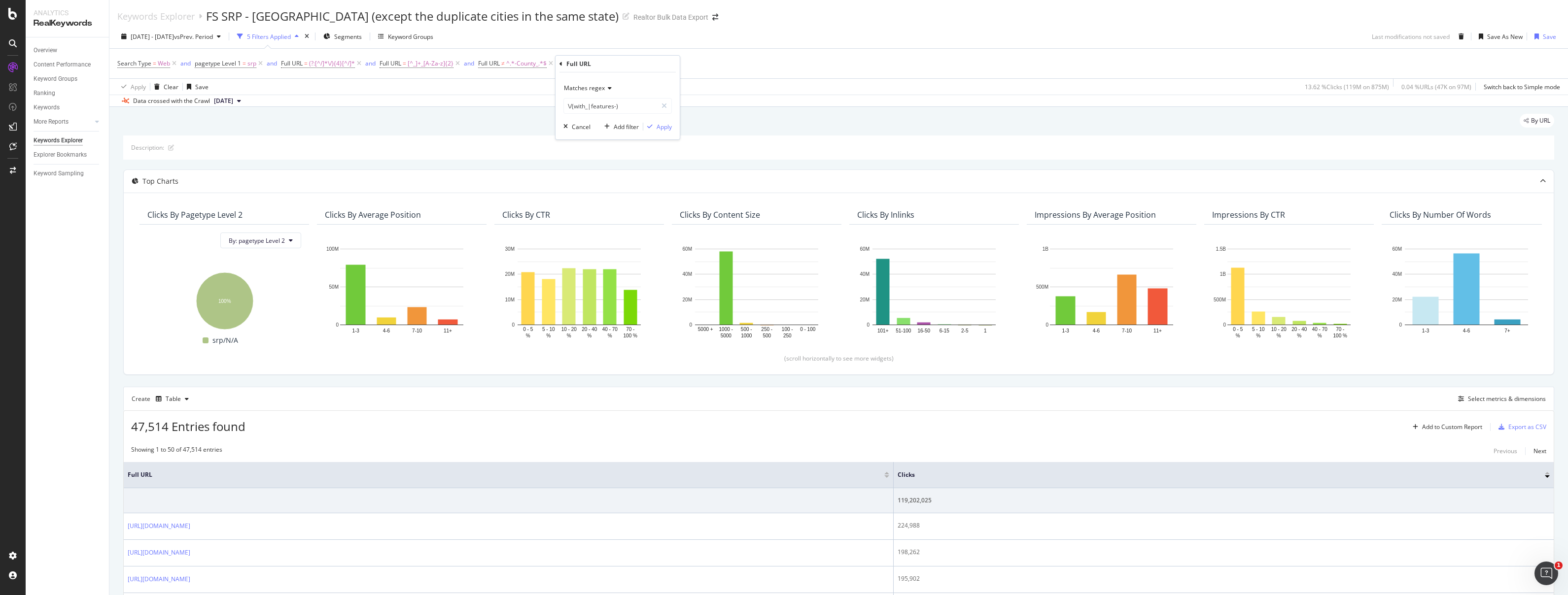
click at [592, 91] on span "Matches regex" at bounding box center [584, 88] width 41 height 8
click at [590, 184] on span "Contains" at bounding box center [580, 185] width 24 height 8
type input "-County_"
click at [659, 126] on div "Apply" at bounding box center [664, 127] width 15 height 8
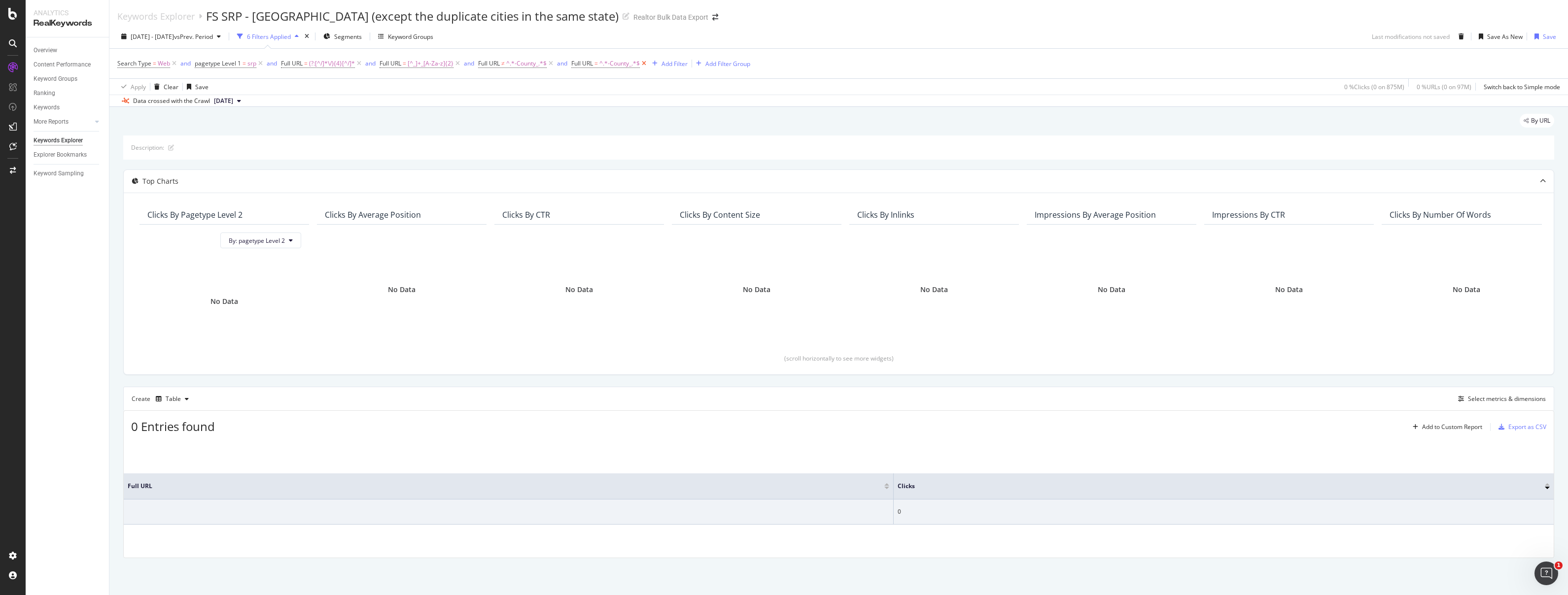
click at [645, 63] on icon at bounding box center [644, 63] width 8 height 10
